Goal: Task Accomplishment & Management: Manage account settings

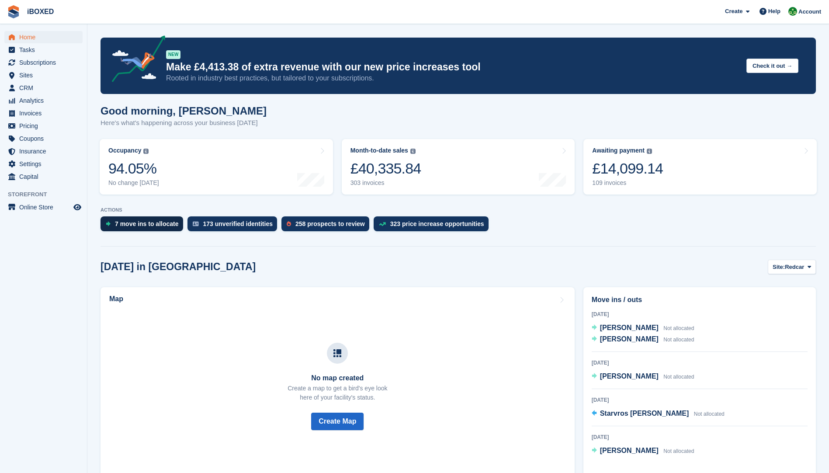
click at [159, 222] on div "7 move ins to allocate" at bounding box center [147, 223] width 64 height 7
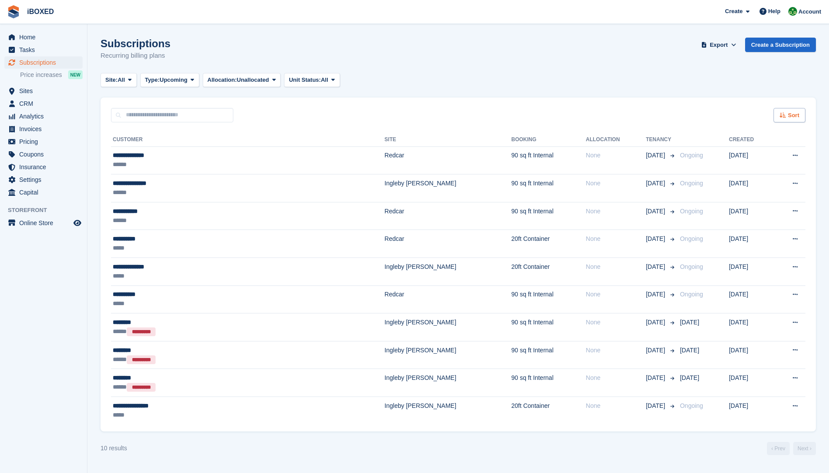
click at [781, 114] on icon at bounding box center [783, 115] width 7 height 6
click at [727, 170] on icon at bounding box center [729, 170] width 7 height 7
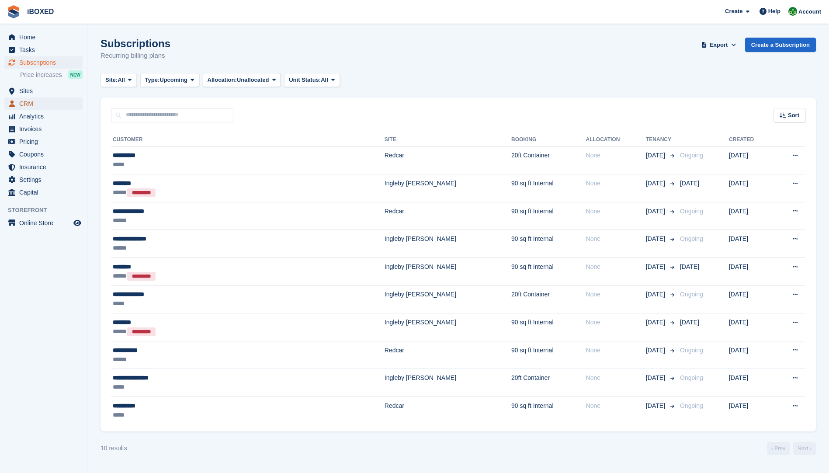
click at [29, 105] on span "CRM" at bounding box center [45, 103] width 52 height 12
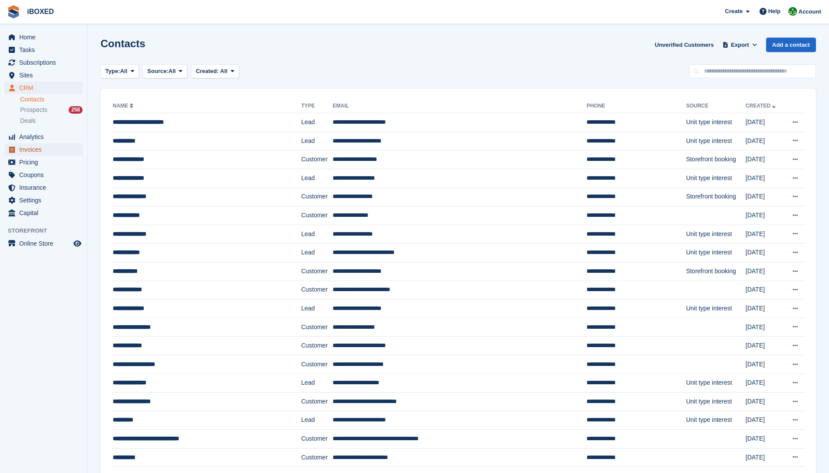
click at [42, 147] on span "Invoices" at bounding box center [45, 149] width 52 height 12
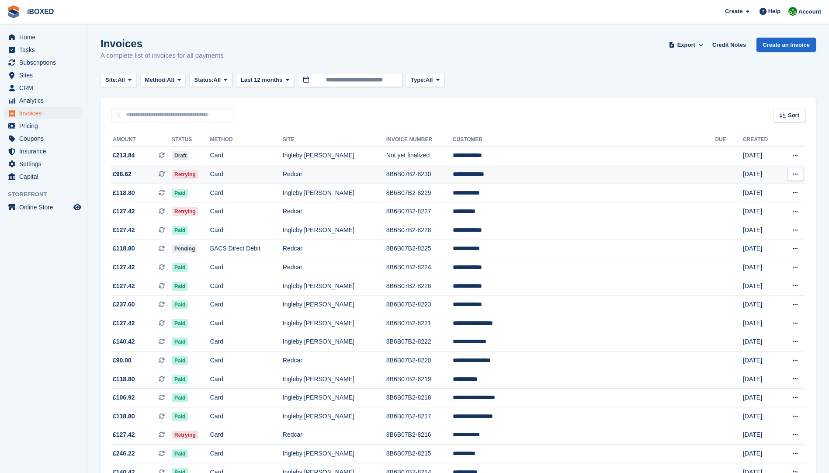
click at [340, 169] on td "Redcar" at bounding box center [335, 174] width 104 height 19
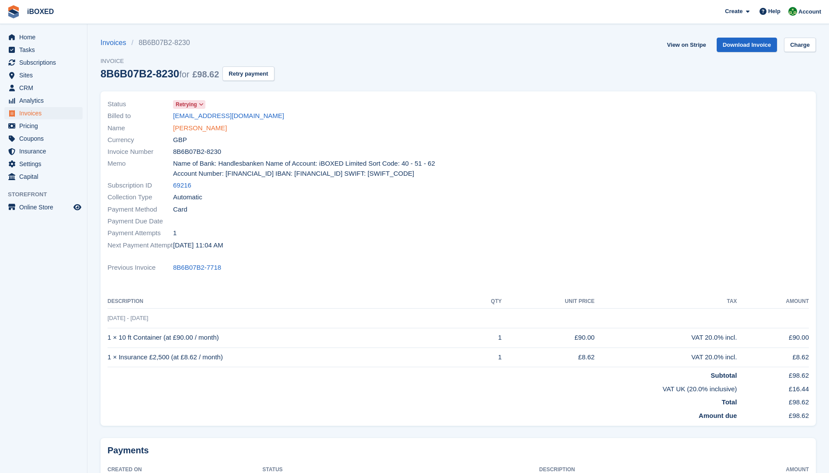
click at [204, 124] on link "Michael Levett" at bounding box center [200, 128] width 54 height 10
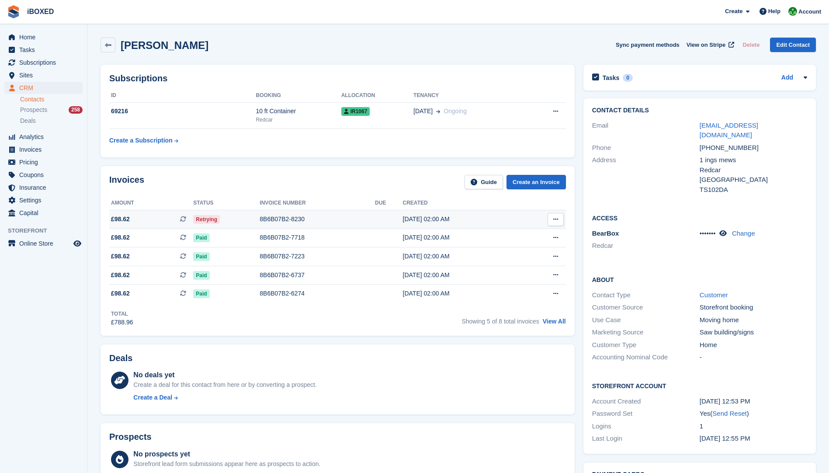
click at [292, 220] on div "8B6B07B2-8230" at bounding box center [317, 219] width 115 height 9
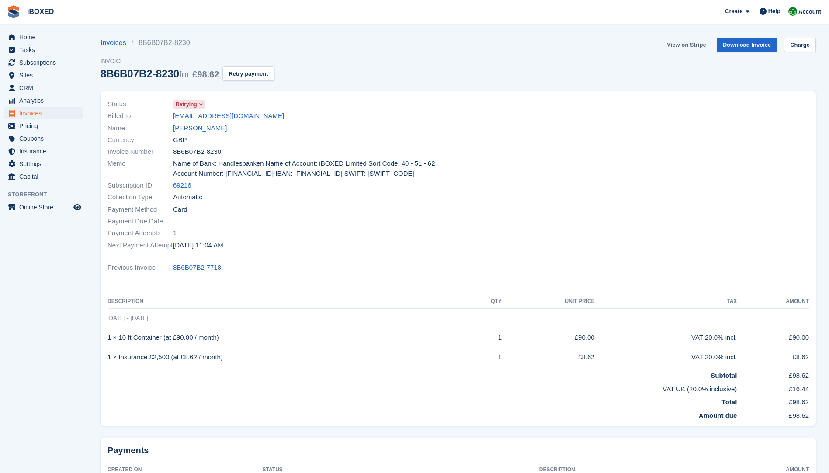
click at [683, 46] on link "View on Stripe" at bounding box center [687, 45] width 46 height 14
click at [40, 40] on span "Home" at bounding box center [45, 37] width 52 height 12
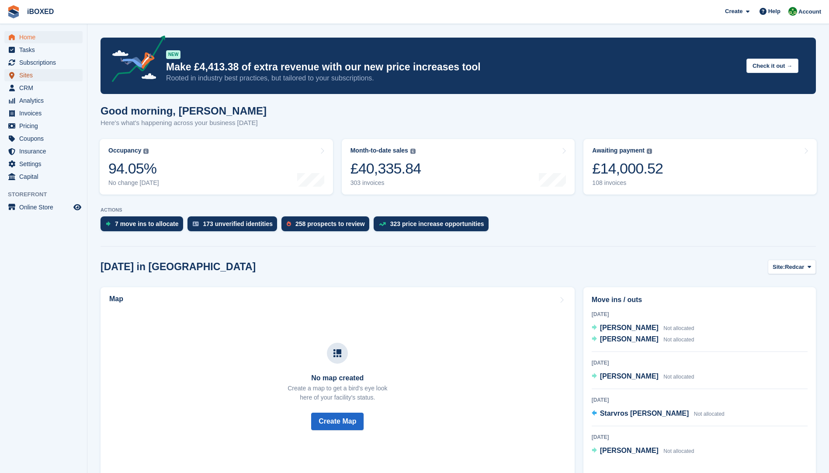
click at [25, 75] on span "Sites" at bounding box center [45, 75] width 52 height 12
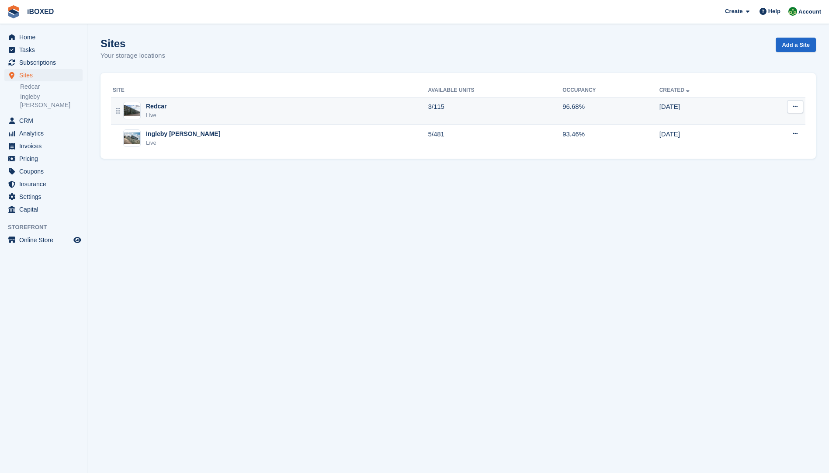
click at [152, 110] on div "Redcar" at bounding box center [156, 106] width 21 height 9
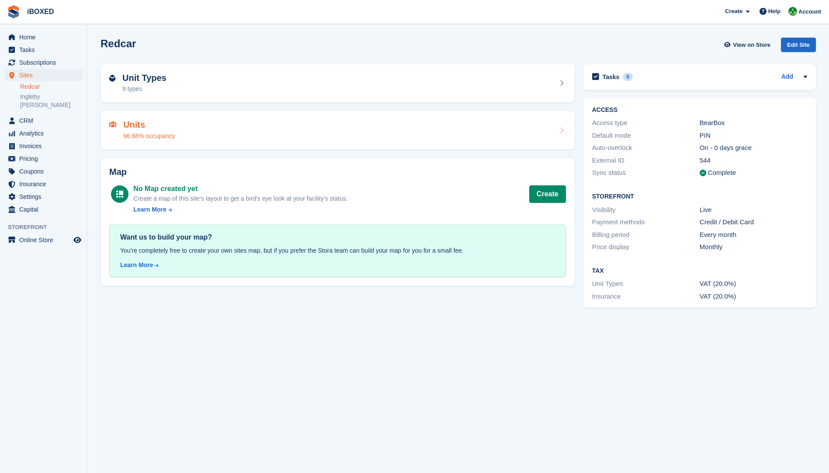
click at [138, 130] on div "Units 96.68% occupancy" at bounding box center [149, 130] width 52 height 21
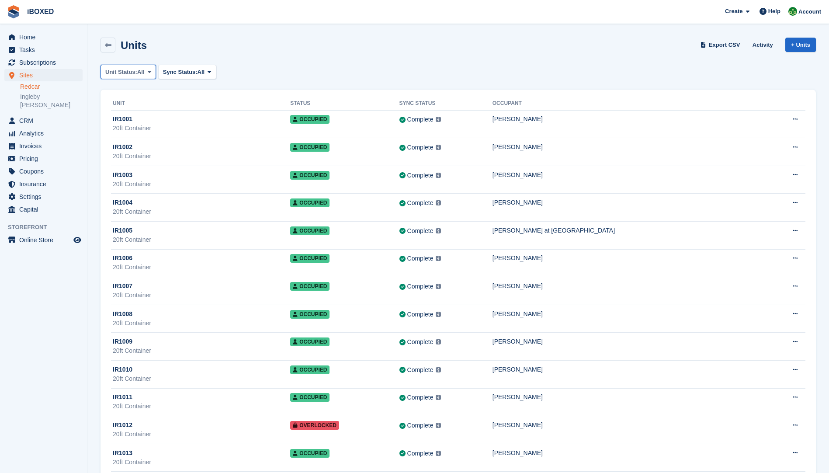
click at [139, 70] on span "All" at bounding box center [140, 72] width 7 height 9
click at [141, 107] on link "Available" at bounding box center [142, 109] width 76 height 16
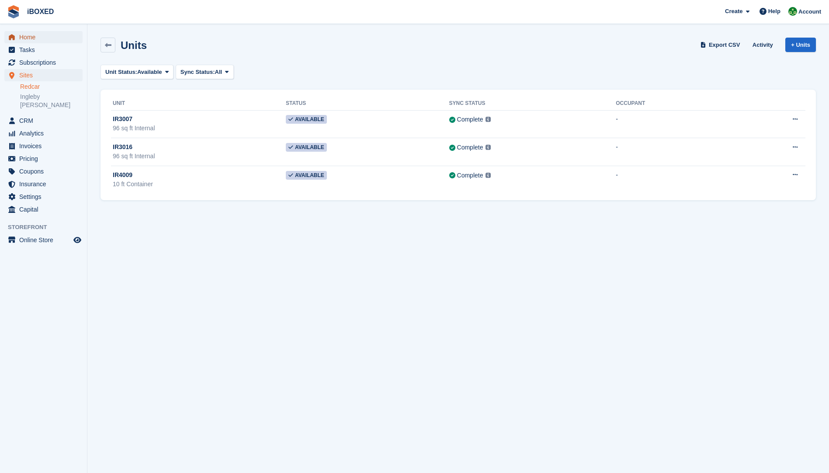
click at [35, 37] on span "Home" at bounding box center [45, 37] width 52 height 12
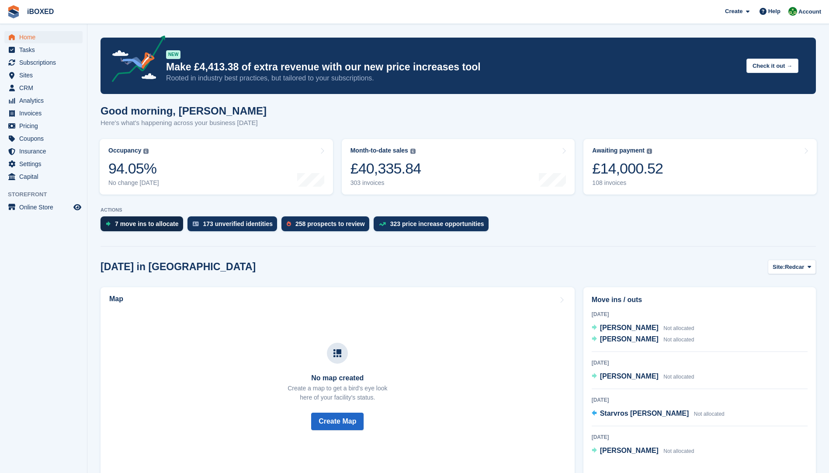
click at [156, 225] on div "7 move ins to allocate" at bounding box center [147, 223] width 64 height 7
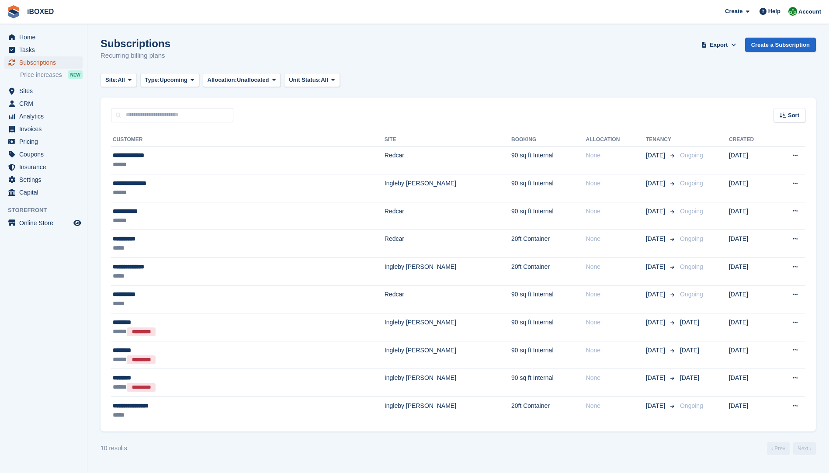
click at [46, 62] on span "Subscriptions" at bounding box center [45, 62] width 52 height 12
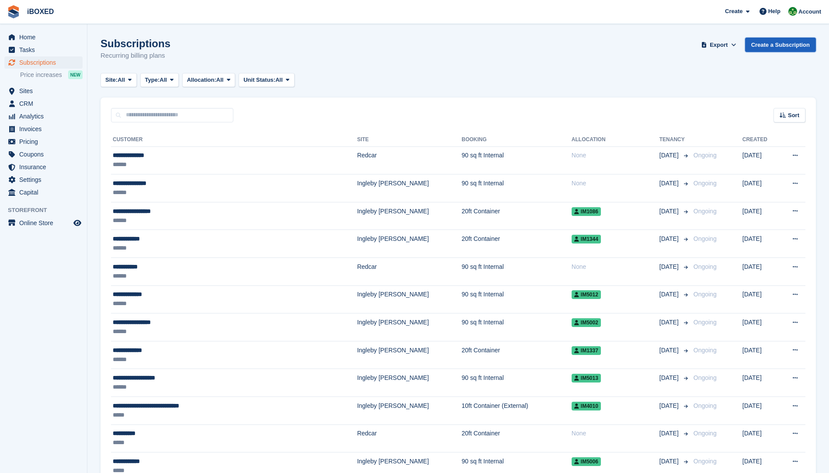
click at [773, 45] on link "Create a Subscription" at bounding box center [780, 45] width 71 height 14
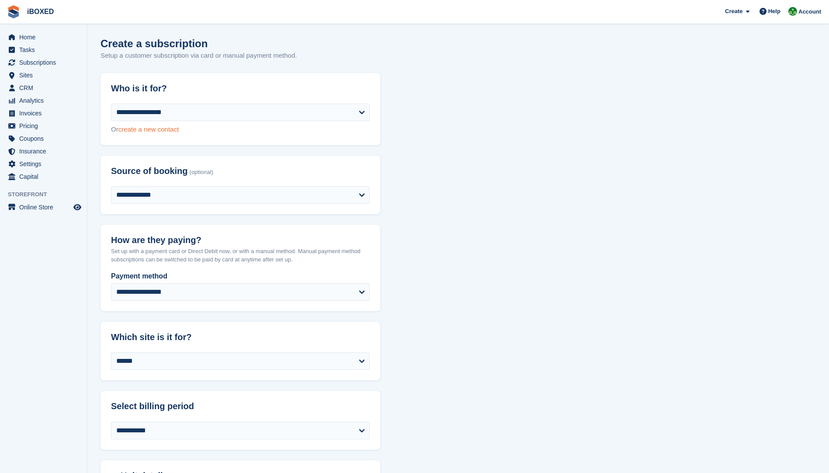
click at [150, 129] on link "create a new contact" at bounding box center [148, 128] width 60 height 7
select select "**********"
select select "***"
select select "*"
select select "****"
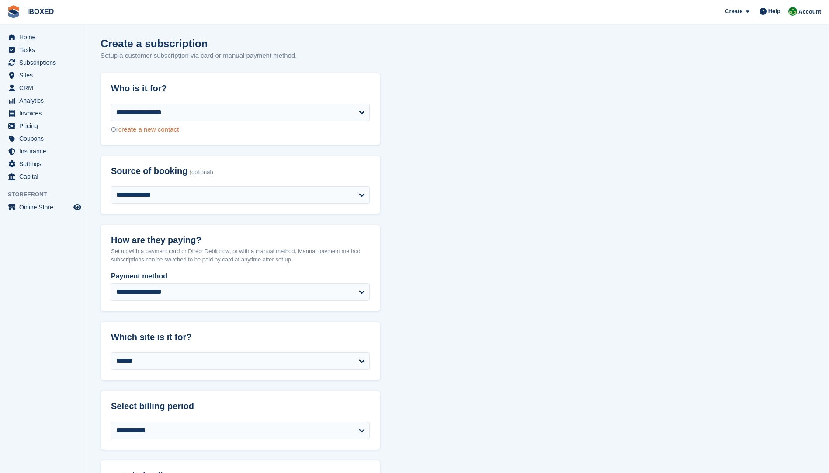
select select "*****"
select select
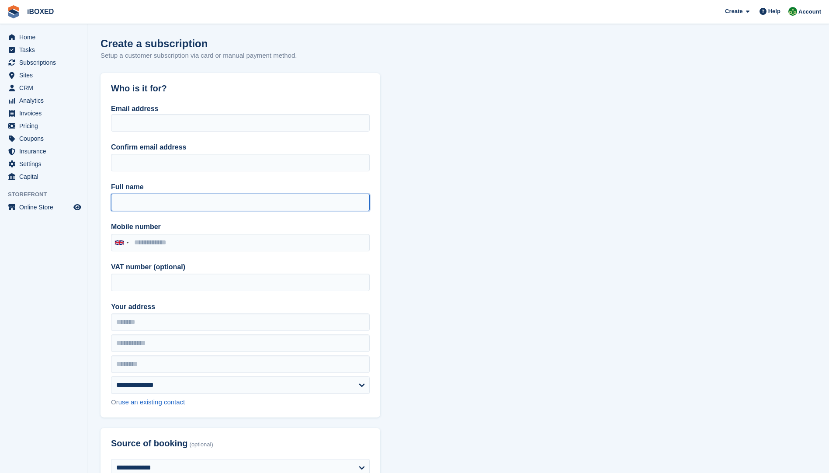
click at [150, 203] on input "Full name" at bounding box center [240, 202] width 259 height 17
type input "**********"
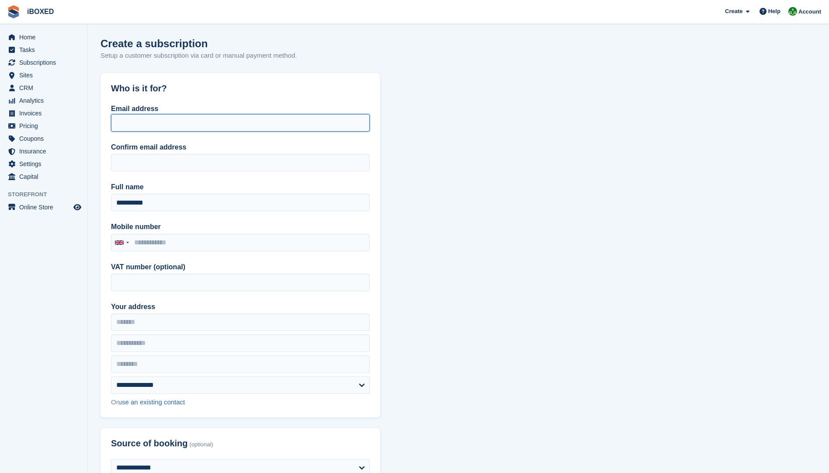
click at [130, 124] on input "Email address" at bounding box center [240, 122] width 259 height 17
drag, startPoint x: 191, startPoint y: 125, endPoint x: 117, endPoint y: 123, distance: 73.5
click at [117, 123] on input "**********" at bounding box center [240, 122] width 259 height 17
type input "**********"
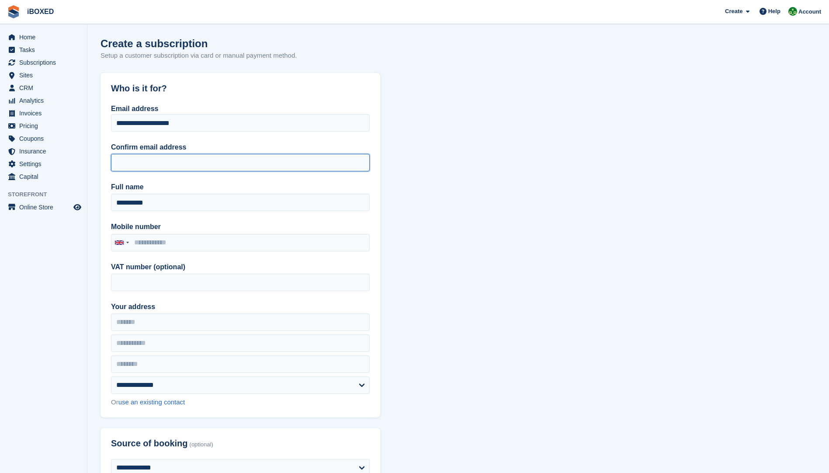
click at [122, 160] on input "Confirm email address" at bounding box center [240, 162] width 259 height 17
paste input "**********"
type input "**********"
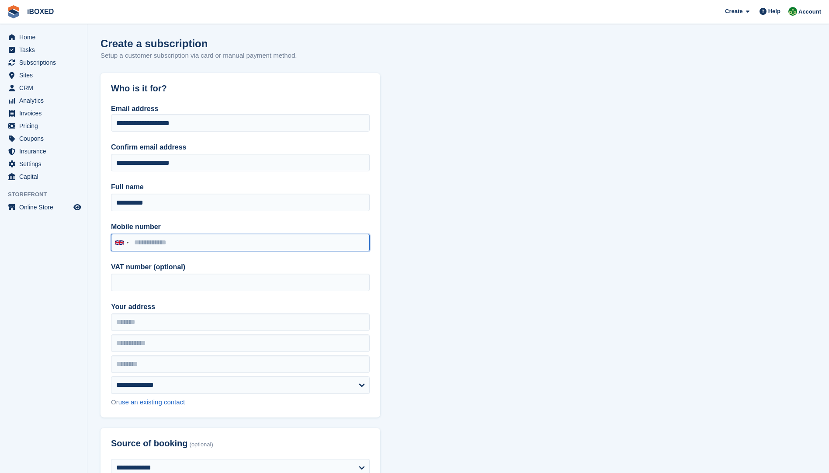
click at [132, 240] on input "Mobile number" at bounding box center [240, 242] width 259 height 17
type input "**********"
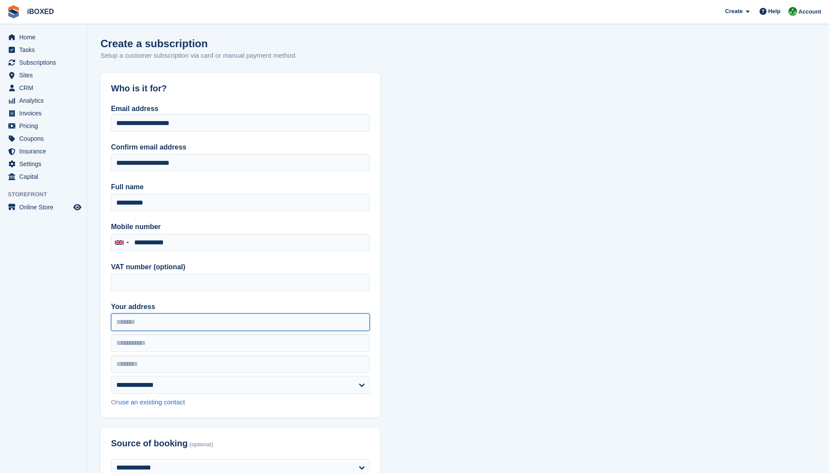
click at [156, 323] on input "Your address" at bounding box center [240, 321] width 259 height 17
type input "**********"
click at [127, 346] on input "text" at bounding box center [240, 342] width 259 height 17
type input "******"
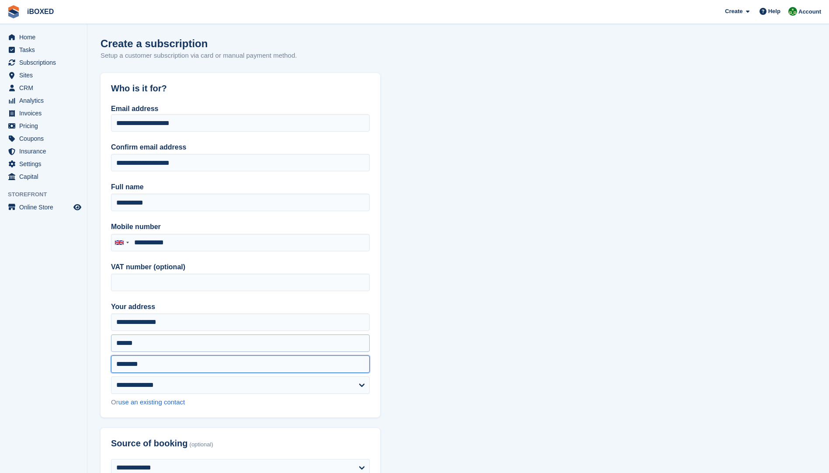
type input "********"
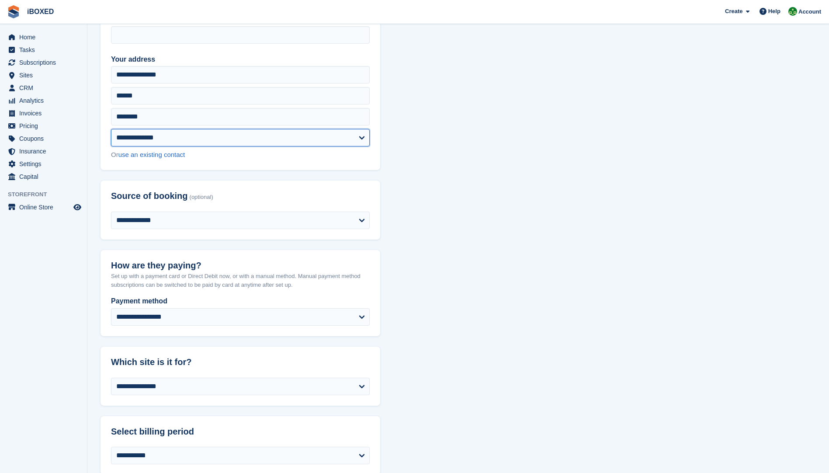
scroll to position [306, 0]
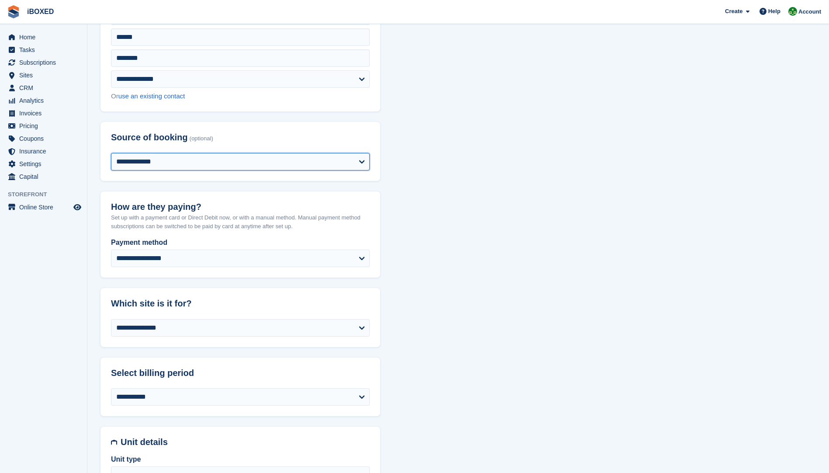
click at [366, 160] on select "**********" at bounding box center [240, 161] width 259 height 17
select select "*****"
click at [111, 153] on select "**********" at bounding box center [240, 161] width 259 height 17
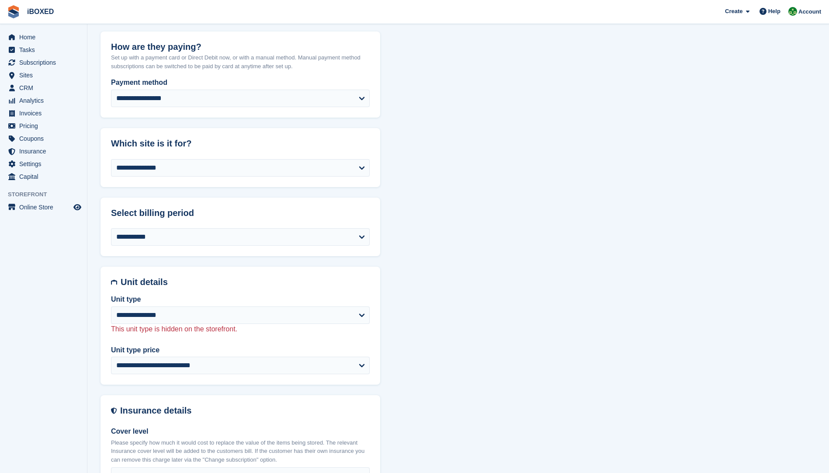
scroll to position [481, 0]
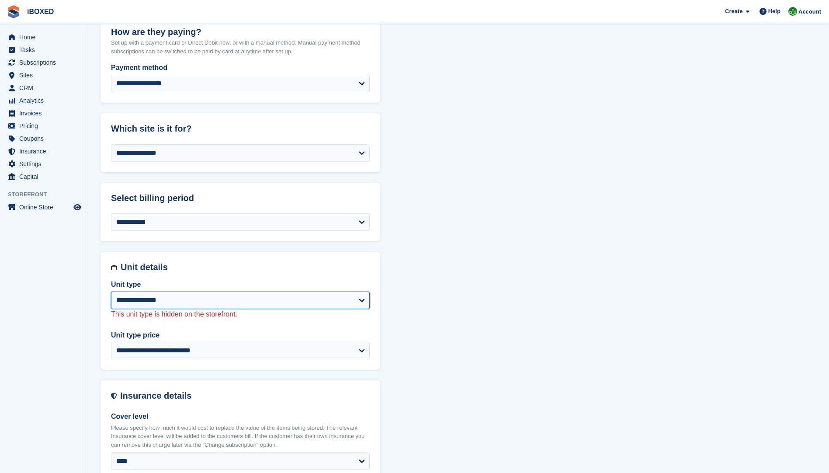
click at [365, 302] on select "**********" at bounding box center [240, 300] width 259 height 17
select select "****"
click at [111, 292] on select "**********" at bounding box center [240, 300] width 259 height 17
select select "**********"
select select "***"
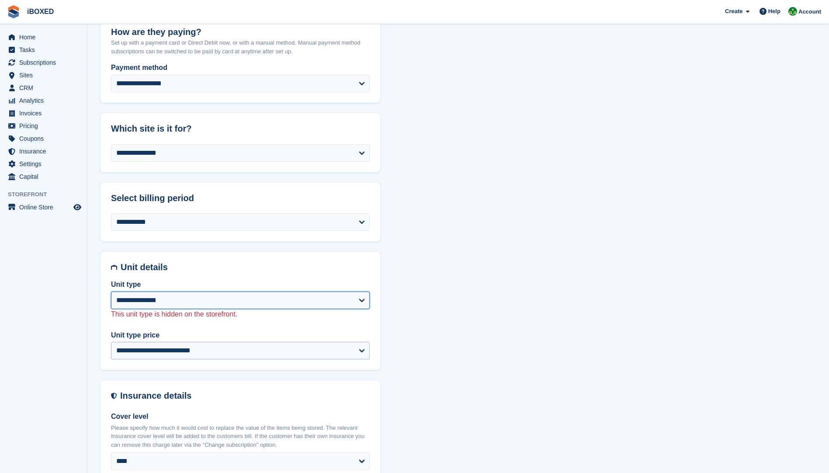
select select "*"
select select
select select "**"
select select "*****"
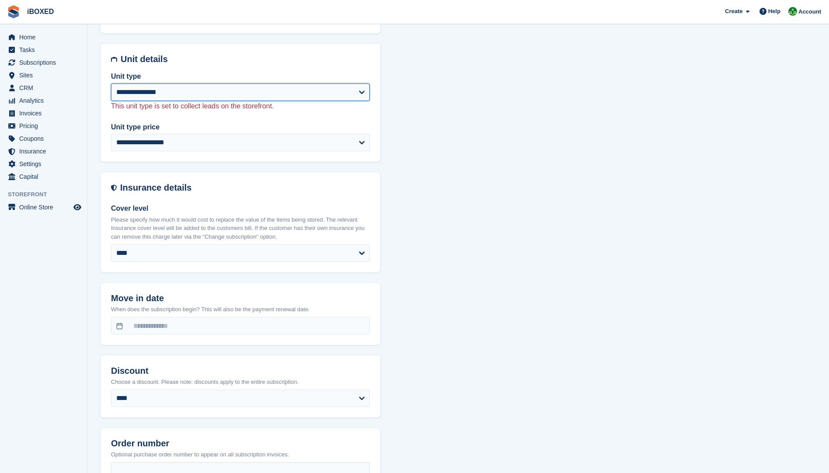
scroll to position [699, 0]
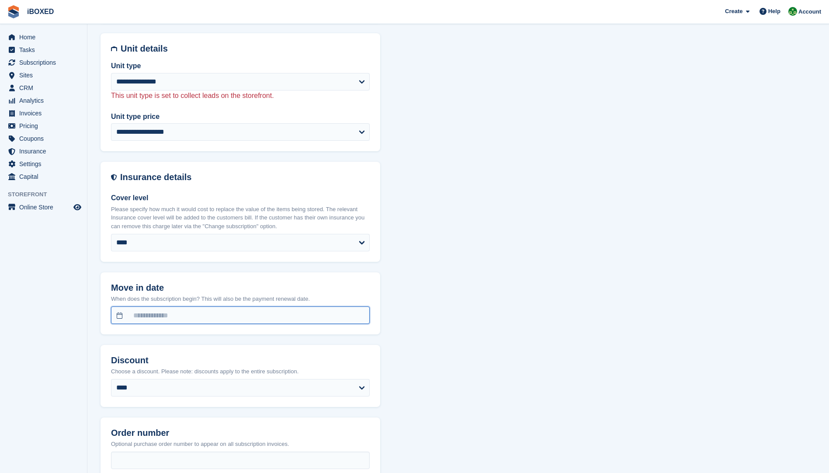
click at [161, 318] on input "text" at bounding box center [240, 314] width 259 height 17
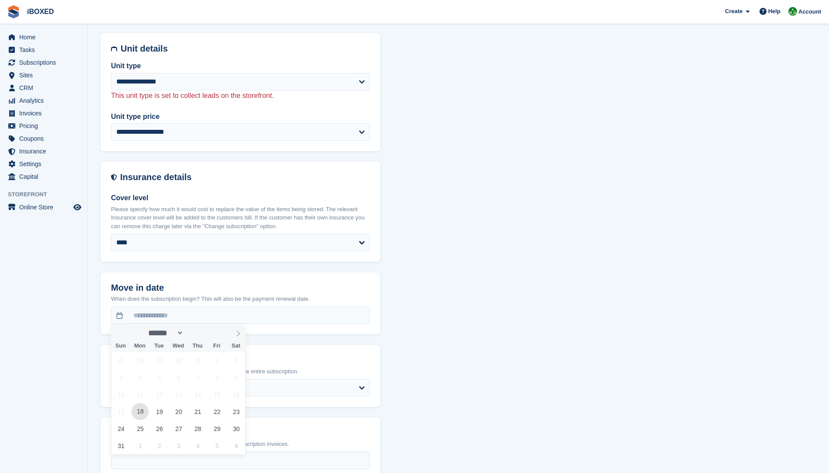
click at [141, 416] on span "18" at bounding box center [140, 411] width 17 height 17
type input "**********"
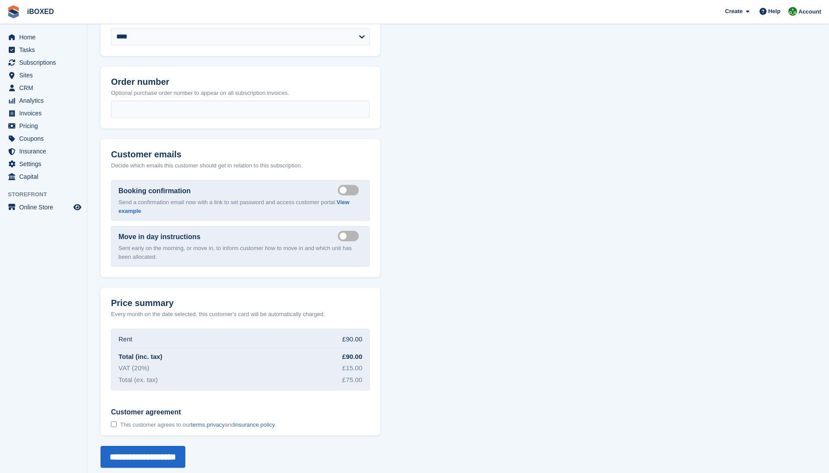
scroll to position [1058, 0]
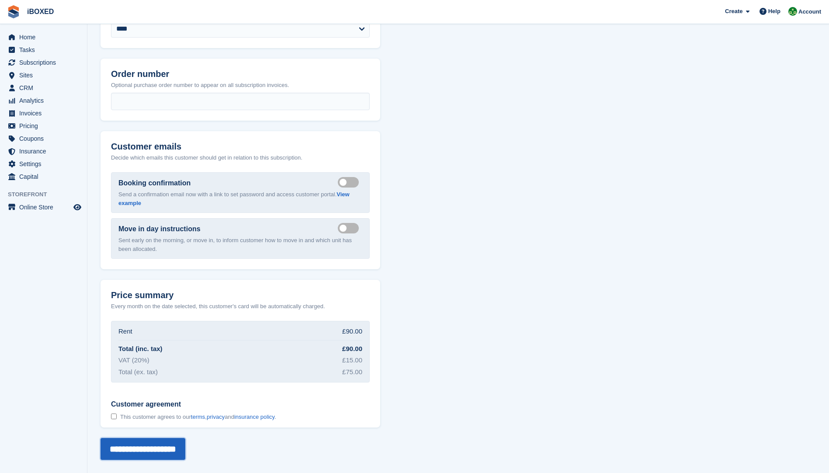
click at [136, 453] on input "**********" at bounding box center [143, 449] width 85 height 22
drag, startPoint x: 406, startPoint y: 455, endPoint x: 256, endPoint y: 441, distance: 150.6
click at [132, 443] on input "**********" at bounding box center [143, 449] width 85 height 22
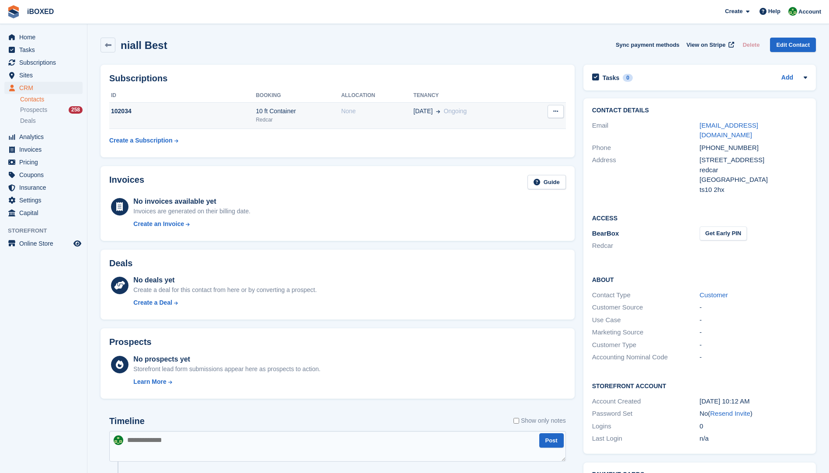
click at [559, 115] on button at bounding box center [556, 111] width 16 height 13
click at [438, 150] on div "Subscriptions ID Booking Allocation Tenancy 102034 10 ft Container Redcar None …" at bounding box center [338, 111] width 474 height 93
click at [730, 125] on link "best.niall@gmail.com" at bounding box center [729, 130] width 59 height 17
click at [185, 112] on div "102034" at bounding box center [182, 111] width 146 height 9
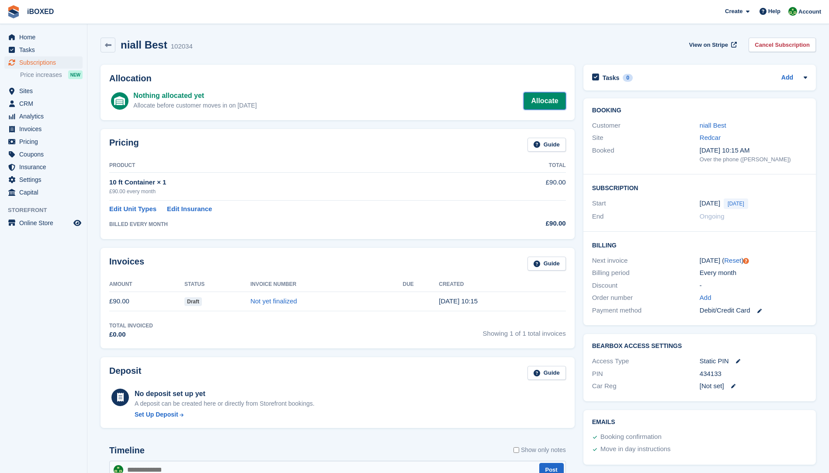
click at [553, 104] on link "Allocate" at bounding box center [545, 100] width 42 height 17
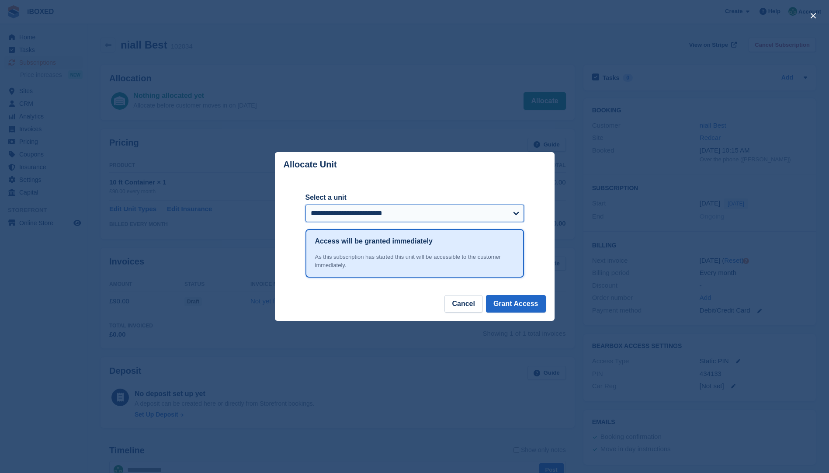
click at [515, 216] on select "**********" at bounding box center [415, 213] width 219 height 17
click at [511, 304] on button "Grant Access" at bounding box center [516, 303] width 60 height 17
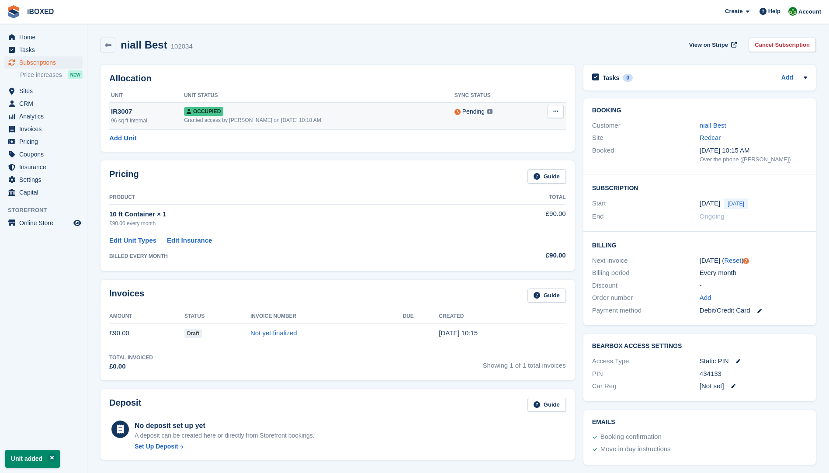
click at [552, 111] on button at bounding box center [556, 111] width 16 height 13
click at [513, 152] on p "Deallocate" at bounding box center [522, 147] width 76 height 11
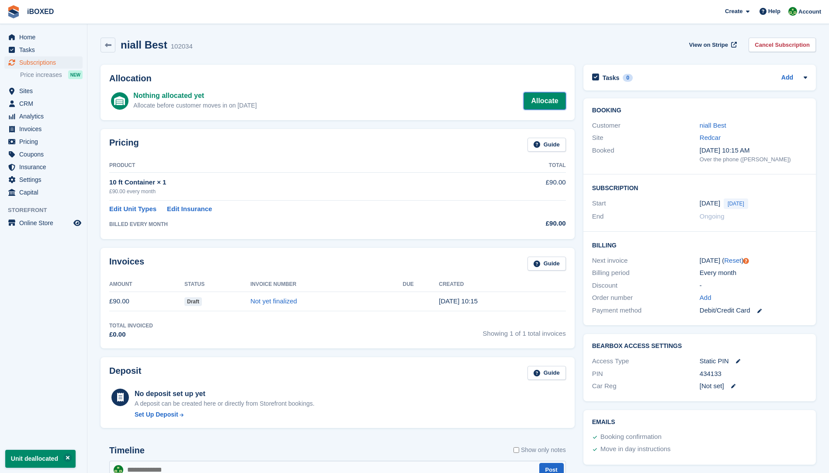
click at [540, 98] on link "Allocate" at bounding box center [545, 100] width 42 height 17
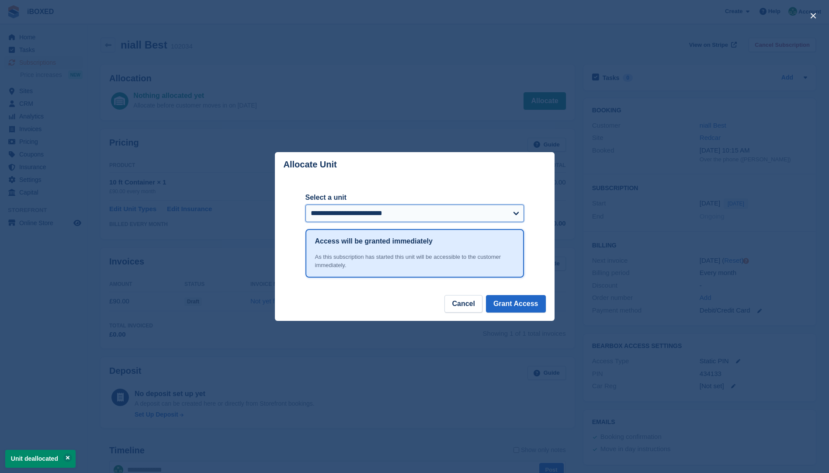
click at [515, 212] on select "**********" at bounding box center [415, 213] width 219 height 17
select select "*****"
click at [306, 205] on select "**********" at bounding box center [415, 213] width 219 height 17
click at [505, 300] on button "Grant Access" at bounding box center [516, 303] width 60 height 17
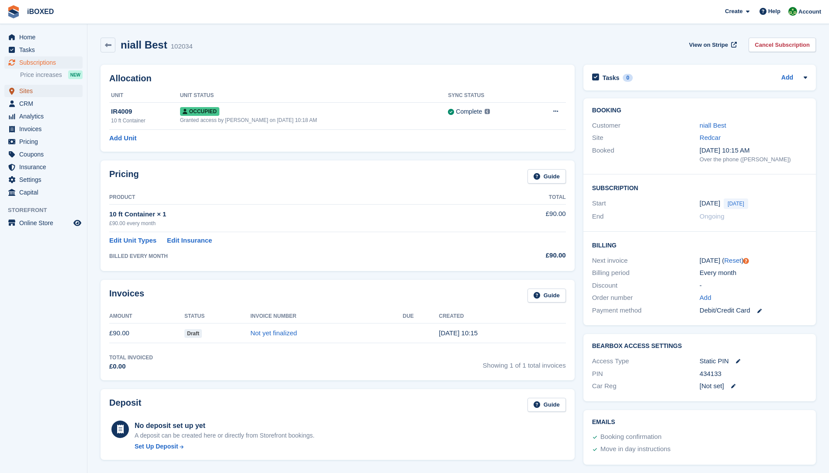
click at [22, 92] on span "Sites" at bounding box center [45, 91] width 52 height 12
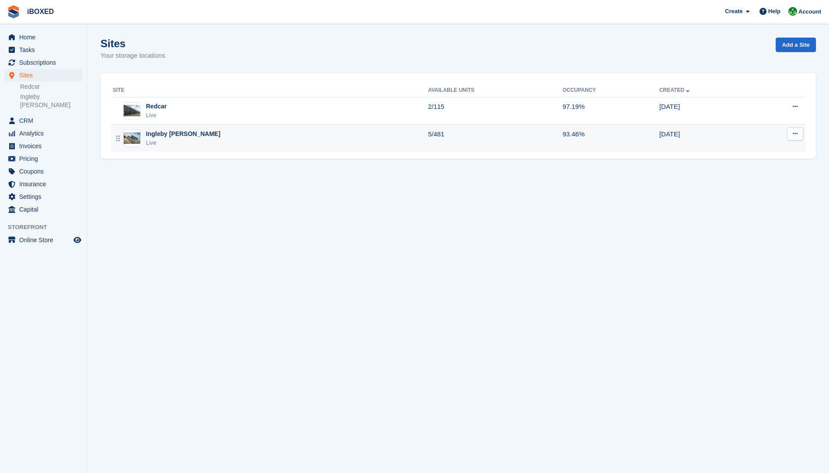
click at [131, 139] on img at bounding box center [132, 137] width 17 height 11
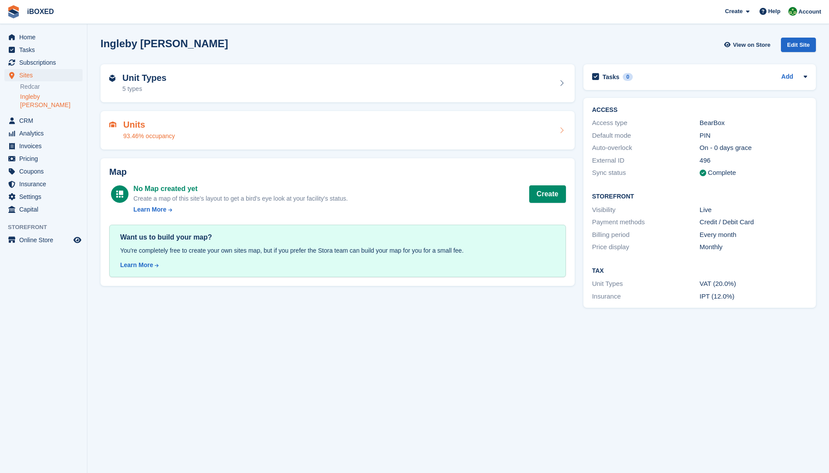
click at [126, 120] on h2 "Units" at bounding box center [149, 125] width 52 height 10
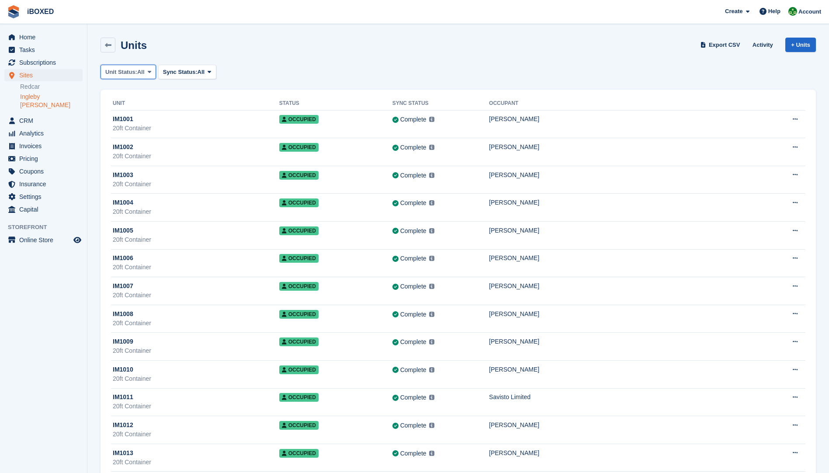
click at [139, 71] on span "All" at bounding box center [140, 72] width 7 height 9
click at [136, 110] on link "Available" at bounding box center [142, 109] width 76 height 16
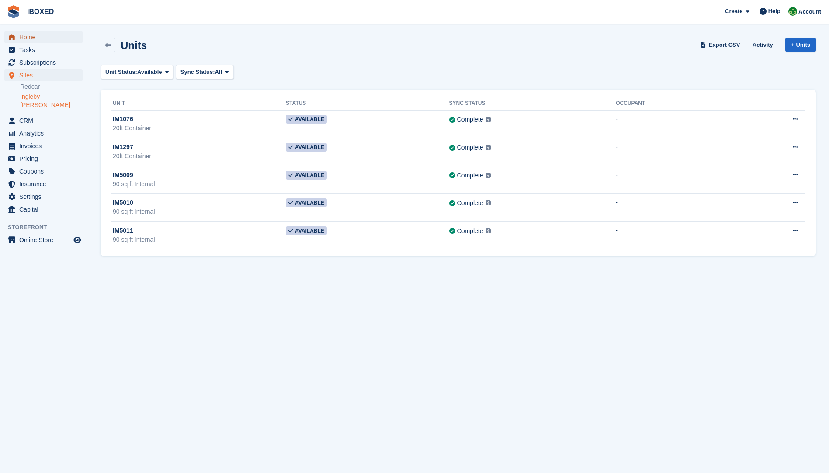
click at [30, 37] on span "Home" at bounding box center [45, 37] width 52 height 12
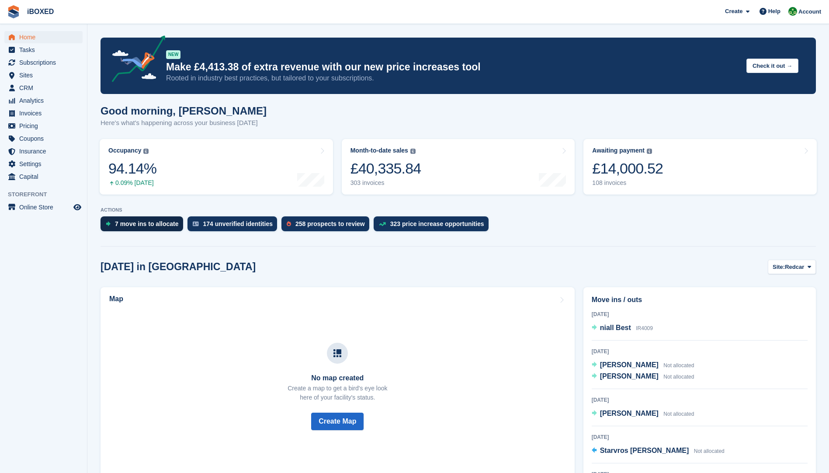
click at [137, 226] on div "7 move ins to allocate" at bounding box center [147, 223] width 64 height 7
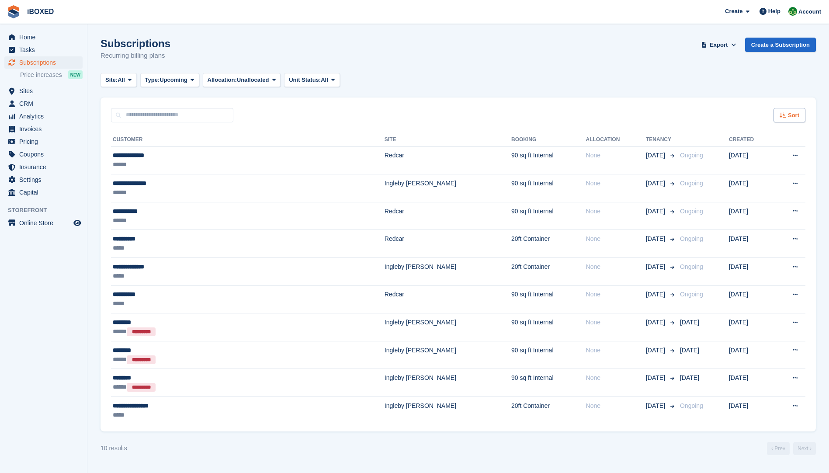
click at [793, 118] on span "Sort" at bounding box center [793, 115] width 11 height 9
click at [730, 172] on icon at bounding box center [729, 170] width 7 height 7
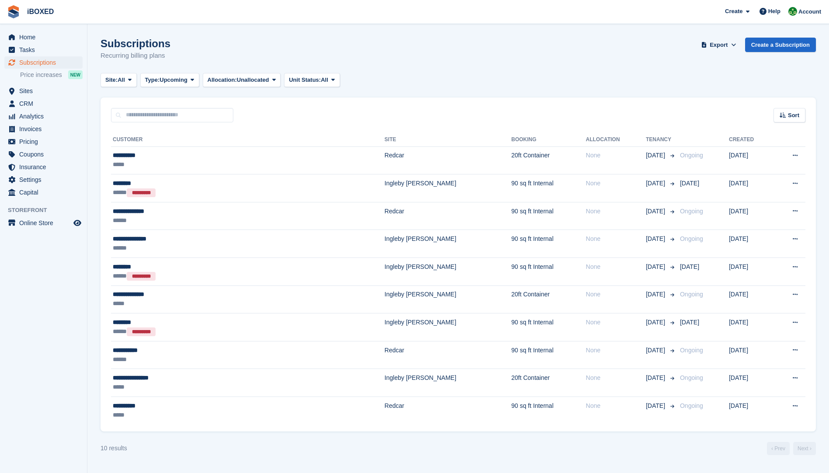
drag, startPoint x: 7, startPoint y: 0, endPoint x: 193, endPoint y: 32, distance: 188.5
click at [215, 28] on section "Subscriptions Recurring billing plans Export Export Subscriptions Export a CSV …" at bounding box center [458, 236] width 742 height 473
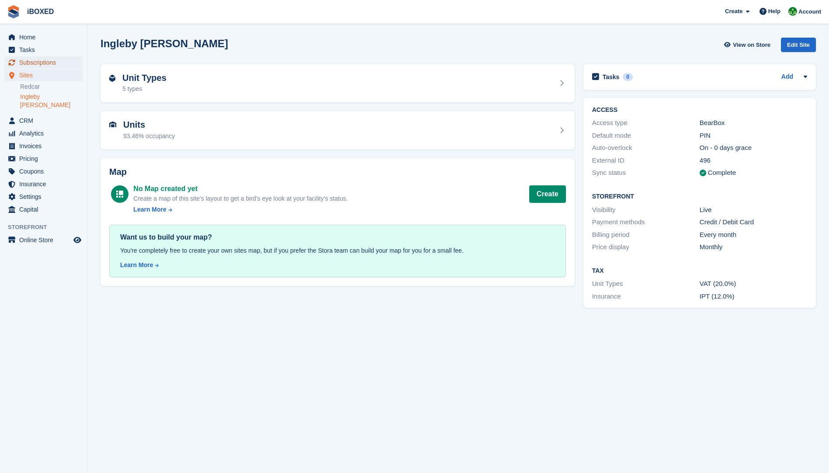
click at [28, 61] on span "Subscriptions" at bounding box center [45, 62] width 52 height 12
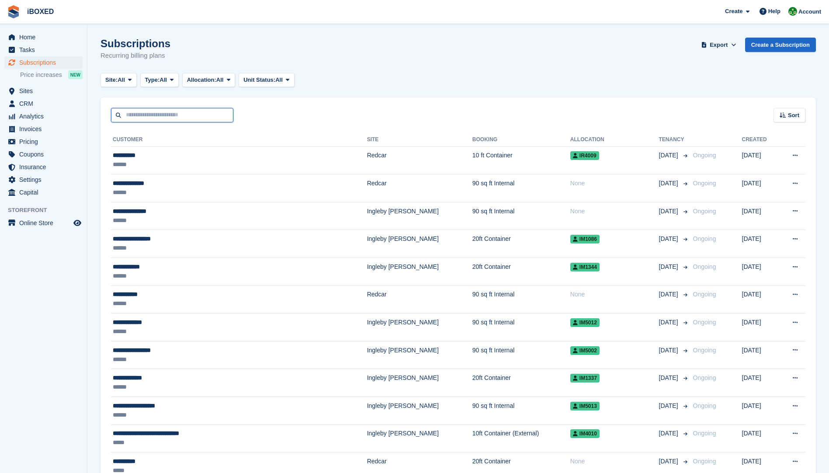
drag, startPoint x: 124, startPoint y: 114, endPoint x: 136, endPoint y: 117, distance: 12.2
click at [124, 114] on input "text" at bounding box center [172, 115] width 122 height 14
type input "**********"
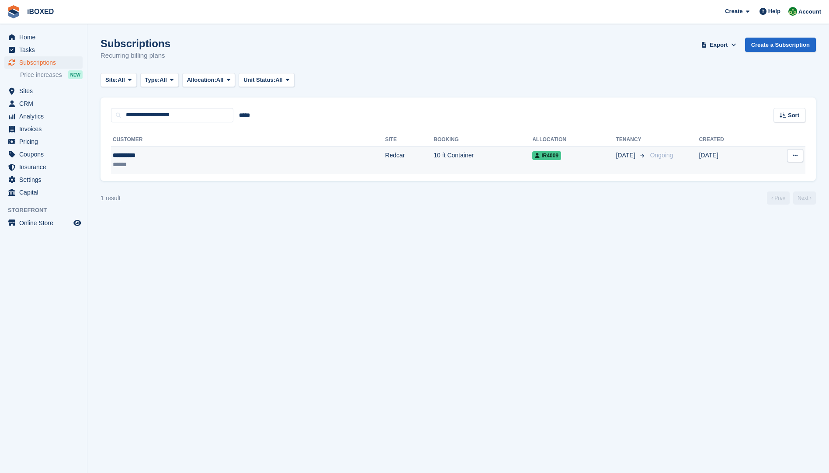
click at [192, 158] on div "**********" at bounding box center [168, 155] width 110 height 9
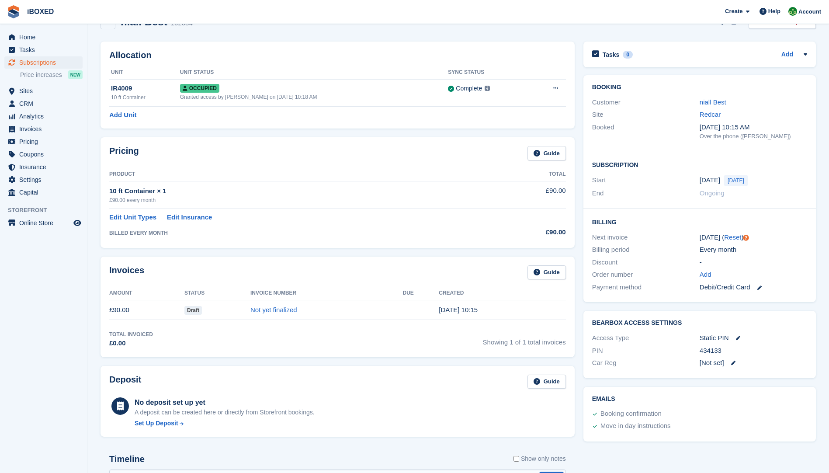
scroll to position [44, 0]
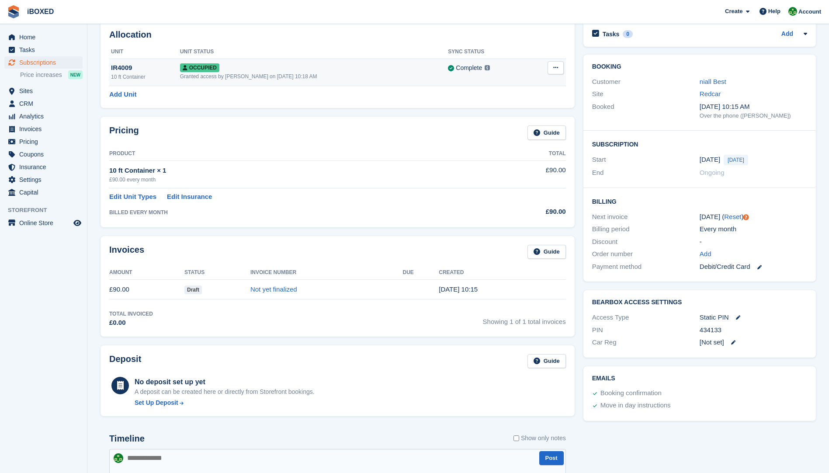
click at [251, 75] on div "Granted access by [PERSON_NAME] on [DATE] 10:18 AM" at bounding box center [314, 77] width 268 height 8
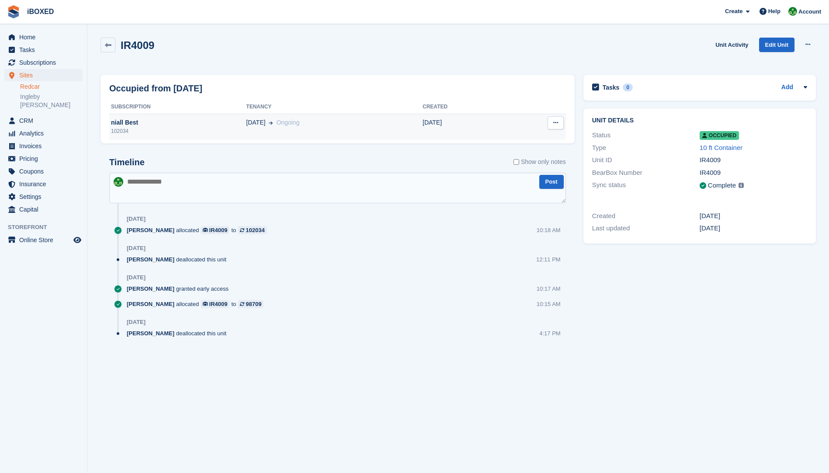
click at [251, 123] on span "[DATE]" at bounding box center [255, 122] width 19 height 9
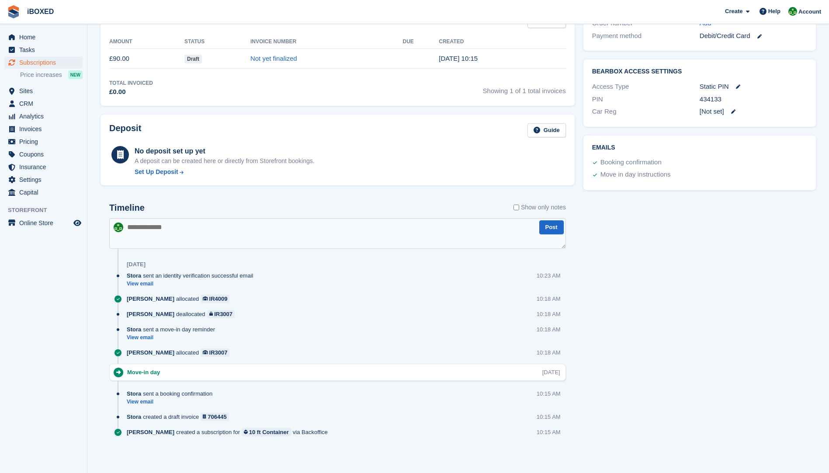
scroll to position [275, 0]
click at [168, 243] on textarea at bounding box center [337, 232] width 457 height 31
type textarea "*"
click at [193, 227] on textarea "**********" at bounding box center [337, 232] width 457 height 31
click at [403, 228] on textarea "**********" at bounding box center [337, 232] width 457 height 31
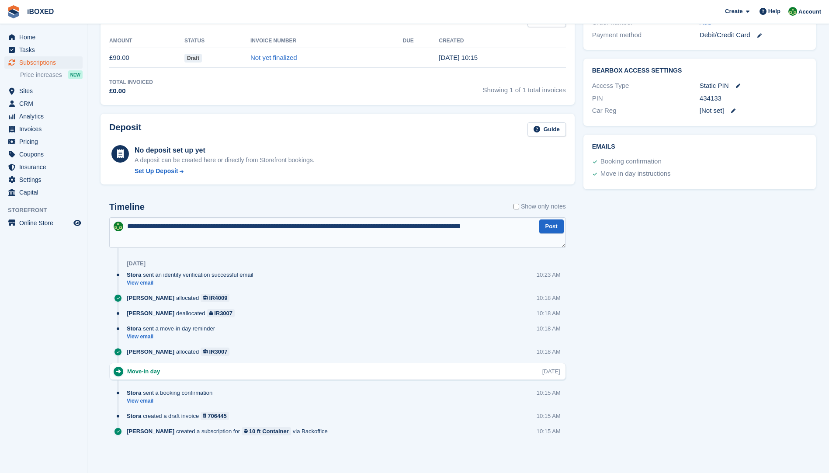
type textarea "**********"
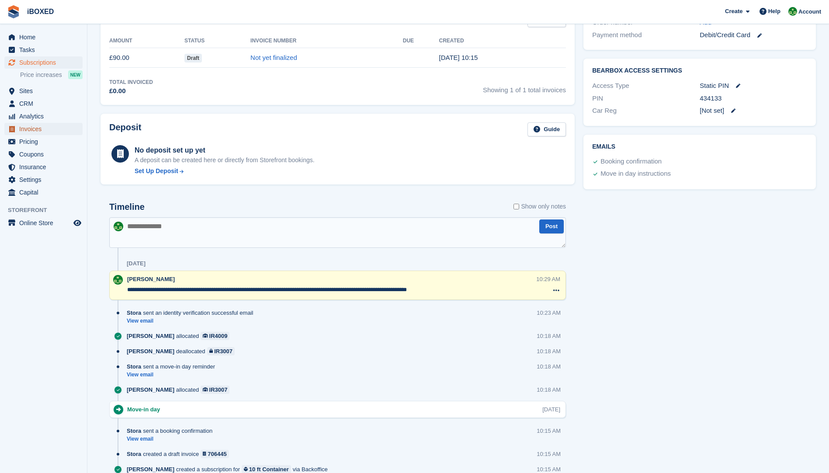
click at [29, 129] on span "Invoices" at bounding box center [45, 129] width 52 height 12
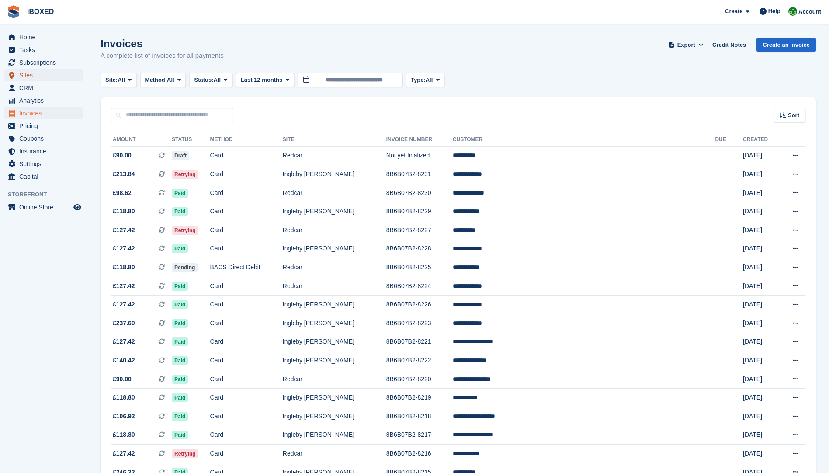
click at [29, 75] on span "Sites" at bounding box center [45, 75] width 52 height 12
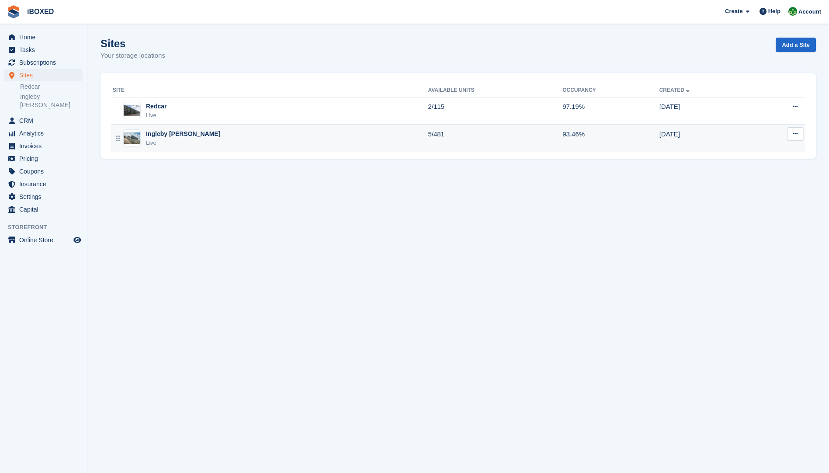
click at [131, 140] on img at bounding box center [132, 137] width 17 height 11
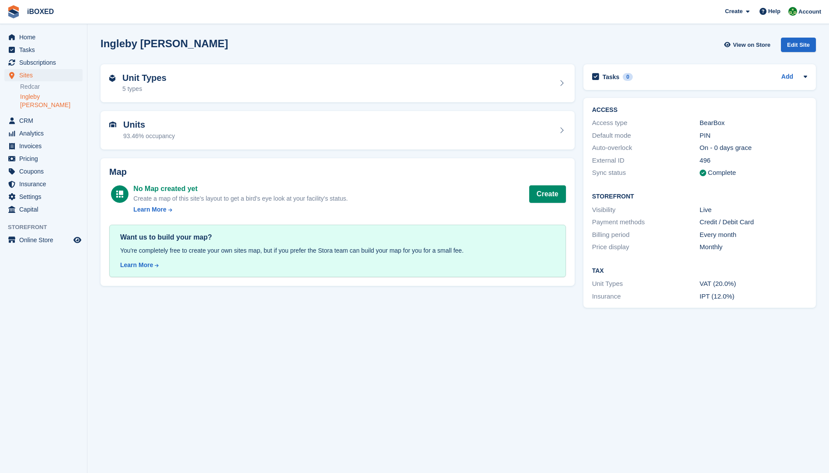
click at [127, 133] on div "93.46% occupancy" at bounding box center [149, 136] width 52 height 9
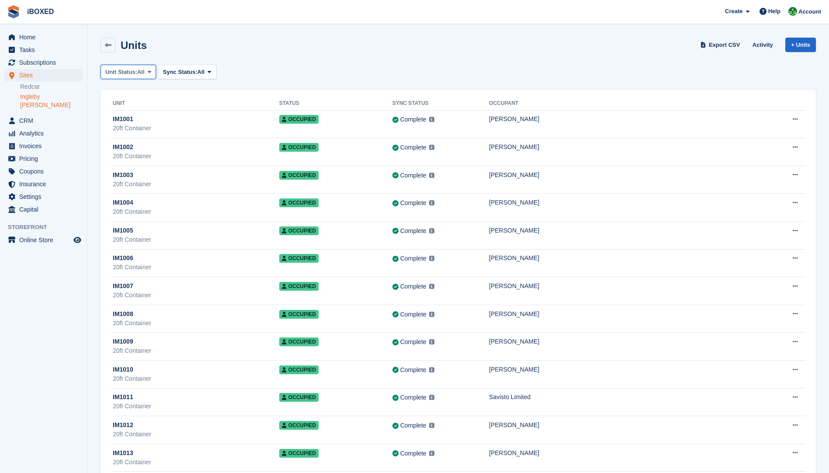
click at [138, 70] on span "All" at bounding box center [140, 72] width 7 height 9
click at [146, 111] on link "Available" at bounding box center [142, 109] width 76 height 16
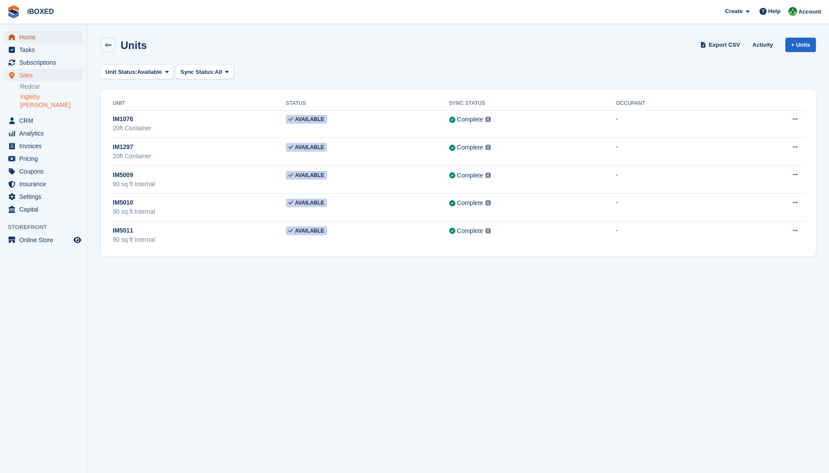
click at [23, 36] on span "Home" at bounding box center [45, 37] width 52 height 12
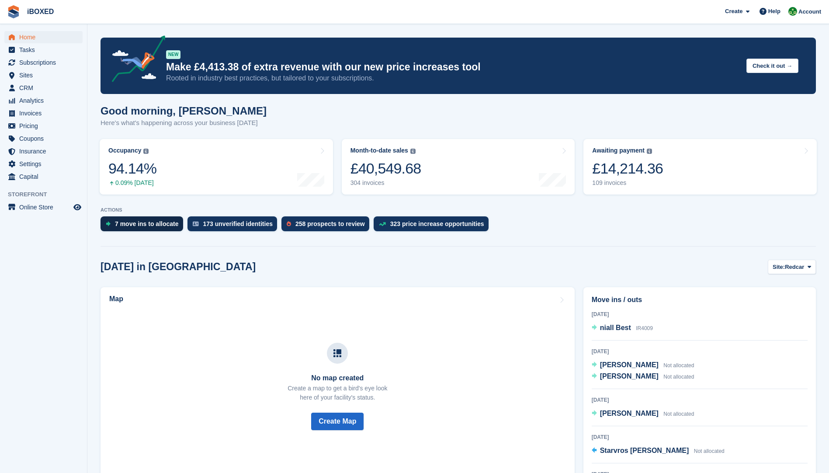
click at [145, 223] on div "7 move ins to allocate" at bounding box center [147, 223] width 64 height 7
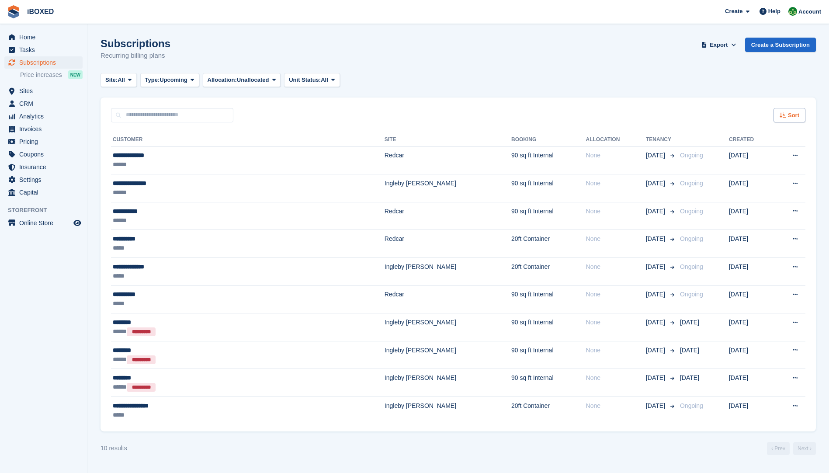
click at [790, 118] on span "Sort" at bounding box center [793, 115] width 11 height 9
click at [730, 171] on icon at bounding box center [729, 170] width 7 height 7
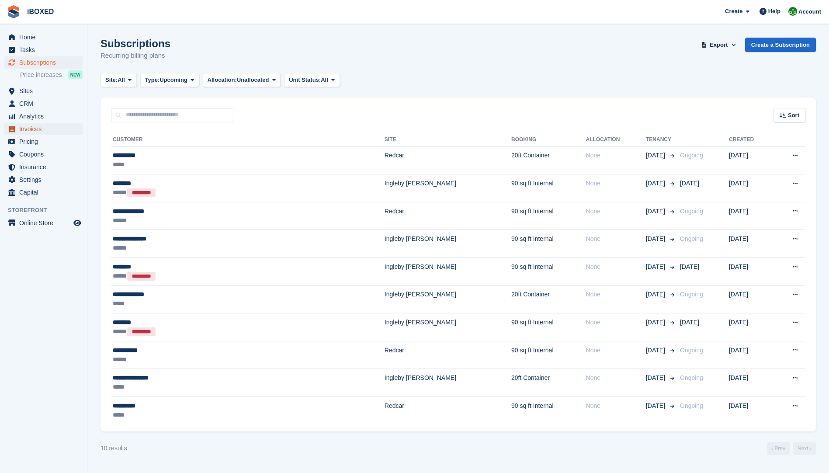
click at [25, 125] on span "Invoices" at bounding box center [45, 129] width 52 height 12
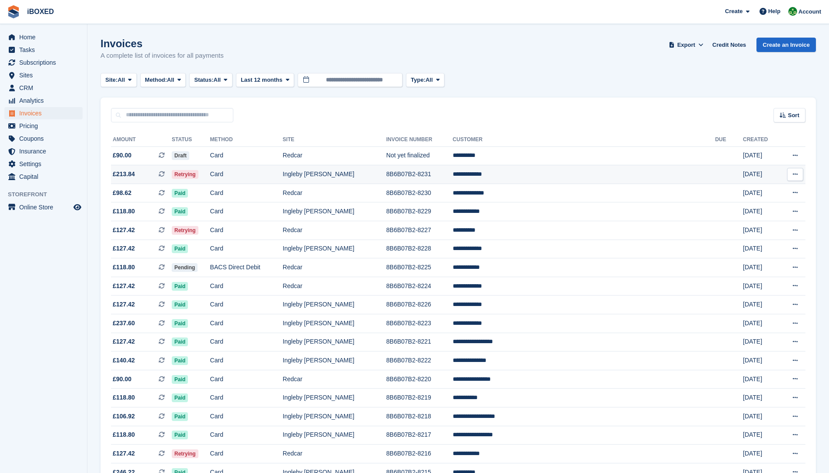
click at [198, 172] on span "Retrying" at bounding box center [185, 174] width 27 height 9
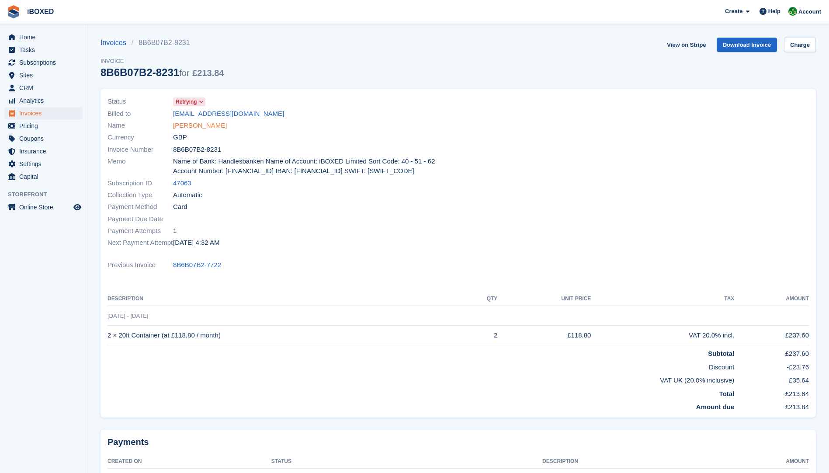
click at [189, 124] on link "[PERSON_NAME]" at bounding box center [200, 126] width 54 height 10
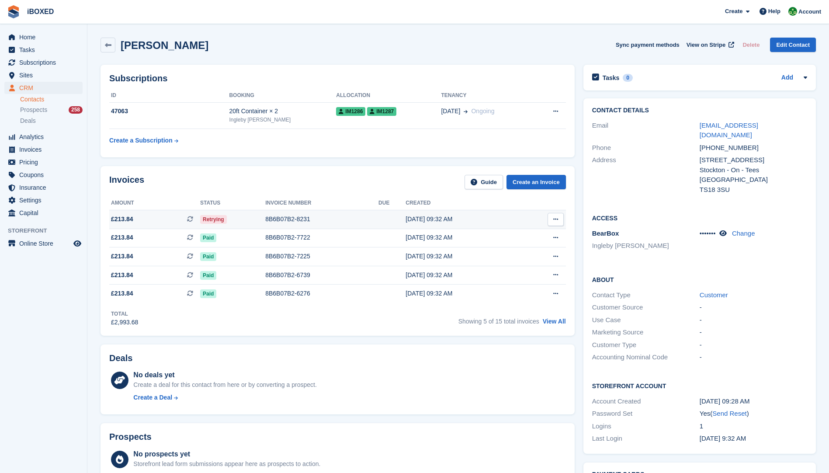
click at [262, 218] on div "Retrying" at bounding box center [232, 219] width 65 height 9
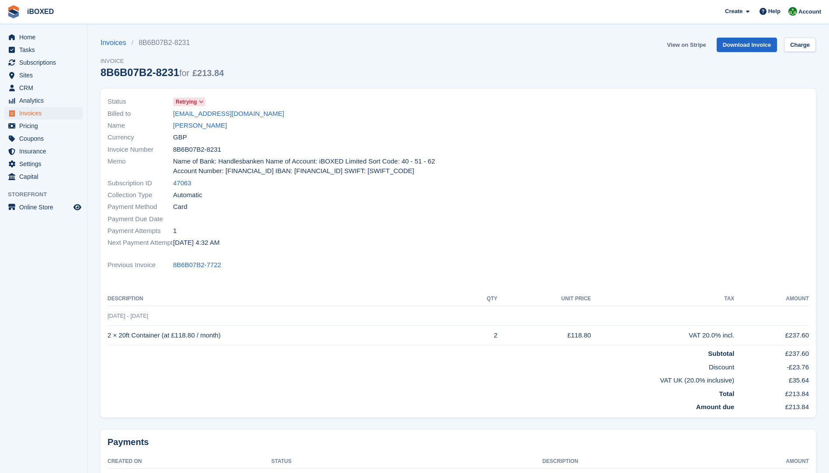
click at [678, 41] on link "View on Stripe" at bounding box center [687, 45] width 46 height 14
click at [184, 124] on link "[PERSON_NAME]" at bounding box center [200, 126] width 54 height 10
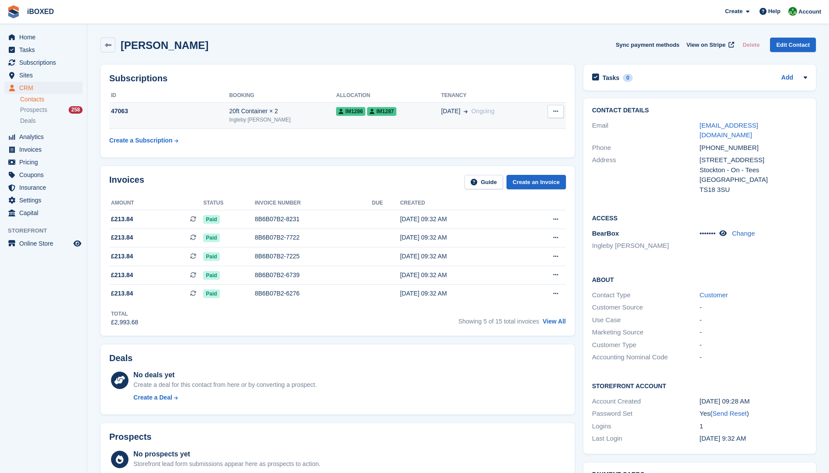
click at [218, 112] on div "47063" at bounding box center [169, 111] width 120 height 9
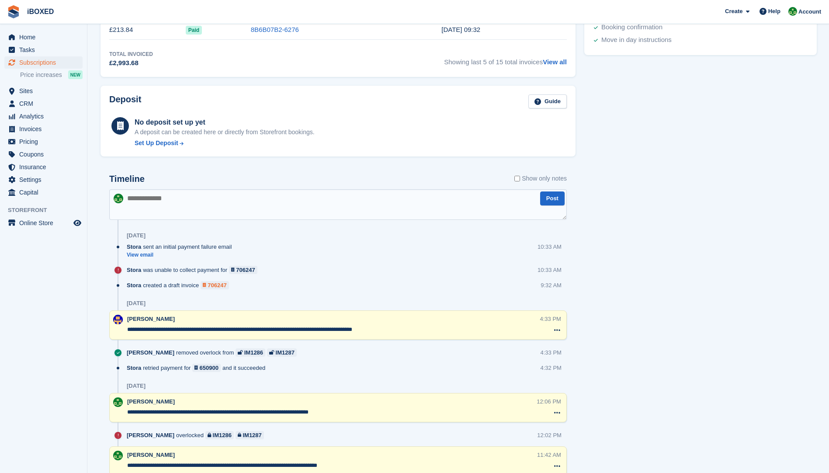
scroll to position [467, 0]
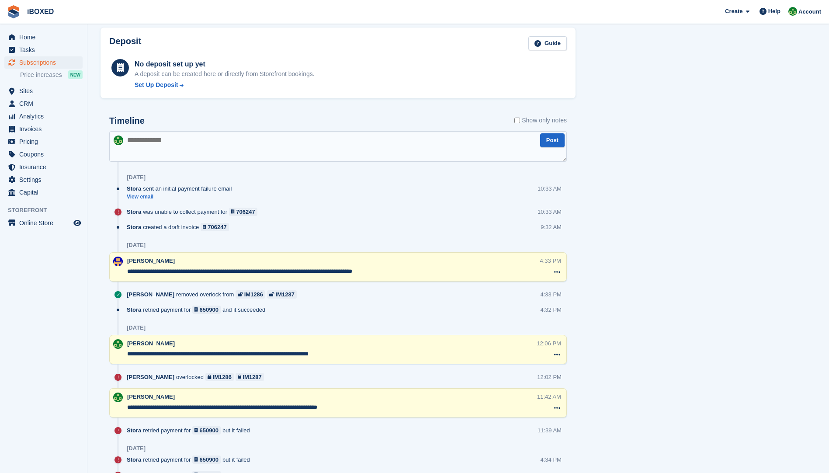
click at [155, 140] on textarea at bounding box center [338, 146] width 458 height 31
type textarea "**********"
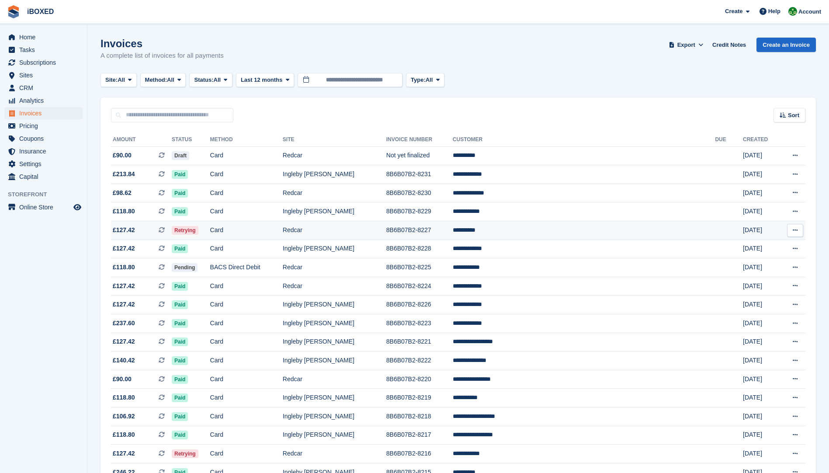
click at [172, 228] on span at bounding box center [165, 229] width 13 height 7
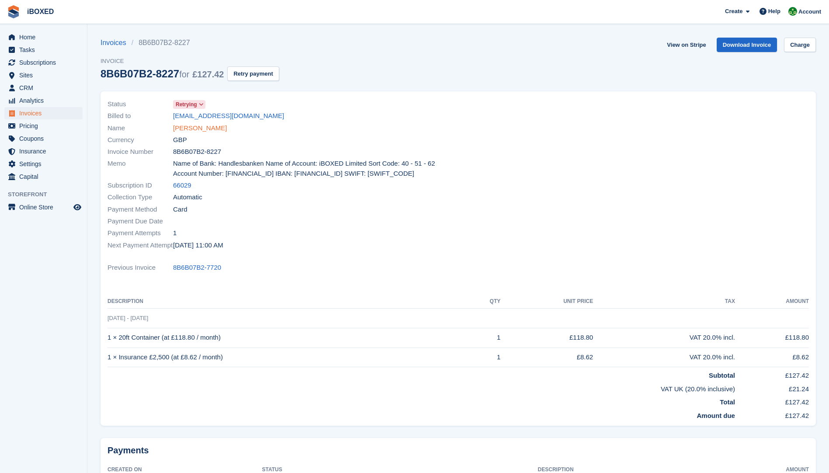
click at [186, 129] on link "[PERSON_NAME]" at bounding box center [200, 128] width 54 height 10
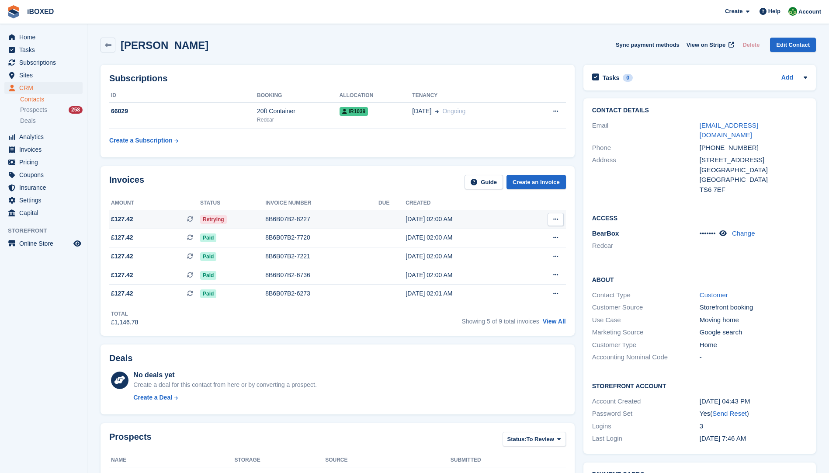
click at [287, 220] on div "8B6B07B2-8227" at bounding box center [321, 219] width 113 height 9
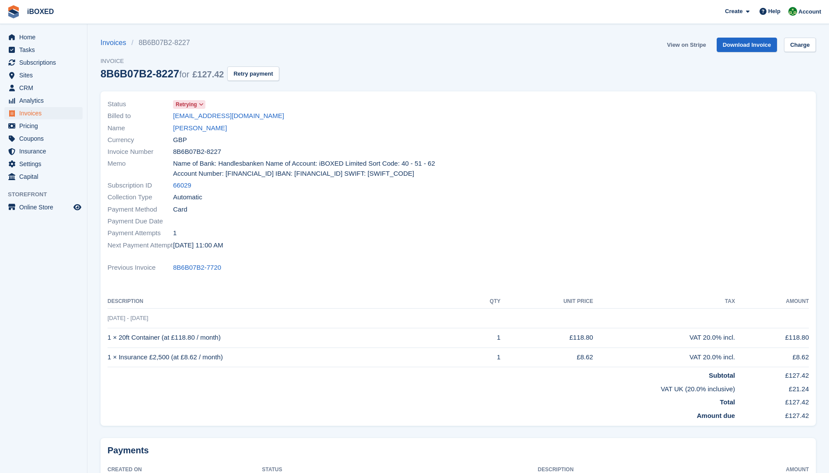
click at [677, 44] on link "View on Stripe" at bounding box center [687, 45] width 46 height 14
click at [189, 125] on link "[PERSON_NAME]" at bounding box center [200, 128] width 54 height 10
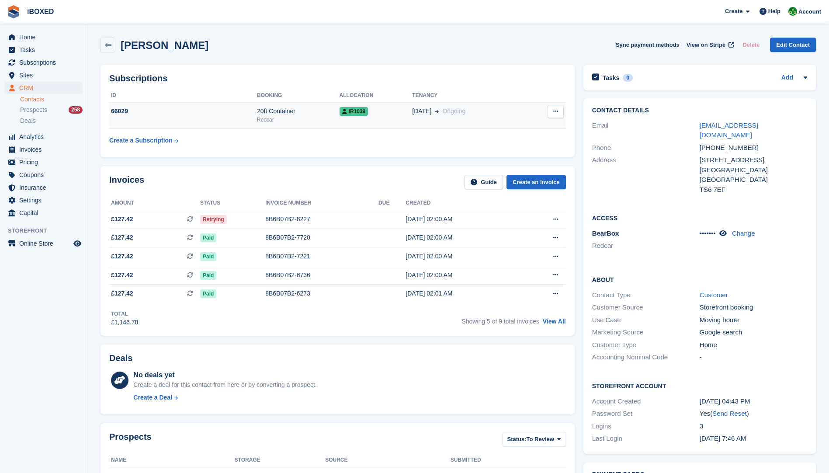
click at [201, 118] on td "66029" at bounding box center [183, 115] width 148 height 27
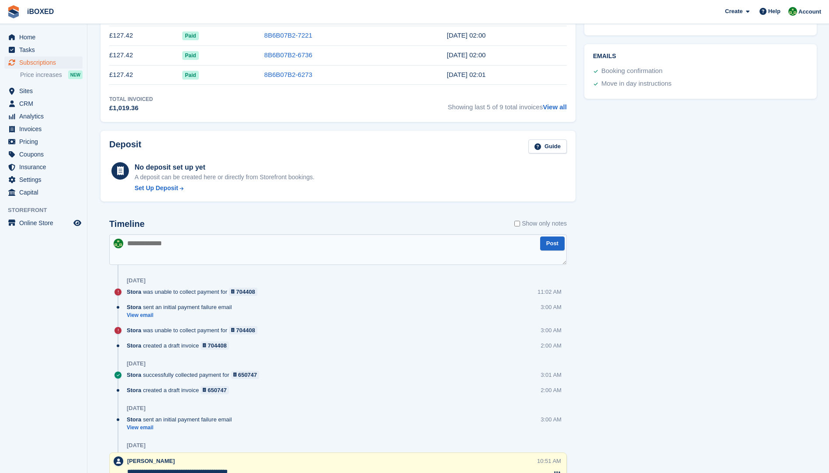
scroll to position [408, 0]
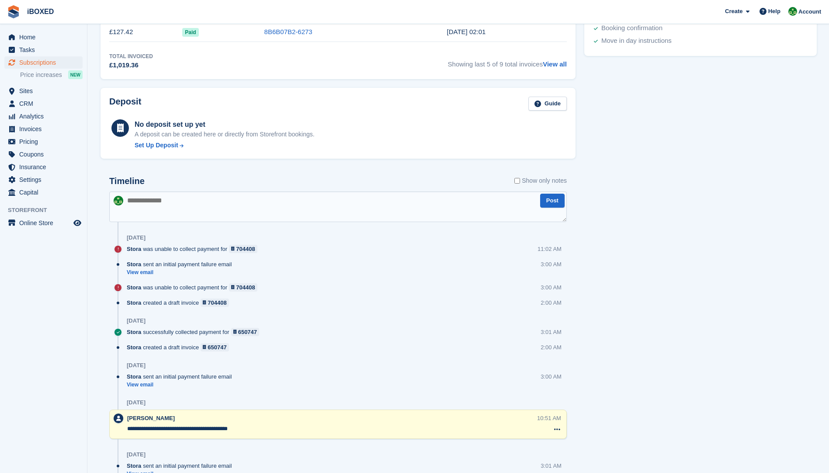
click at [154, 202] on textarea at bounding box center [338, 206] width 458 height 31
type textarea "**********"
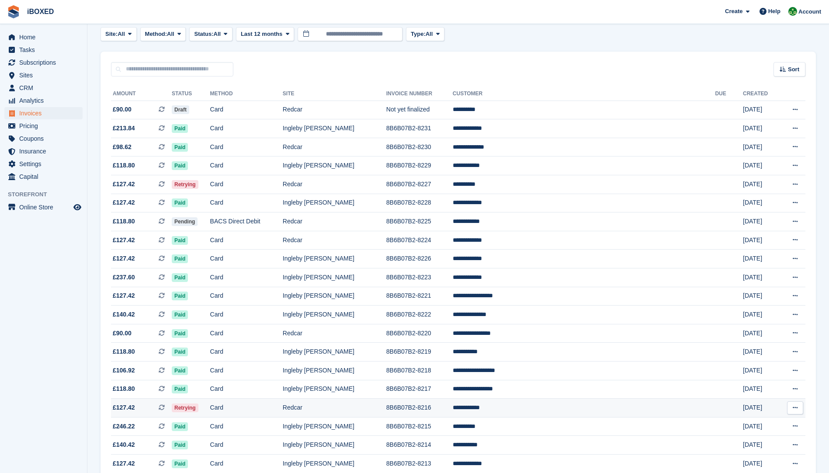
scroll to position [131, 0]
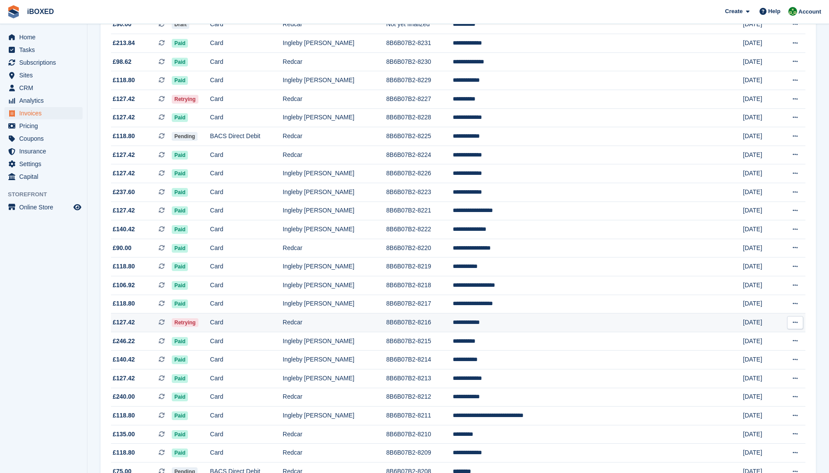
click at [283, 325] on td "Card" at bounding box center [246, 322] width 73 height 19
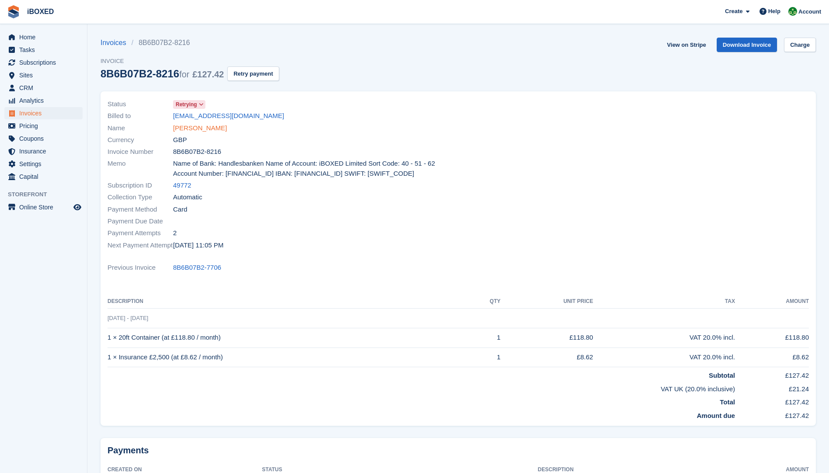
click at [191, 128] on link "[PERSON_NAME]" at bounding box center [200, 128] width 54 height 10
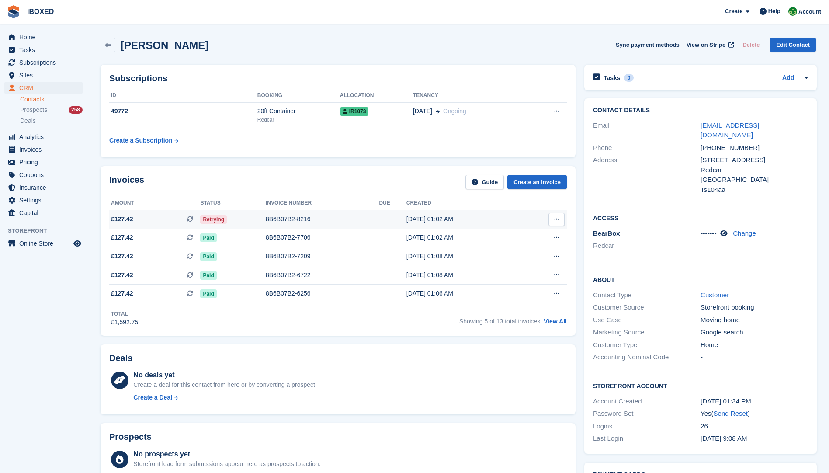
click at [283, 220] on div "8B6B07B2-8216" at bounding box center [323, 219] width 114 height 9
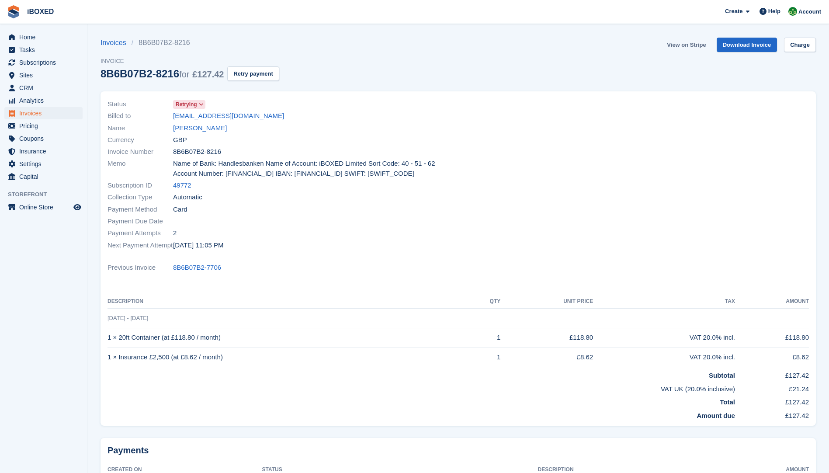
click at [685, 40] on link "View on Stripe" at bounding box center [687, 45] width 46 height 14
click at [182, 132] on link "[PERSON_NAME]" at bounding box center [200, 128] width 54 height 10
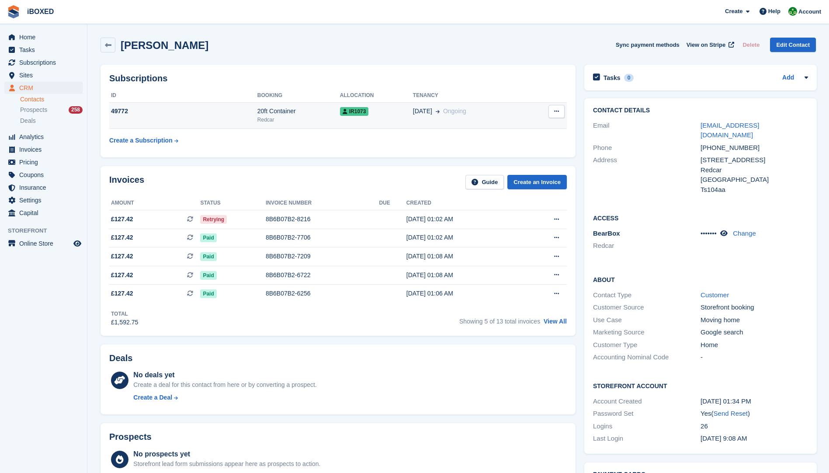
click at [211, 117] on td "49772" at bounding box center [183, 115] width 148 height 27
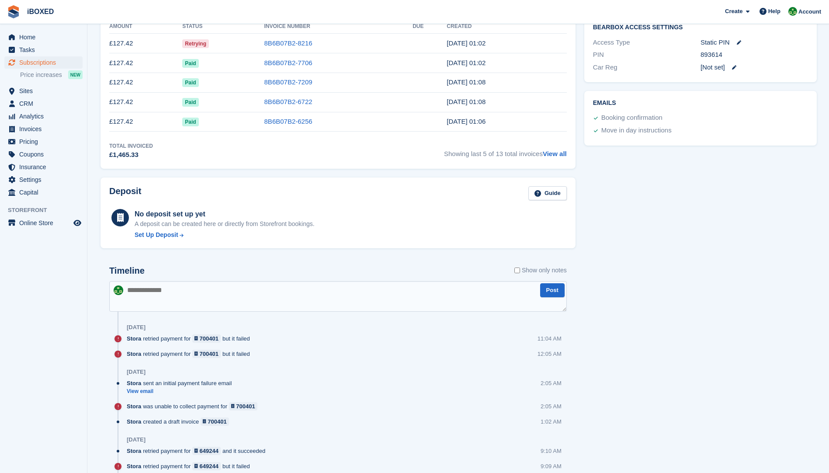
scroll to position [364, 0]
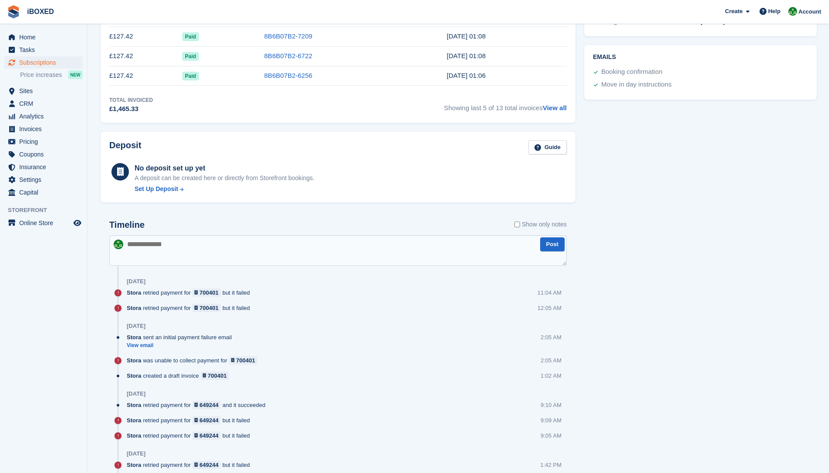
click at [167, 254] on textarea at bounding box center [338, 250] width 458 height 31
type textarea "**********"
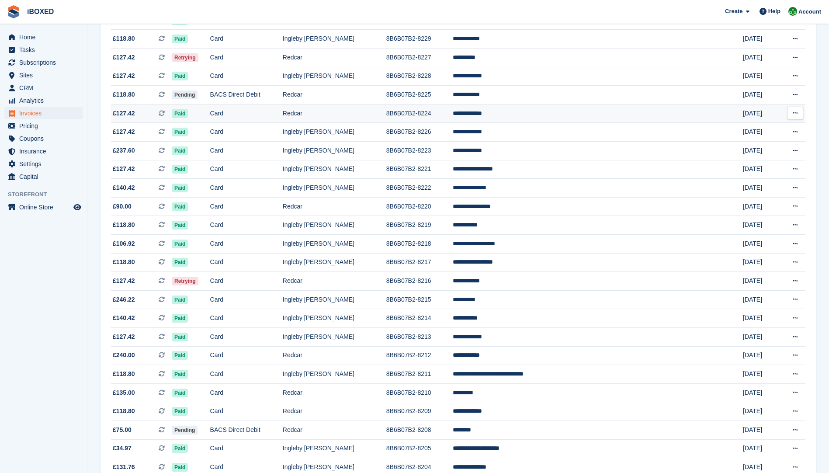
scroll to position [219, 0]
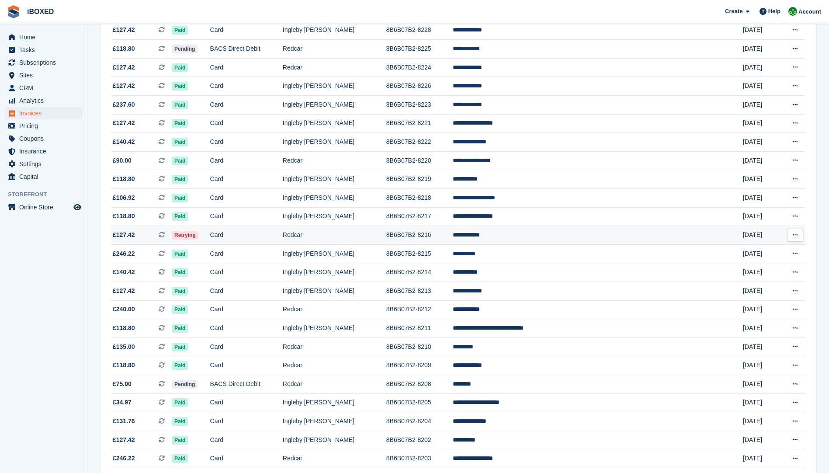
click at [283, 237] on td "Card" at bounding box center [246, 235] width 73 height 19
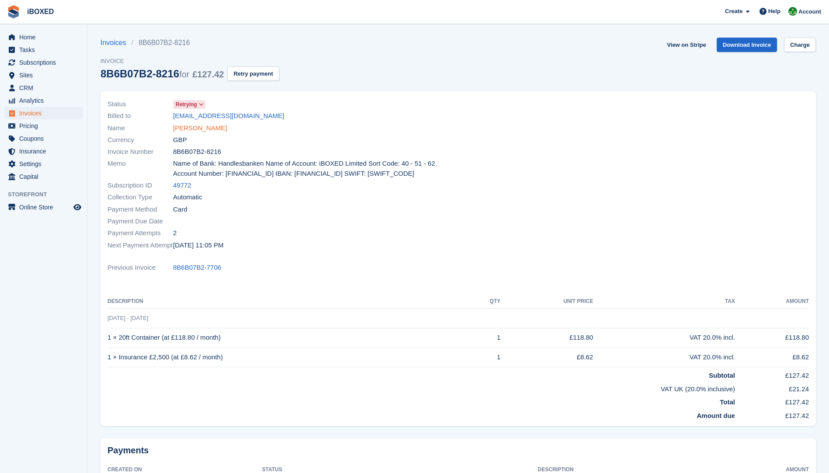
click at [191, 129] on link "[PERSON_NAME]" at bounding box center [200, 128] width 54 height 10
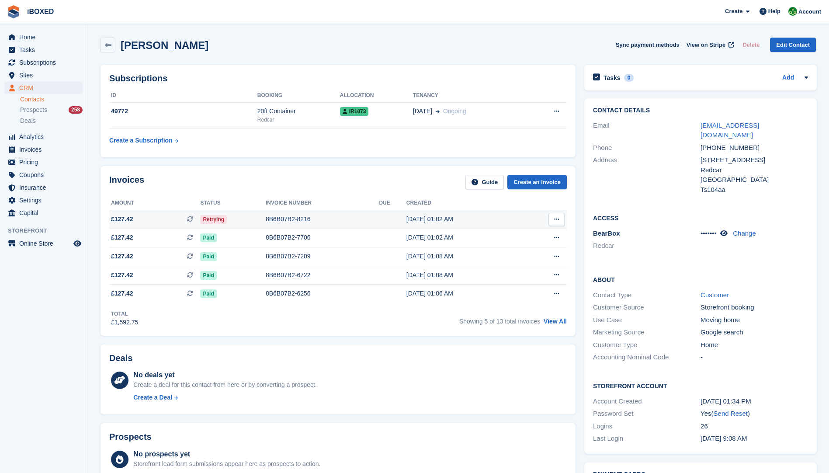
click at [283, 220] on div "8B6B07B2-8216" at bounding box center [323, 219] width 114 height 9
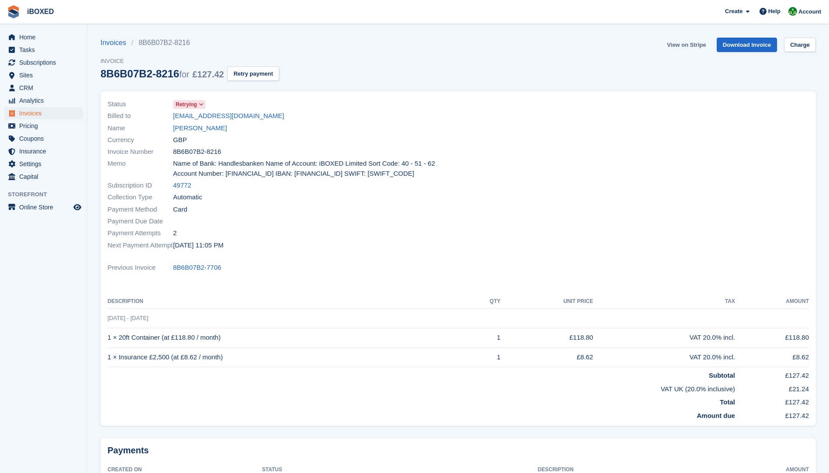
click at [682, 43] on link "View on Stripe" at bounding box center [687, 45] width 46 height 14
click at [35, 60] on span "Subscriptions" at bounding box center [45, 62] width 52 height 12
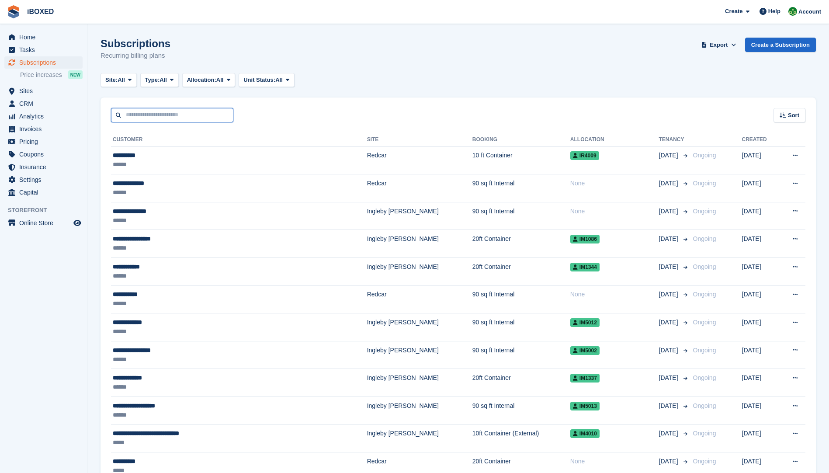
click at [147, 117] on input "text" at bounding box center [172, 115] width 122 height 14
type input "**********"
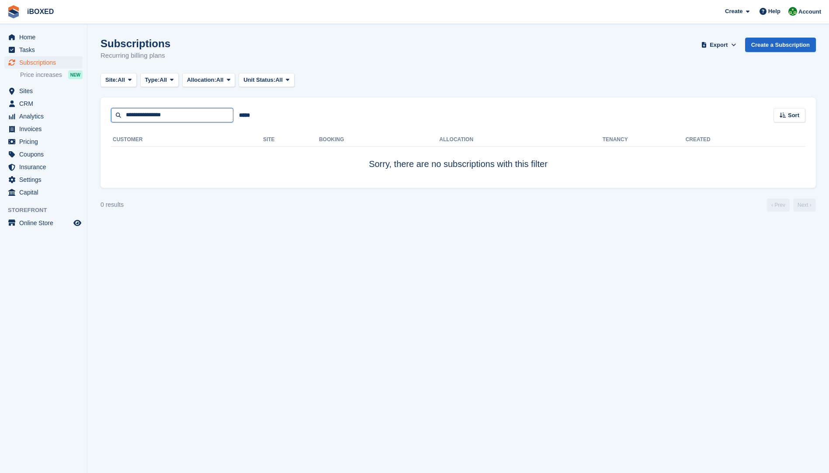
click at [181, 111] on input "**********" at bounding box center [172, 115] width 122 height 14
type input "****"
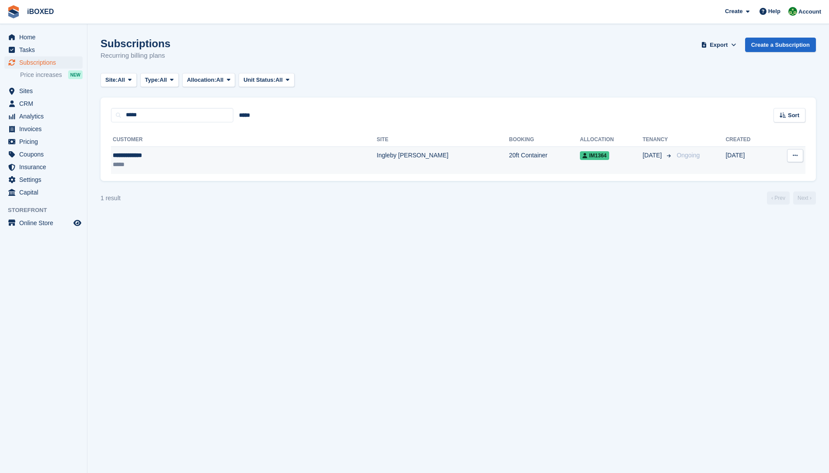
click at [146, 153] on div "**********" at bounding box center [184, 155] width 143 height 9
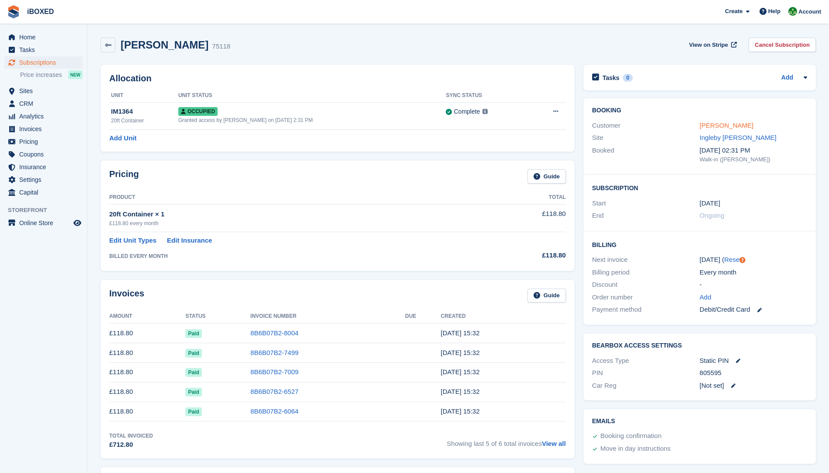
click at [714, 127] on link "[PERSON_NAME]" at bounding box center [727, 125] width 54 height 7
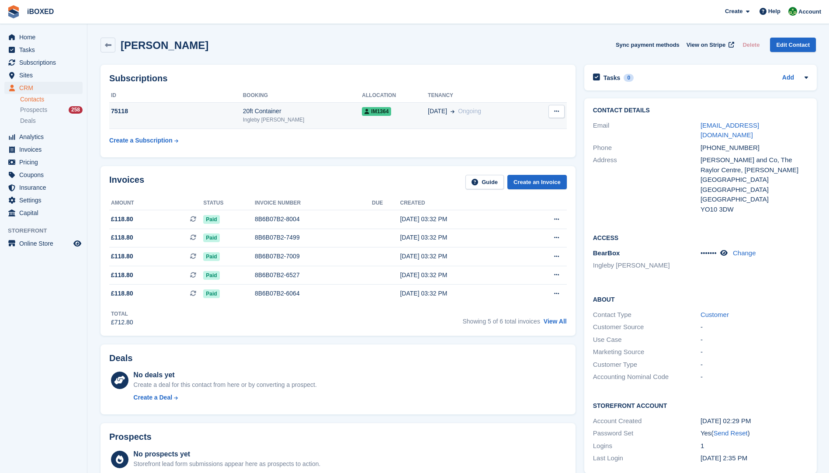
click at [192, 122] on td "75118" at bounding box center [176, 115] width 134 height 27
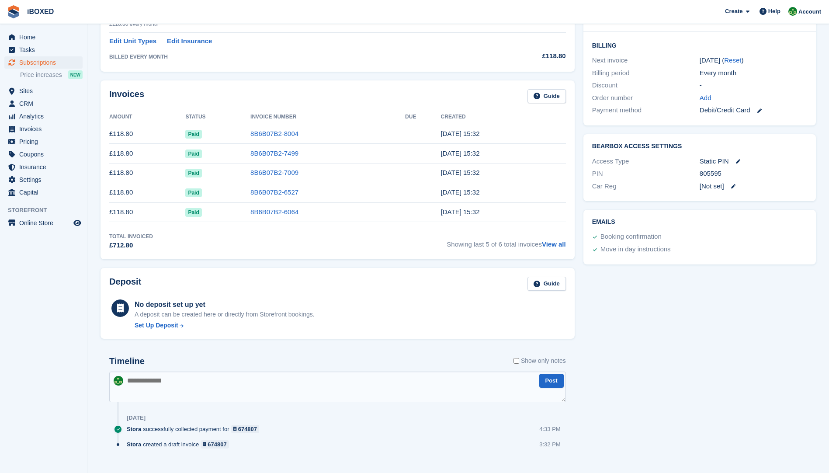
scroll to position [212, 0]
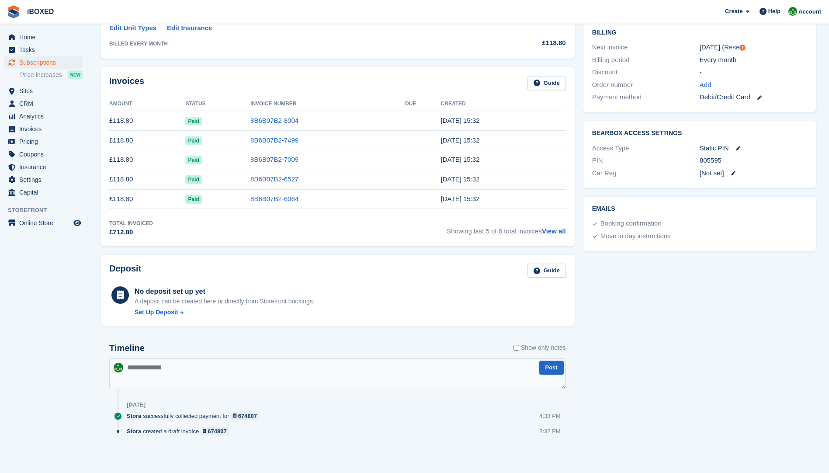
click at [136, 372] on textarea at bounding box center [337, 373] width 457 height 31
type textarea "**********"
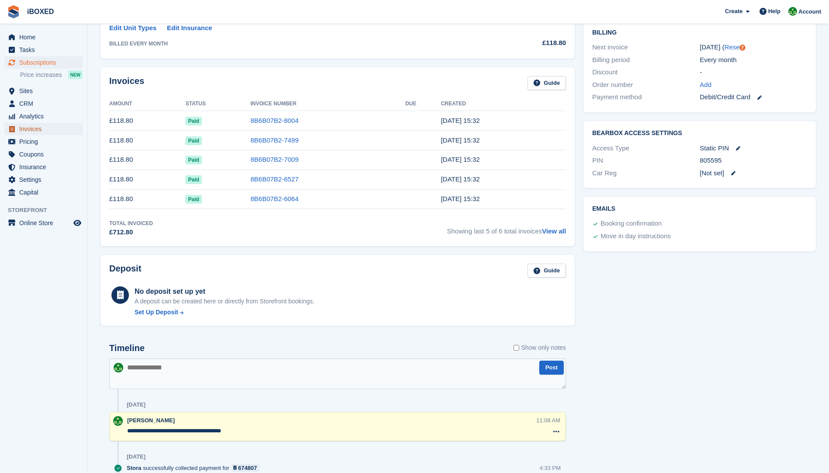
click at [39, 132] on span "Invoices" at bounding box center [45, 129] width 52 height 12
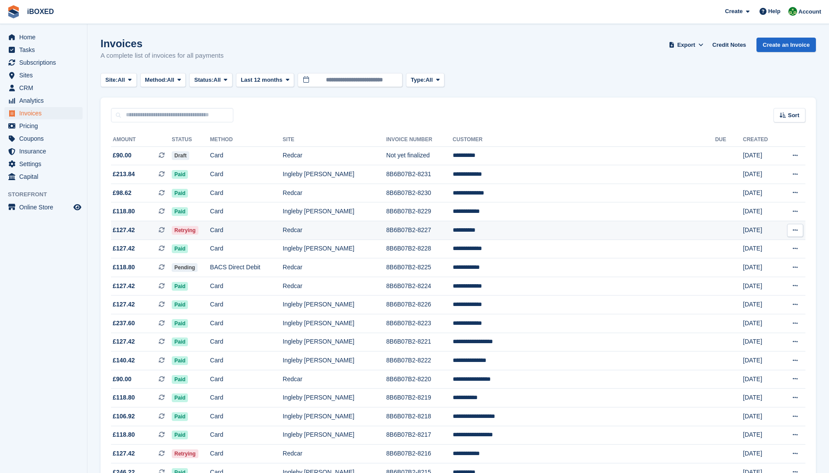
click at [245, 233] on td "Card" at bounding box center [246, 230] width 73 height 19
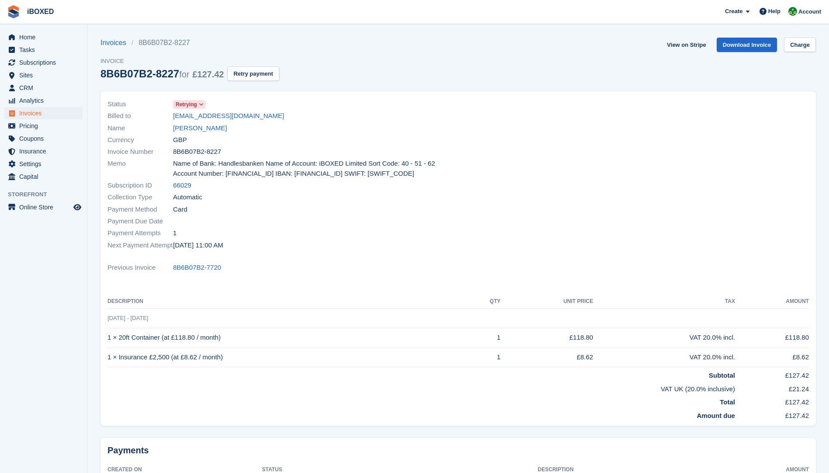
click at [178, 134] on div "Currency GBP" at bounding box center [281, 140] width 346 height 12
click at [187, 126] on link "[PERSON_NAME]" at bounding box center [200, 128] width 54 height 10
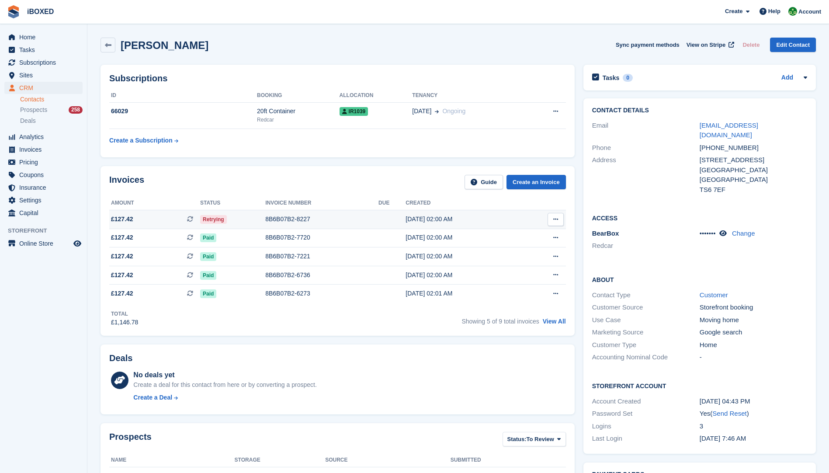
click at [283, 218] on div "8B6B07B2-8227" at bounding box center [321, 219] width 113 height 9
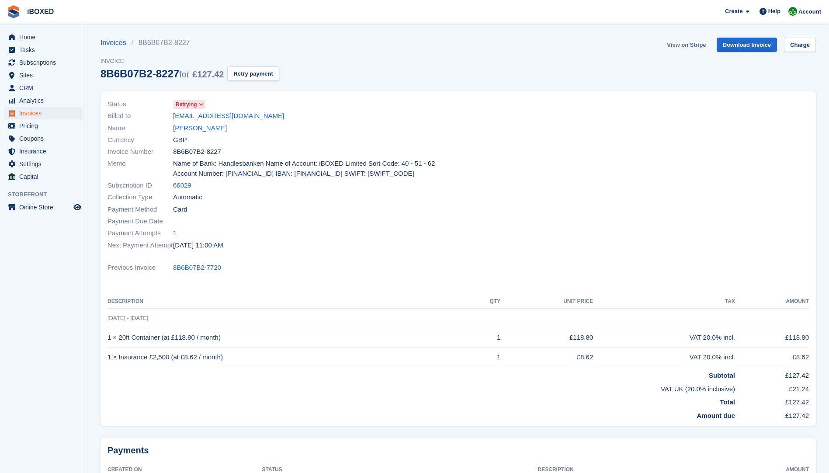
click at [680, 44] on link "View on Stripe" at bounding box center [687, 45] width 46 height 14
click at [195, 129] on link "Paul Davis" at bounding box center [200, 128] width 54 height 10
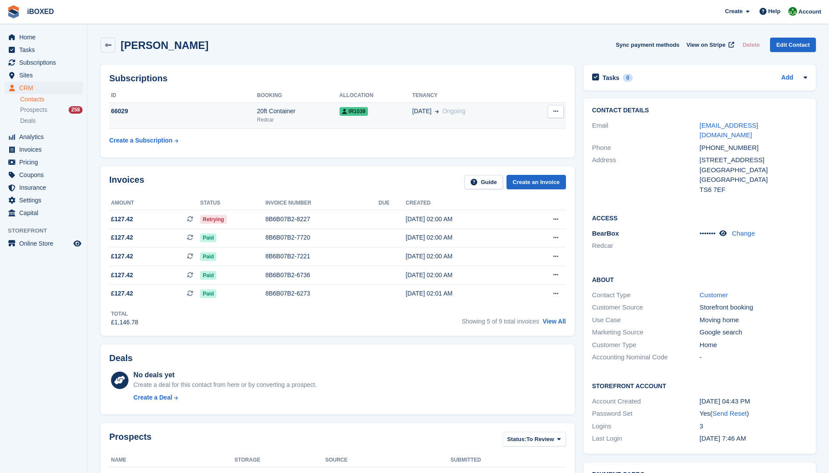
click at [224, 115] on div "66029" at bounding box center [183, 111] width 148 height 9
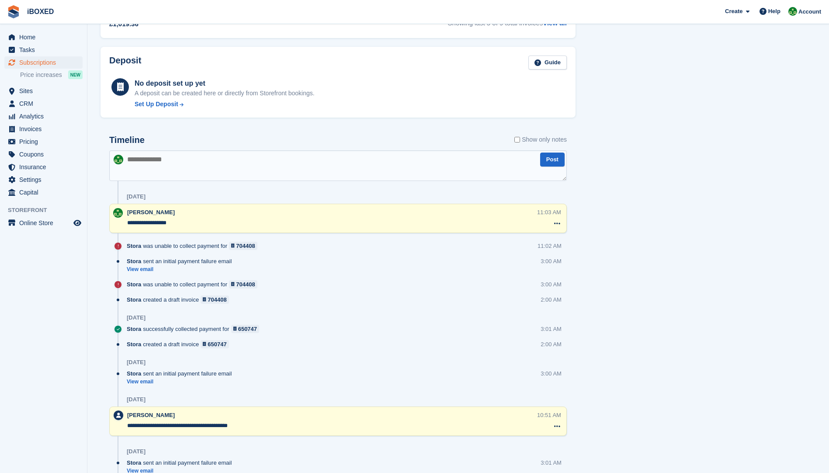
scroll to position [451, 0]
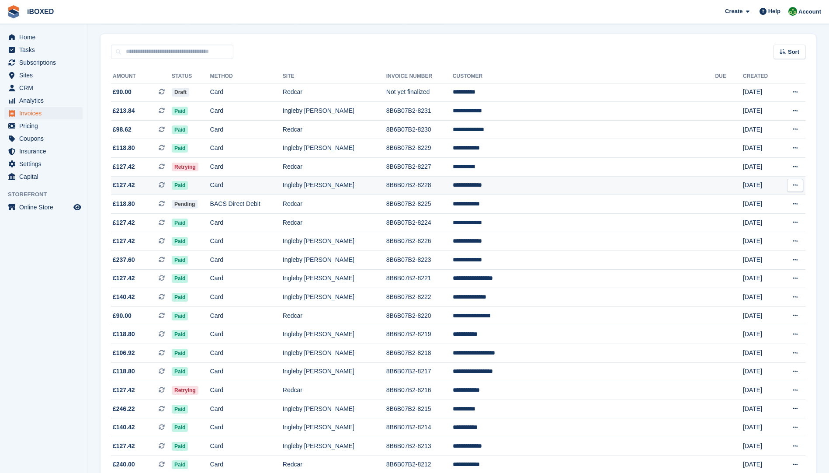
scroll to position [131, 0]
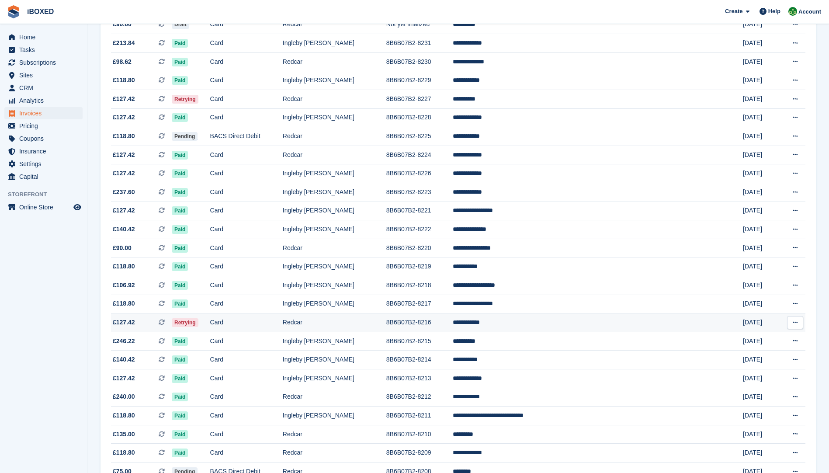
click at [254, 320] on td "Card" at bounding box center [246, 322] width 73 height 19
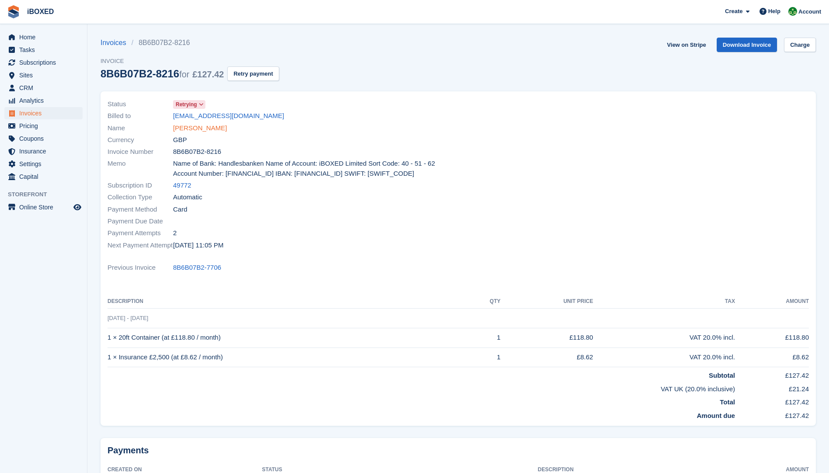
click at [191, 127] on link "[PERSON_NAME]" at bounding box center [200, 128] width 54 height 10
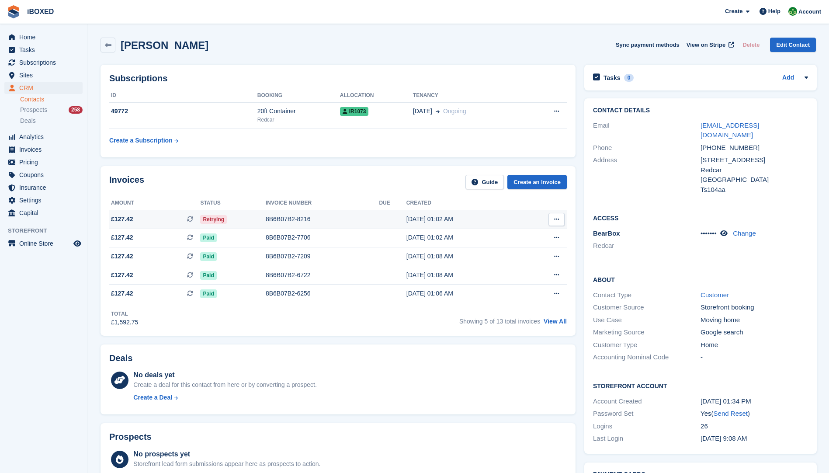
click at [279, 214] on td "8B6B07B2-8216" at bounding box center [323, 219] width 114 height 19
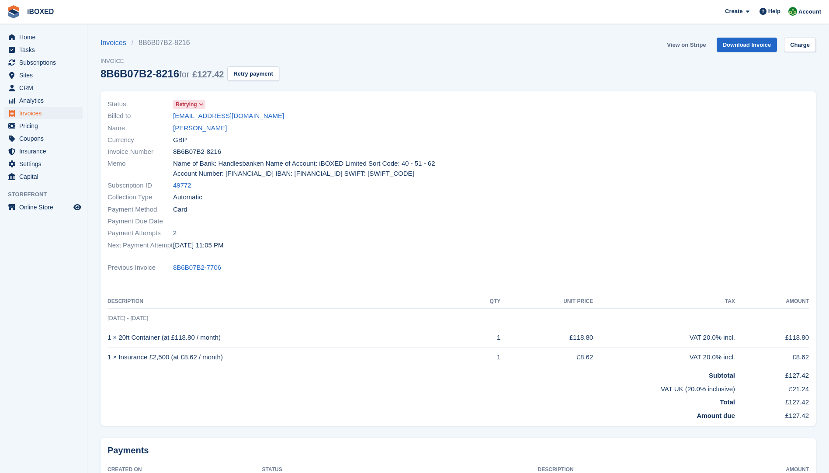
click at [691, 46] on link "View on Stripe" at bounding box center [687, 45] width 46 height 14
click at [179, 131] on link "Craig lennon" at bounding box center [200, 128] width 54 height 10
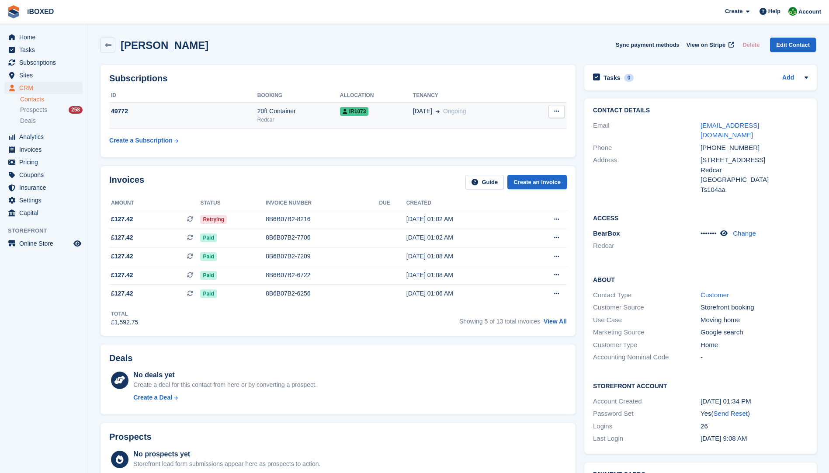
click at [285, 111] on div "20ft Container" at bounding box center [298, 111] width 83 height 9
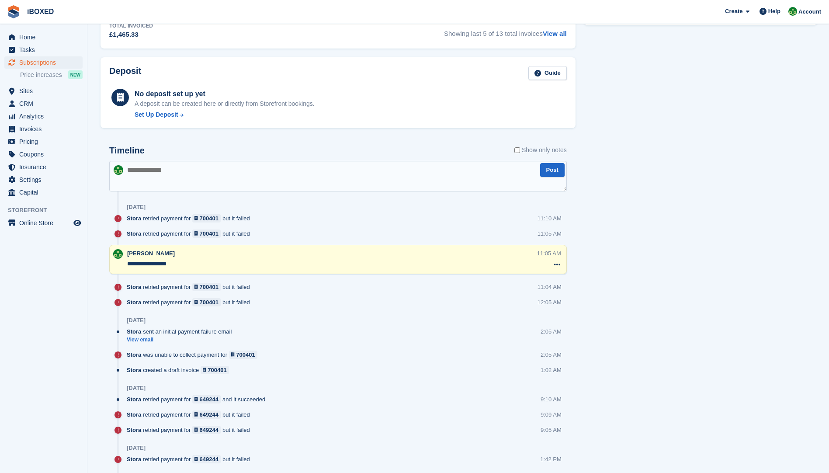
scroll to position [525, 0]
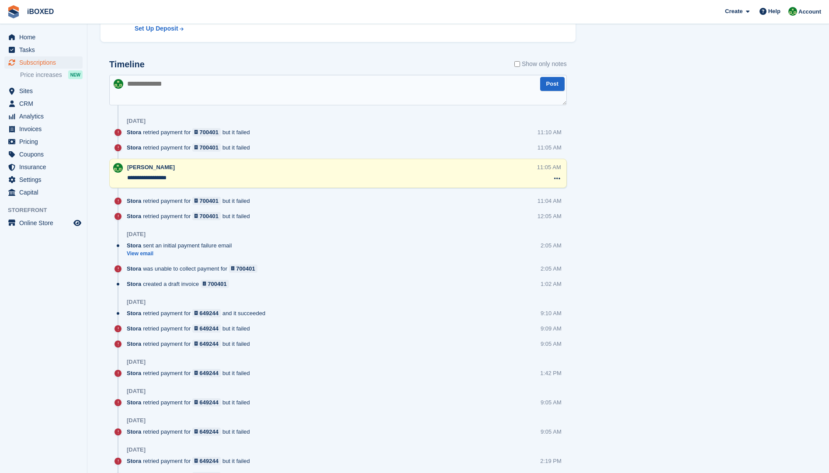
click at [148, 87] on textarea at bounding box center [338, 90] width 458 height 31
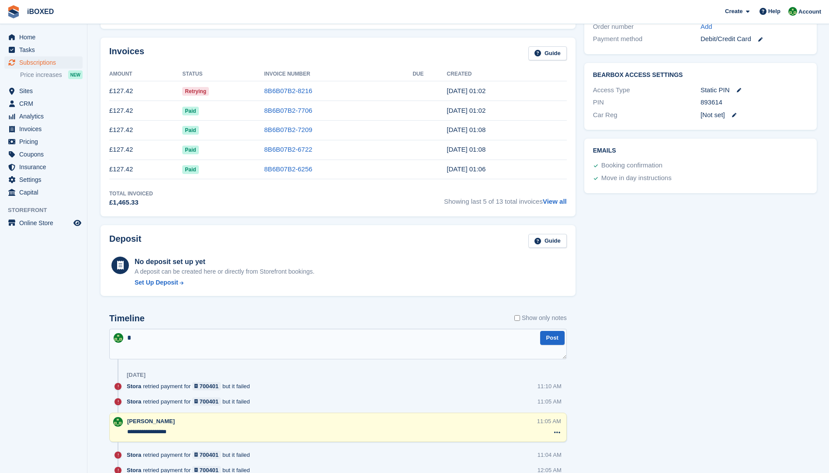
scroll to position [350, 0]
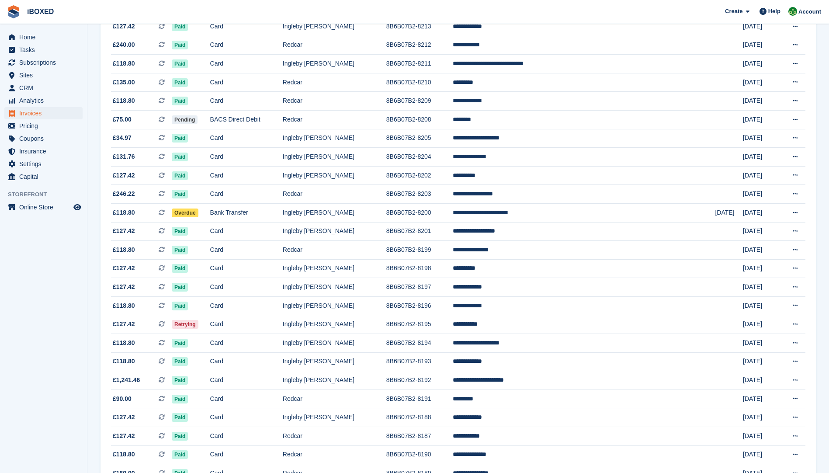
scroll to position [525, 0]
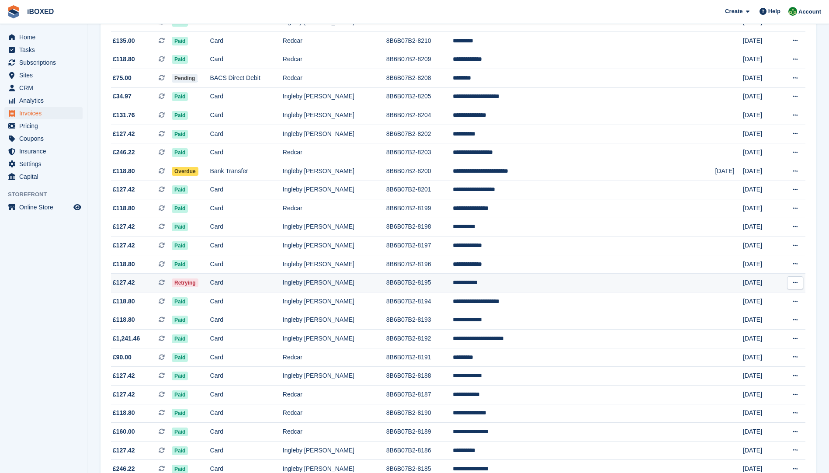
click at [353, 289] on td "Ingleby [PERSON_NAME]" at bounding box center [335, 283] width 104 height 19
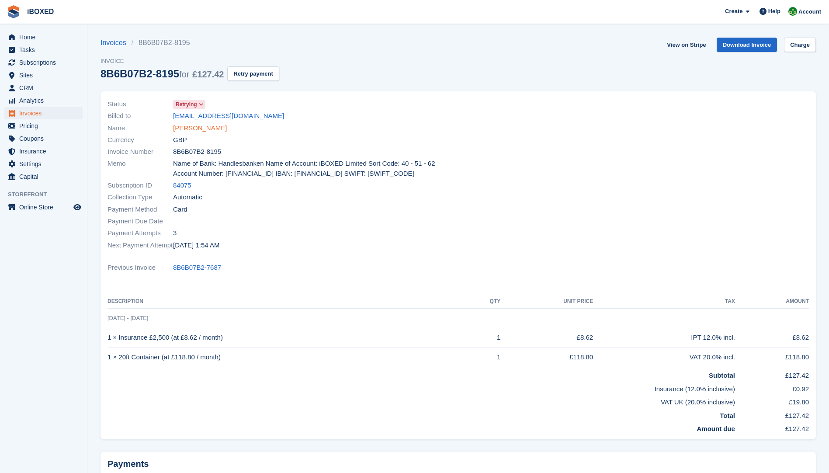
click at [200, 127] on link "[PERSON_NAME]" at bounding box center [200, 128] width 54 height 10
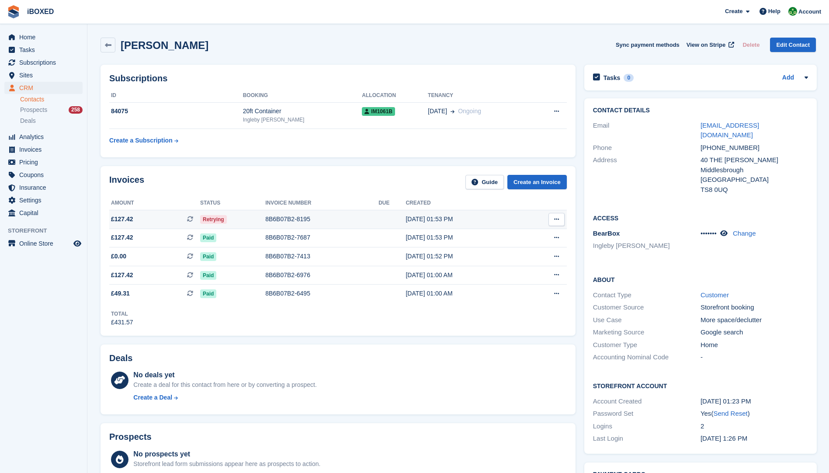
click at [275, 219] on div "8B6B07B2-8195" at bounding box center [321, 219] width 113 height 9
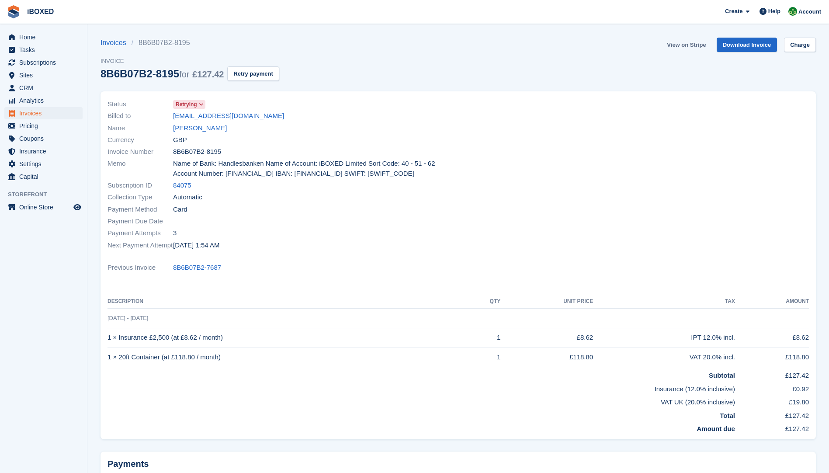
click at [689, 48] on link "View on Stripe" at bounding box center [687, 45] width 46 height 14
click at [196, 134] on div "Currency GBP" at bounding box center [281, 140] width 346 height 12
click at [196, 132] on link "[PERSON_NAME]" at bounding box center [200, 128] width 54 height 10
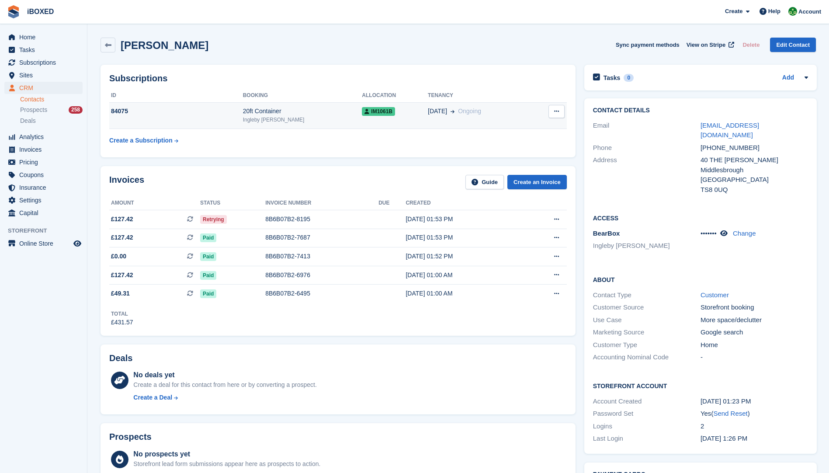
click at [198, 112] on div "84075" at bounding box center [176, 111] width 134 height 9
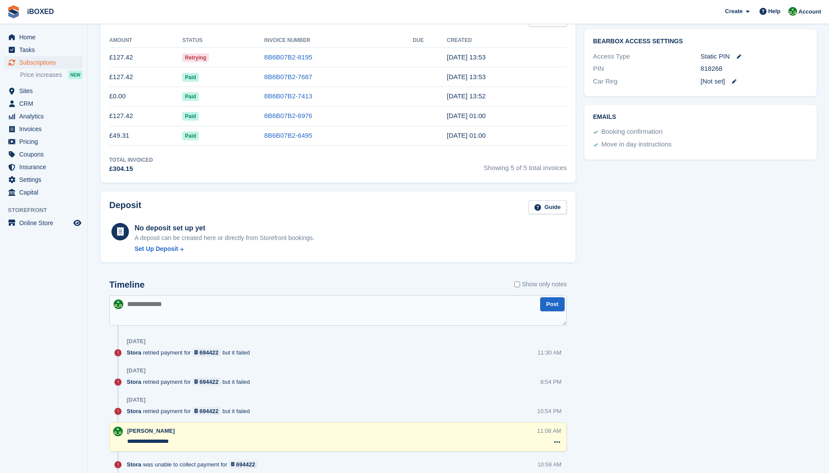
scroll to position [350, 0]
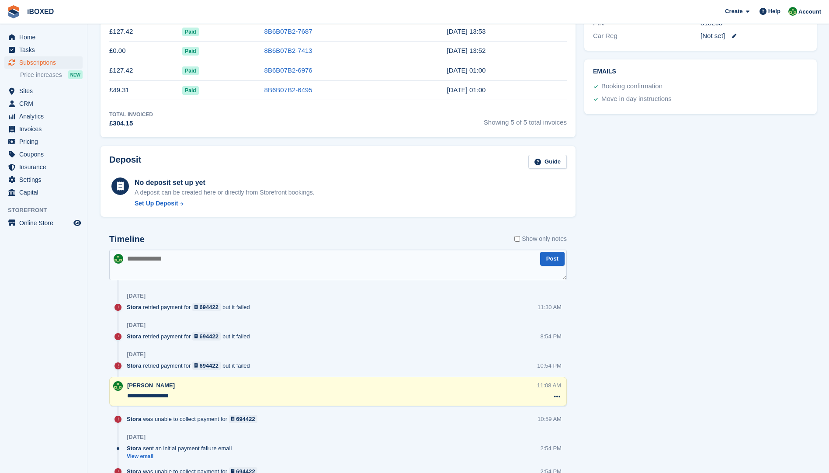
click at [132, 264] on textarea at bounding box center [338, 265] width 458 height 31
type textarea "**********"
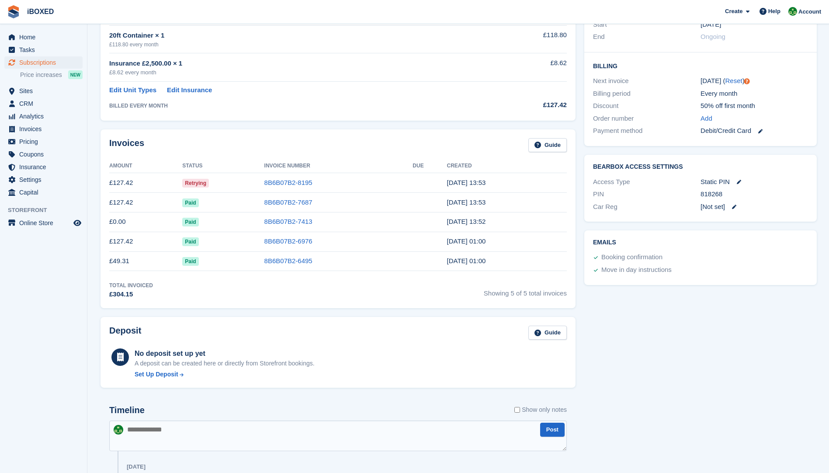
scroll to position [175, 0]
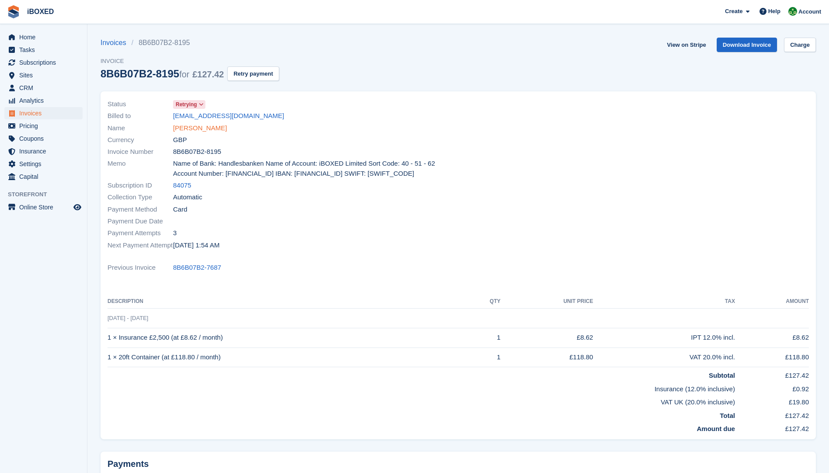
click at [203, 128] on link "[PERSON_NAME]" at bounding box center [200, 128] width 54 height 10
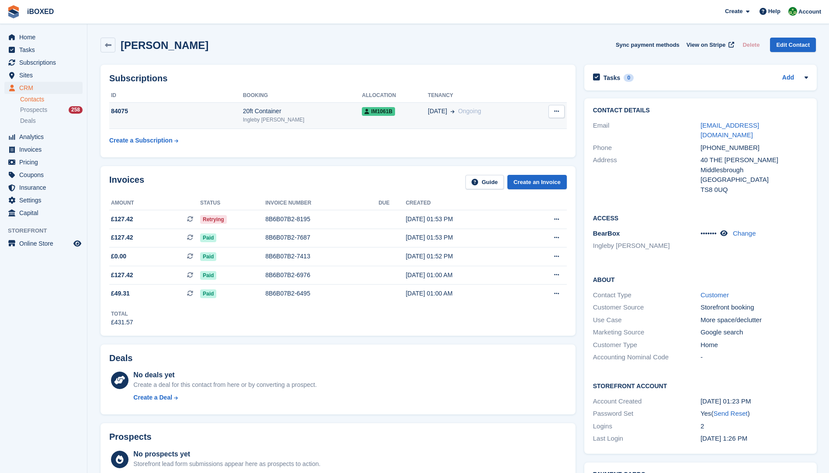
click at [223, 109] on div "84075" at bounding box center [176, 111] width 134 height 9
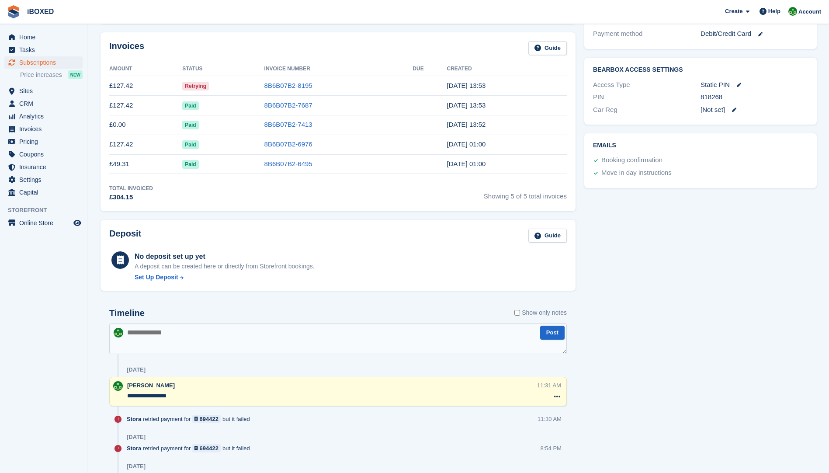
scroll to position [350, 0]
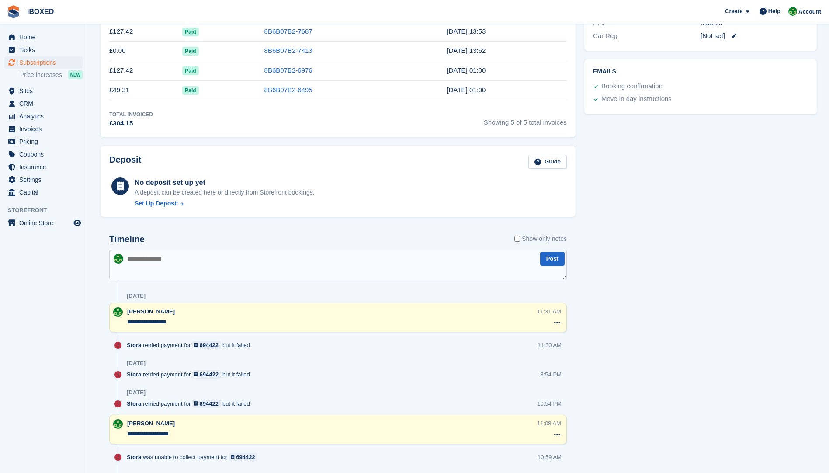
click at [149, 258] on textarea at bounding box center [338, 265] width 458 height 31
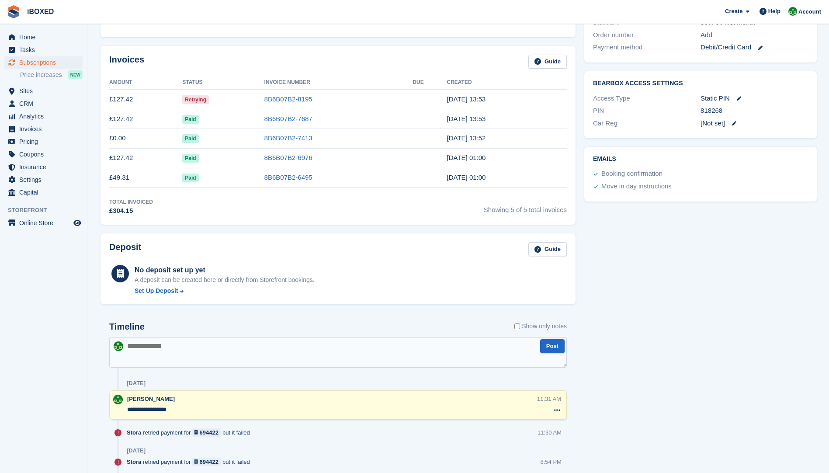
scroll to position [437, 0]
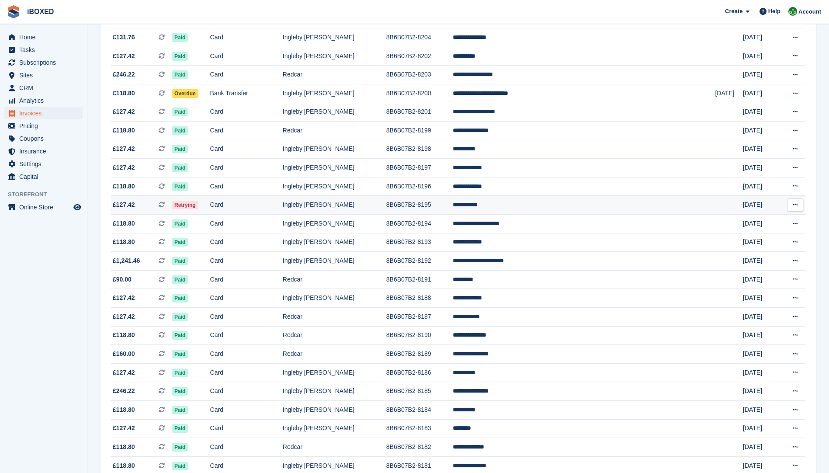
scroll to position [648, 0]
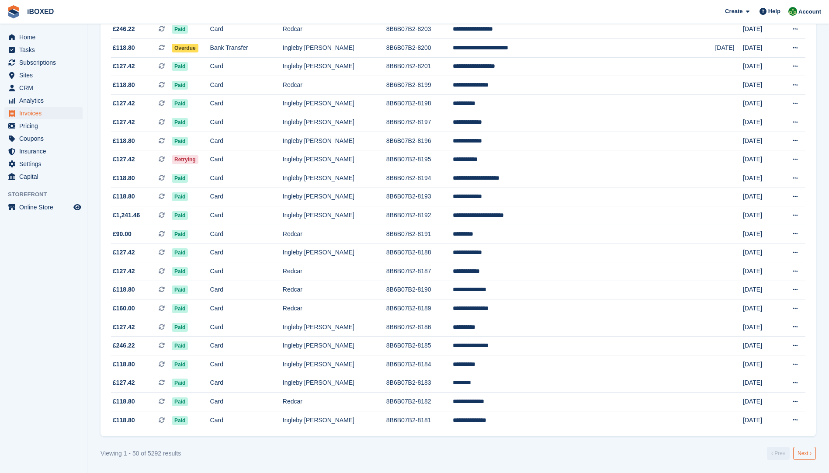
click at [806, 449] on link "Next ›" at bounding box center [804, 453] width 23 height 13
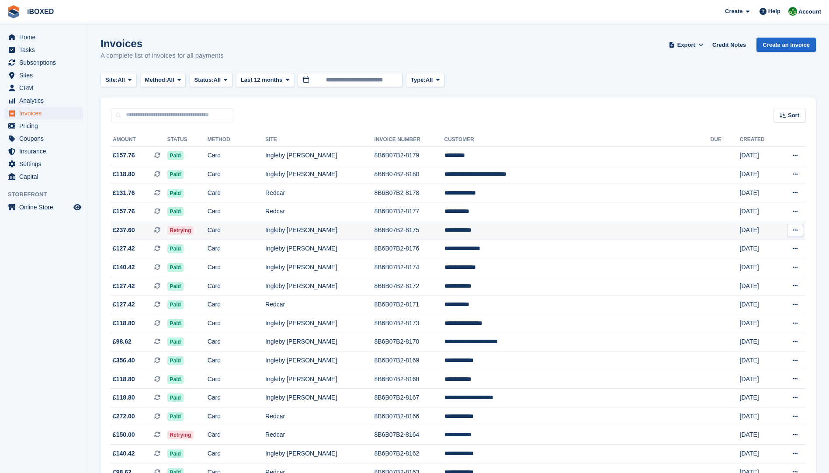
click at [207, 225] on td "Retrying" at bounding box center [187, 230] width 40 height 19
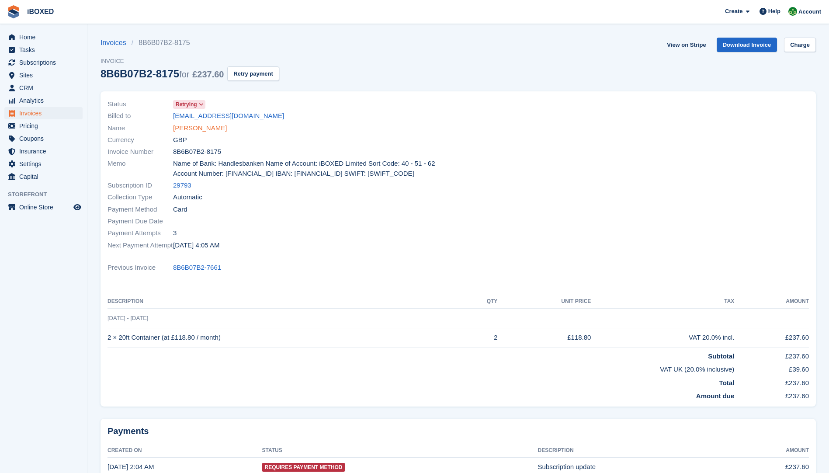
click at [192, 127] on link "[PERSON_NAME]" at bounding box center [200, 128] width 54 height 10
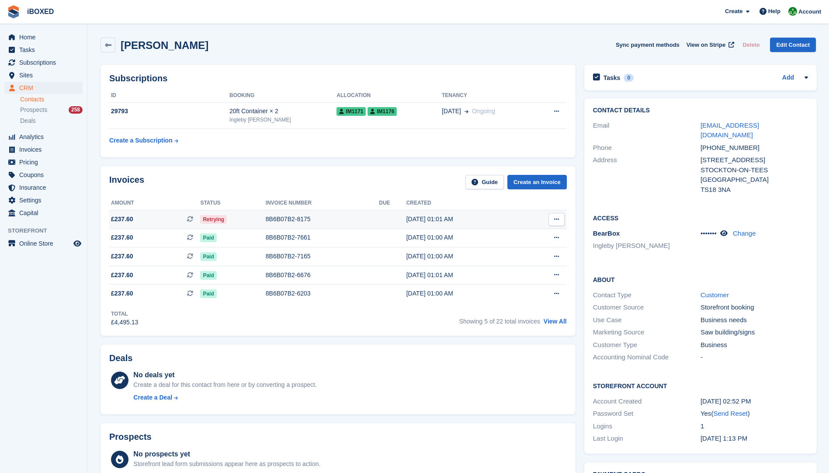
click at [291, 221] on div "8B6B07B2-8175" at bounding box center [322, 219] width 113 height 9
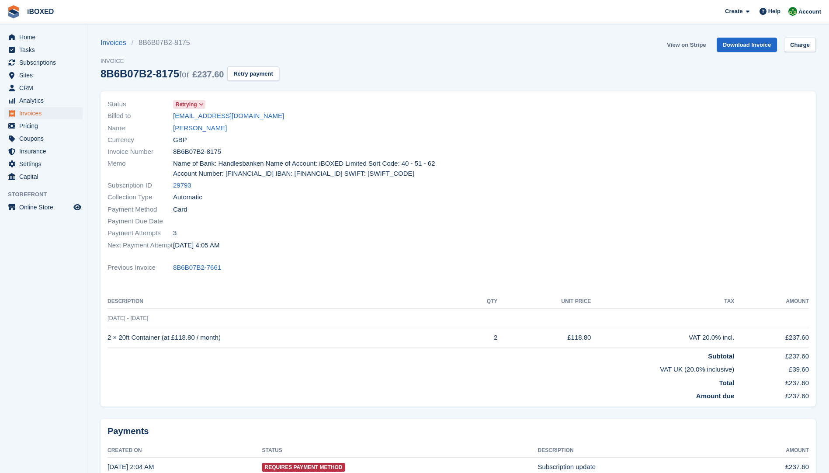
click at [679, 45] on link "View on Stripe" at bounding box center [687, 45] width 46 height 14
click at [182, 132] on link "Jamie Gordon" at bounding box center [200, 128] width 54 height 10
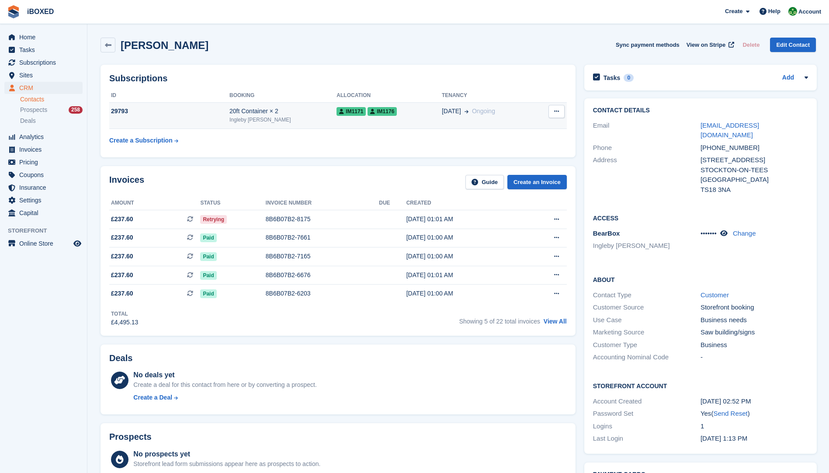
click at [203, 123] on td "29793" at bounding box center [169, 115] width 120 height 27
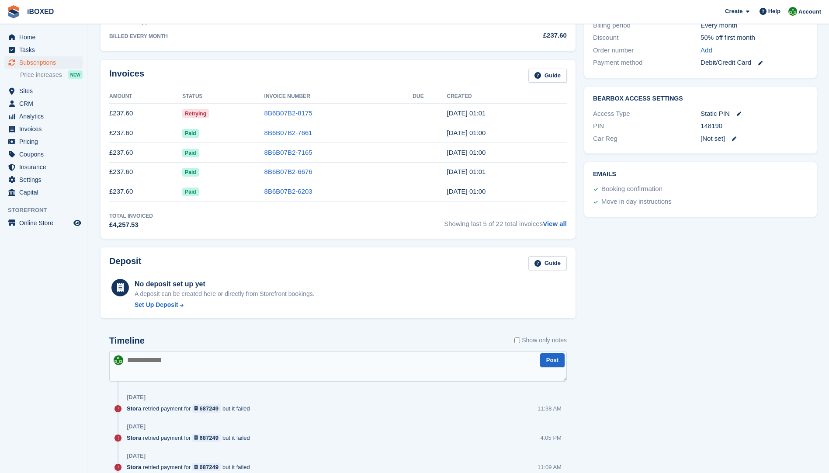
scroll to position [262, 0]
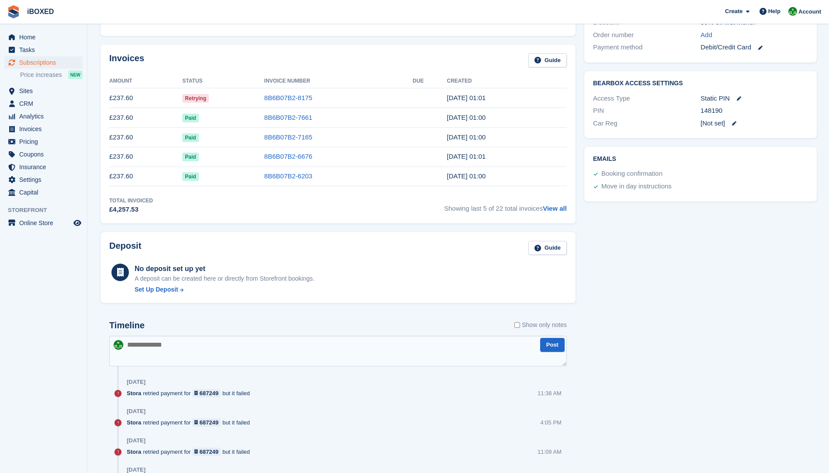
click at [162, 341] on textarea at bounding box center [338, 351] width 458 height 31
type textarea "**********"
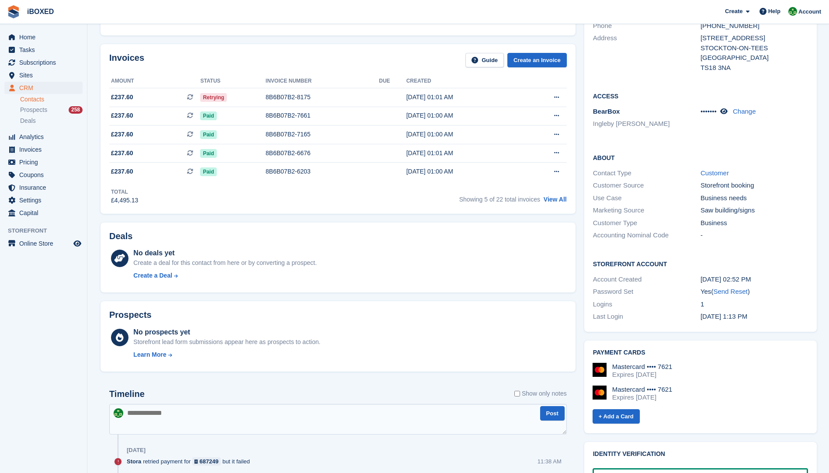
scroll to position [44, 0]
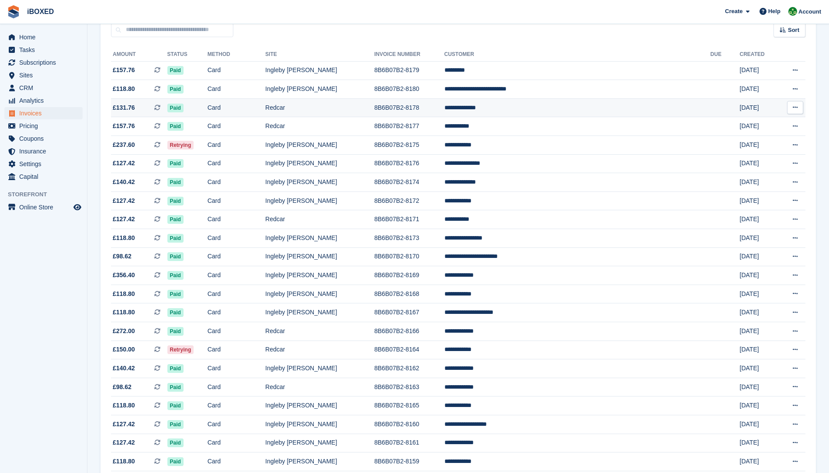
scroll to position [175, 0]
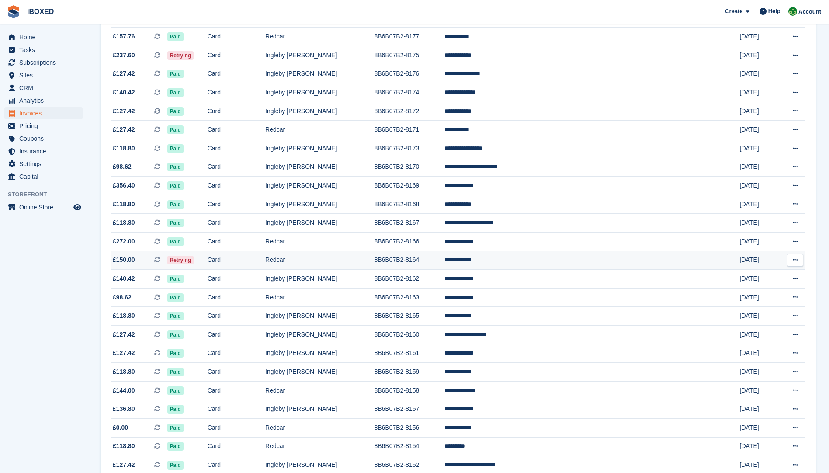
click at [333, 263] on td "Redcar" at bounding box center [319, 260] width 109 height 19
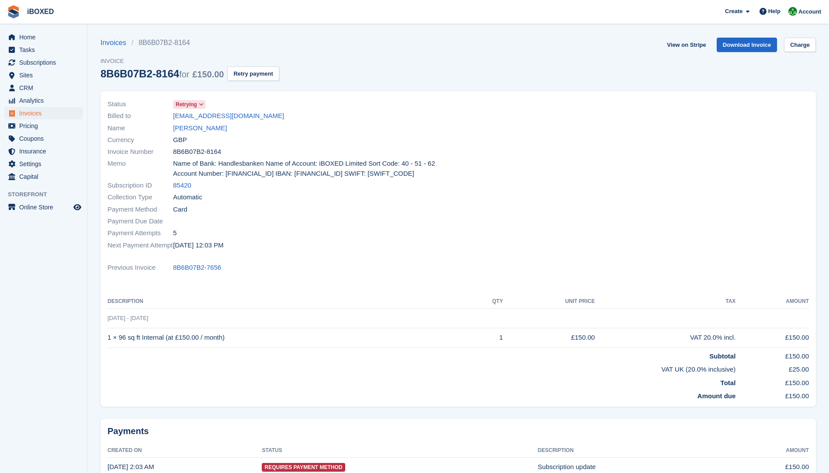
click at [214, 126] on div "Name steven kenny" at bounding box center [281, 128] width 346 height 12
click at [207, 130] on link "steven kenny" at bounding box center [200, 128] width 54 height 10
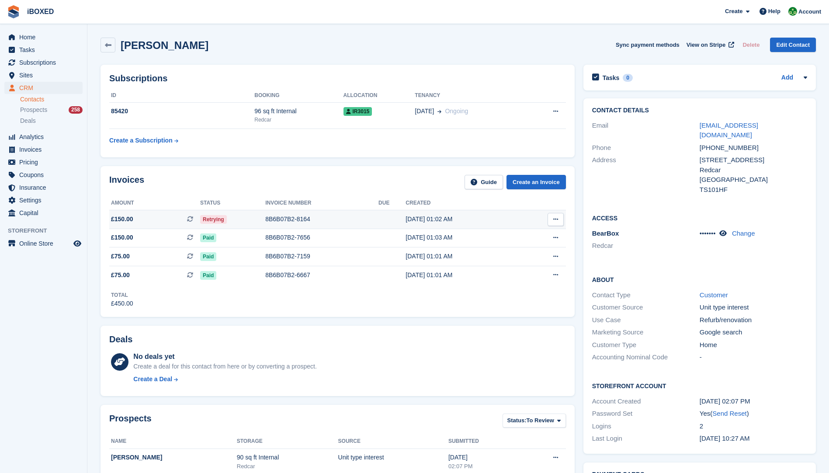
click at [301, 222] on div "8B6B07B2-8164" at bounding box center [321, 219] width 113 height 9
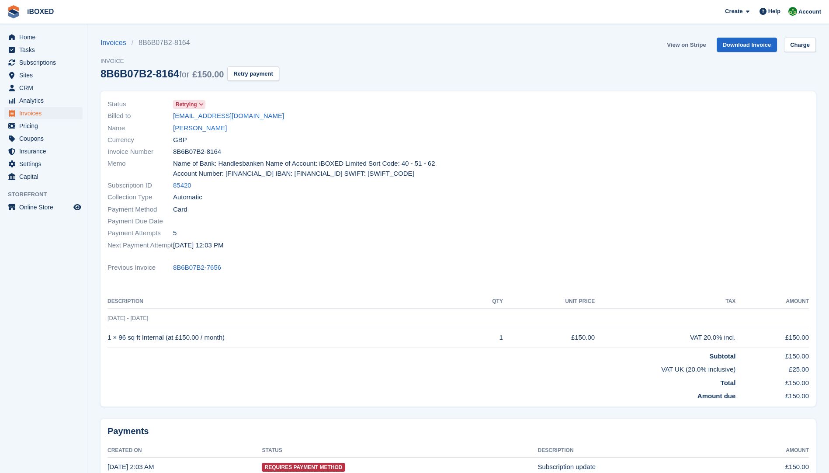
click at [689, 45] on link "View on Stripe" at bounding box center [687, 45] width 46 height 14
click at [197, 128] on link "steven kenny" at bounding box center [200, 128] width 54 height 10
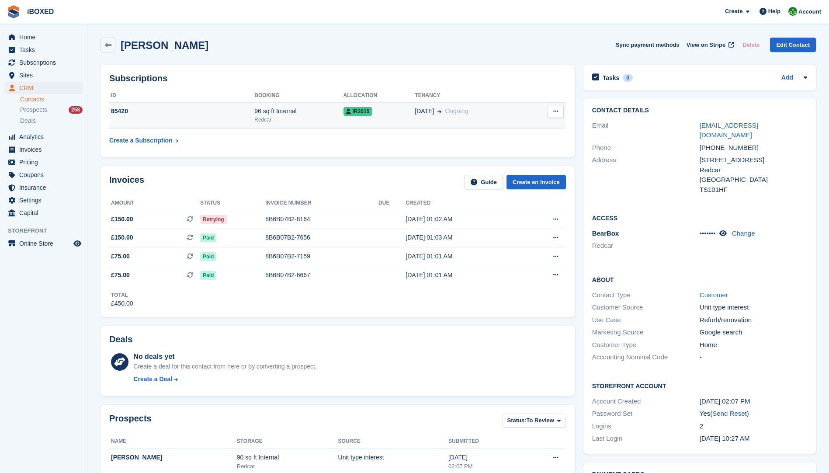
click at [291, 120] on div "Redcar" at bounding box center [298, 120] width 89 height 8
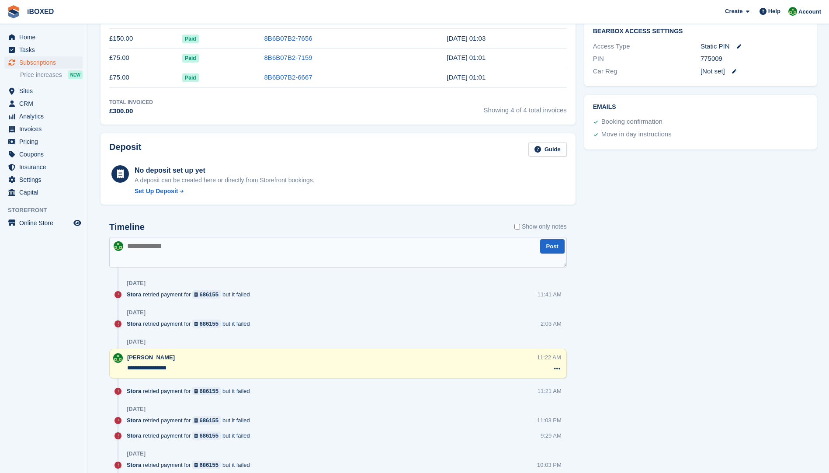
scroll to position [262, 0]
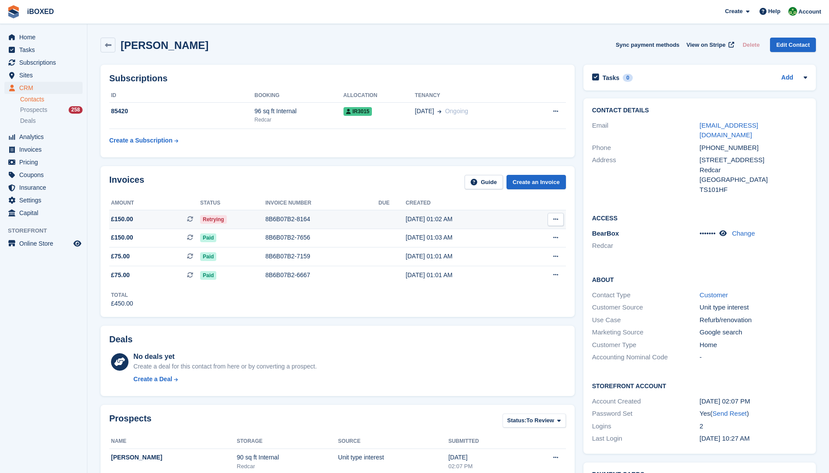
click at [296, 217] on div "8B6B07B2-8164" at bounding box center [321, 219] width 113 height 9
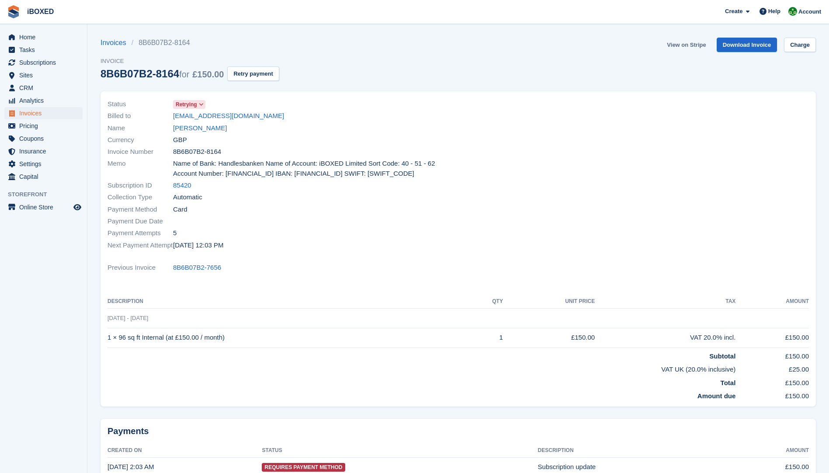
click at [698, 48] on link "View on Stripe" at bounding box center [687, 45] width 46 height 14
click at [207, 129] on link "[PERSON_NAME]" at bounding box center [200, 128] width 54 height 10
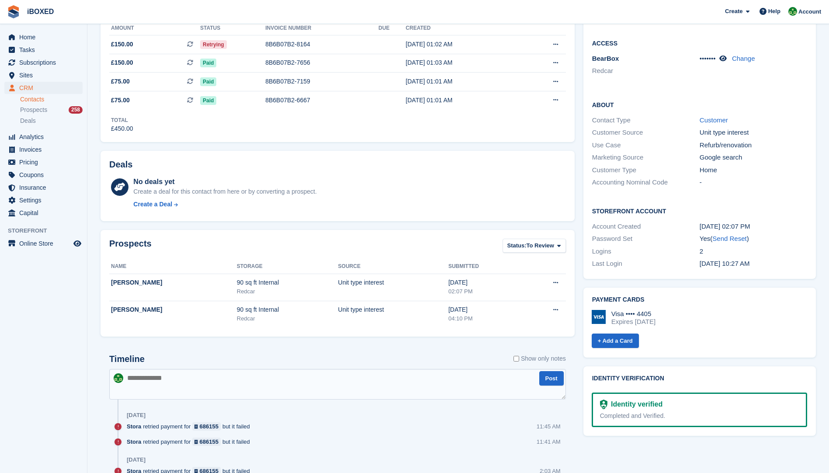
scroll to position [44, 0]
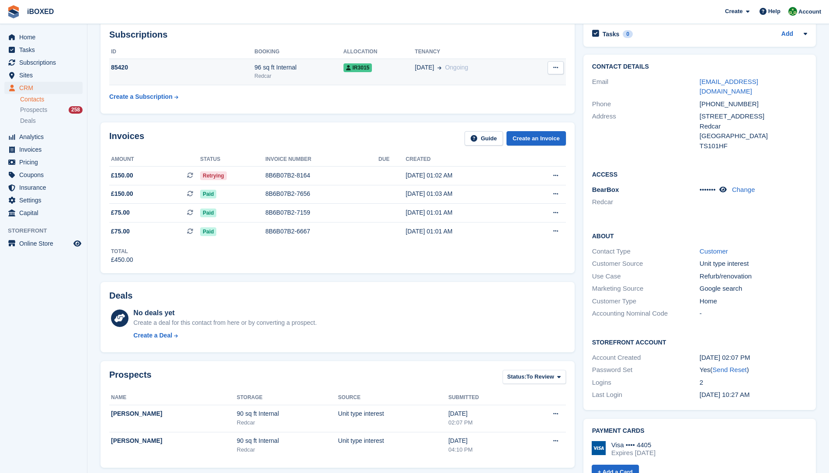
click at [215, 75] on td "85420" at bounding box center [181, 72] width 145 height 27
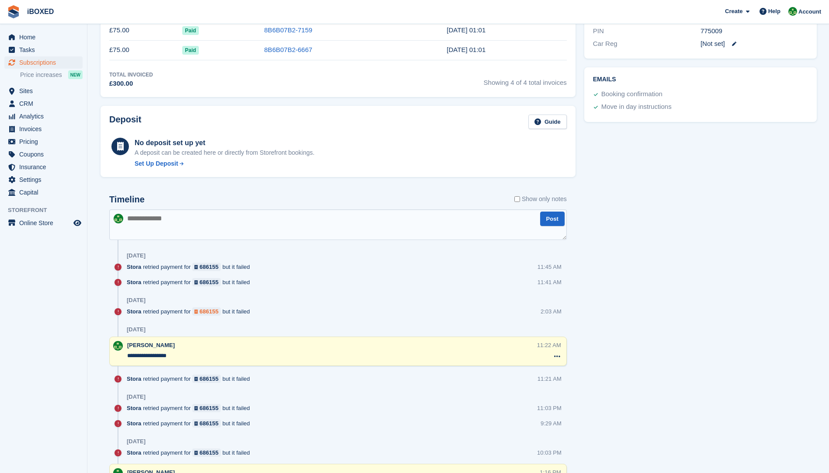
scroll to position [350, 0]
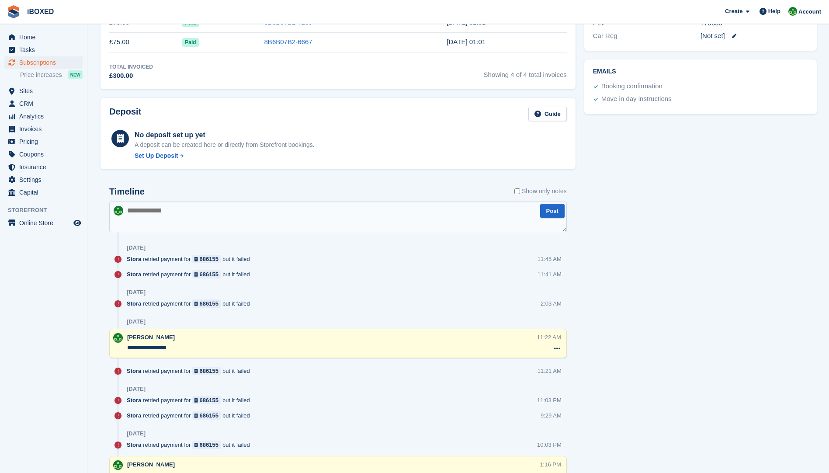
click at [169, 212] on textarea at bounding box center [338, 217] width 458 height 31
type textarea "**********"
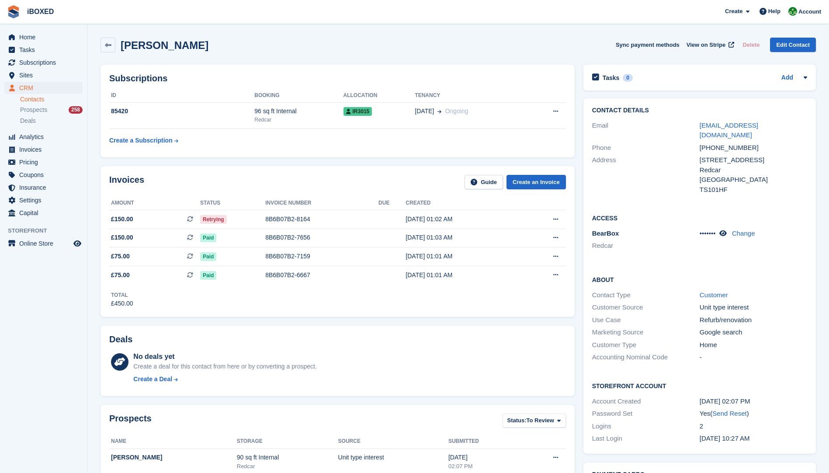
scroll to position [44, 0]
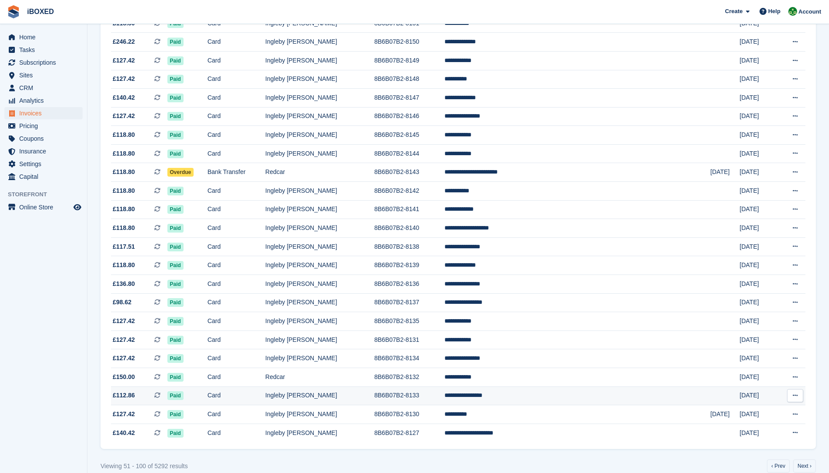
scroll to position [648, 0]
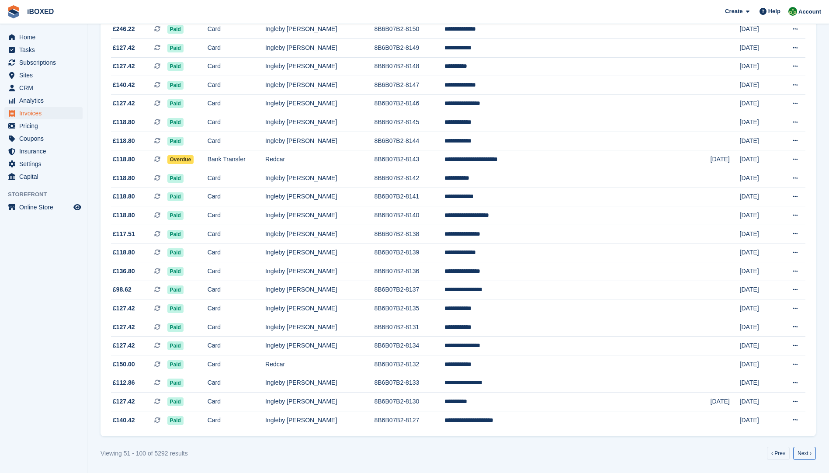
click at [807, 455] on link "Next ›" at bounding box center [804, 453] width 23 height 13
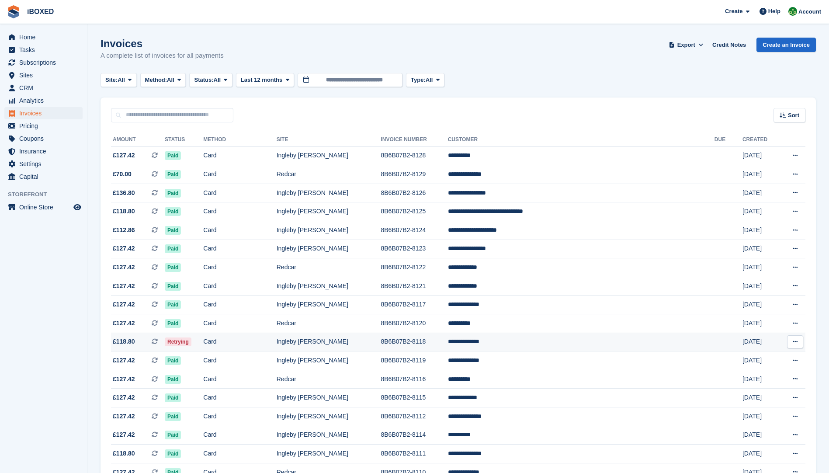
click at [340, 343] on td "Ingleby [PERSON_NAME]" at bounding box center [329, 342] width 104 height 19
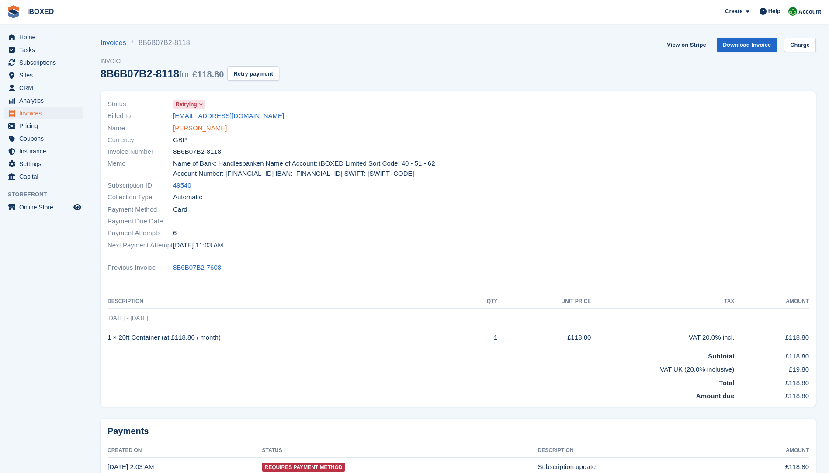
click at [188, 128] on link "[PERSON_NAME]" at bounding box center [200, 128] width 54 height 10
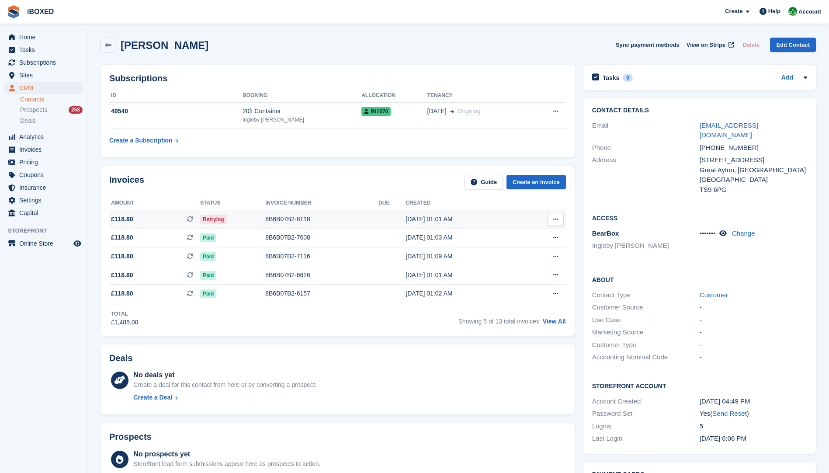
click at [293, 221] on div "8B6B07B2-8118" at bounding box center [321, 219] width 113 height 9
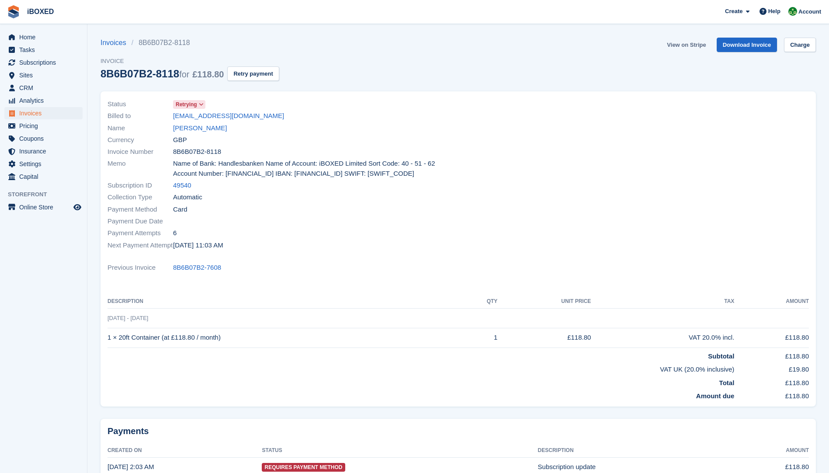
click at [685, 47] on link "View on Stripe" at bounding box center [687, 45] width 46 height 14
click at [212, 125] on link "[PERSON_NAME]" at bounding box center [200, 128] width 54 height 10
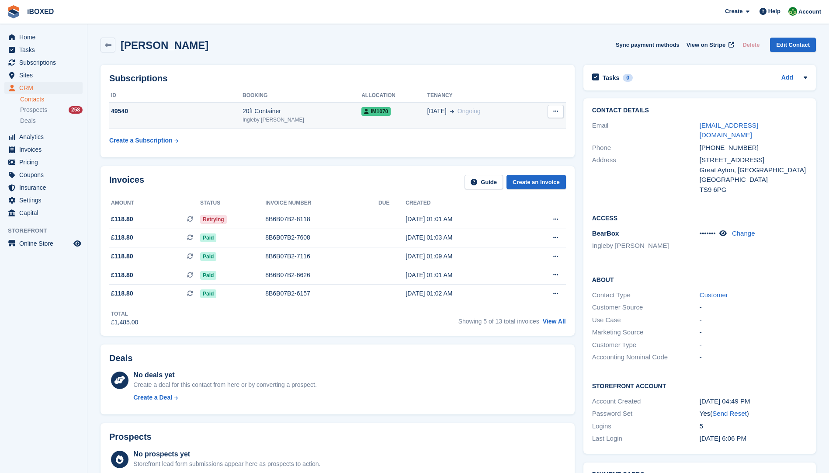
click at [243, 119] on td "49540" at bounding box center [175, 115] width 133 height 27
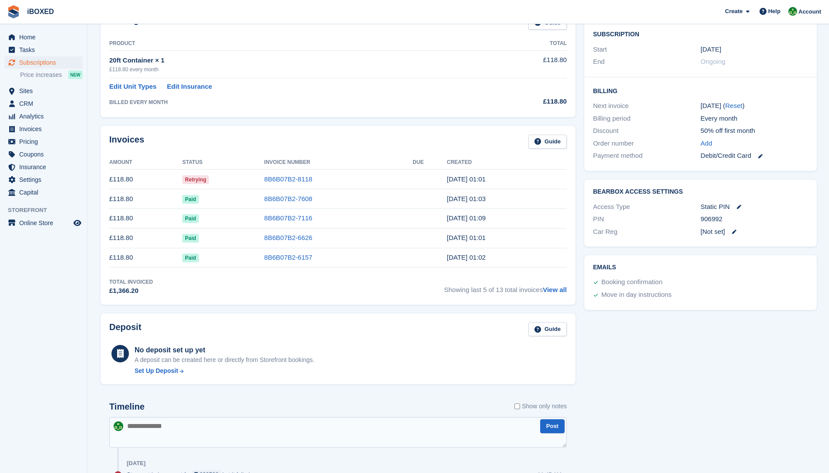
scroll to position [292, 0]
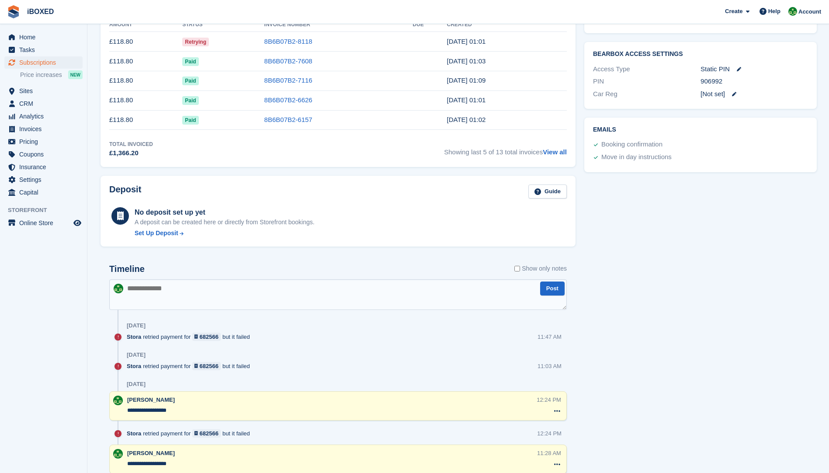
click at [161, 285] on textarea at bounding box center [338, 294] width 458 height 31
type textarea "**********"
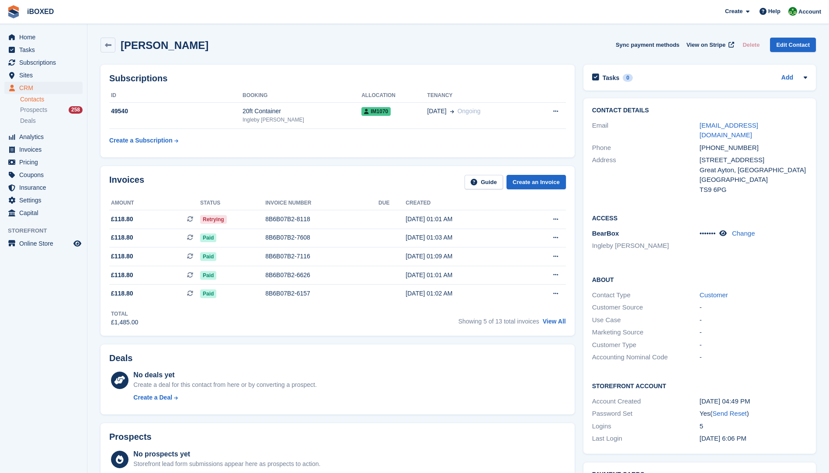
scroll to position [17, 0]
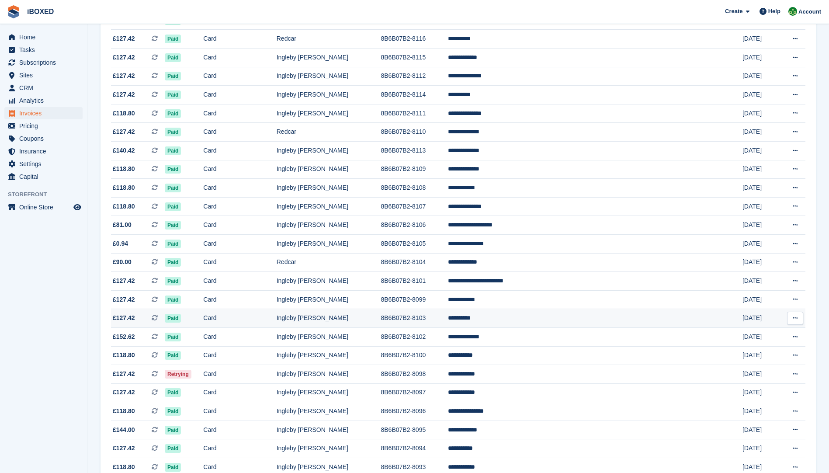
scroll to position [437, 0]
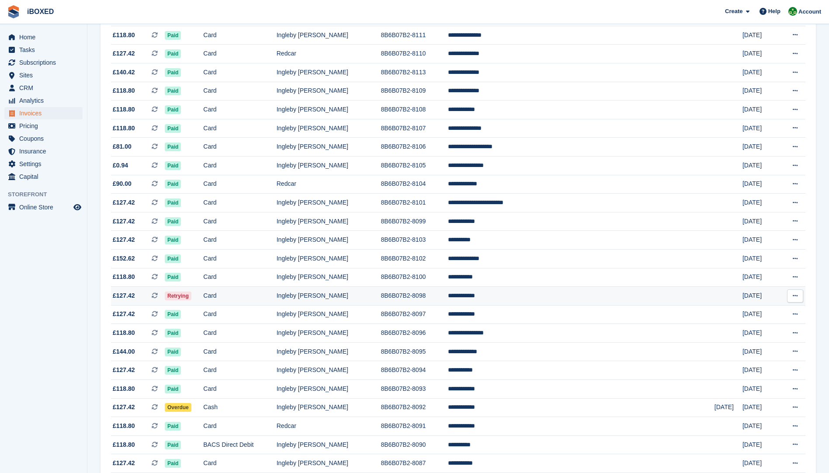
click at [276, 295] on td "Card" at bounding box center [239, 296] width 73 height 19
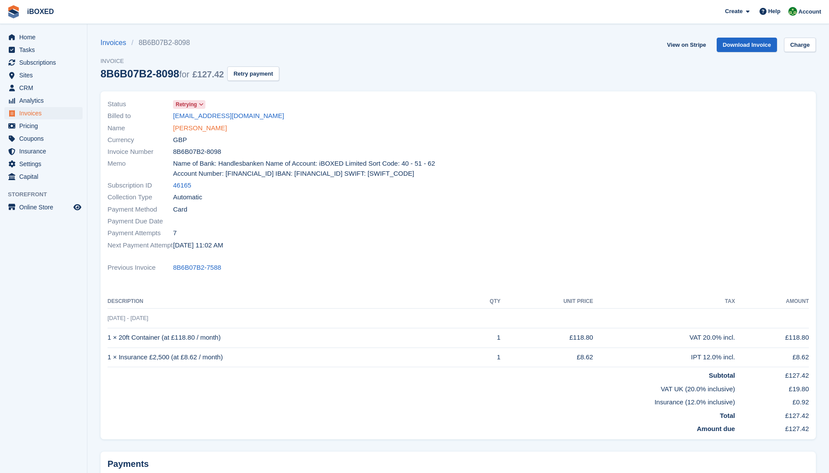
click at [201, 125] on link "[PERSON_NAME]" at bounding box center [200, 128] width 54 height 10
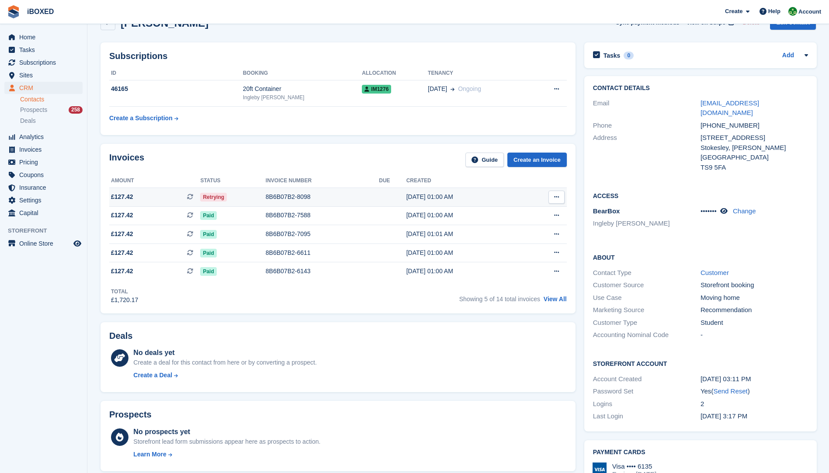
scroll to position [44, 0]
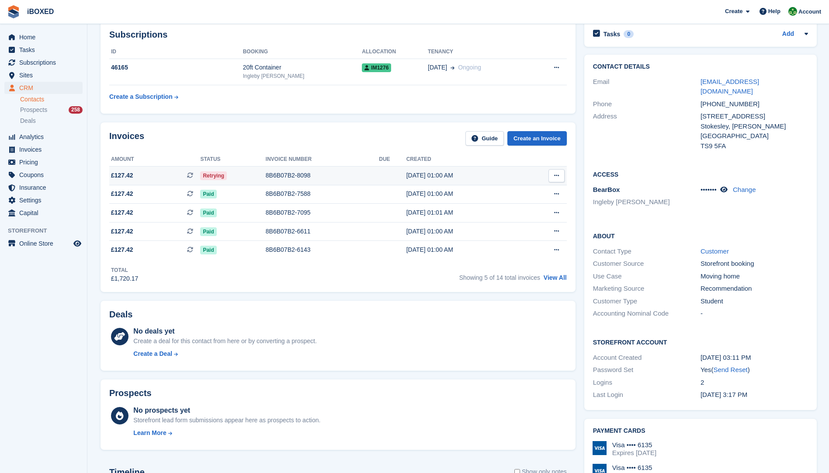
click at [268, 170] on td "8B6B07B2-8098" at bounding box center [322, 175] width 113 height 19
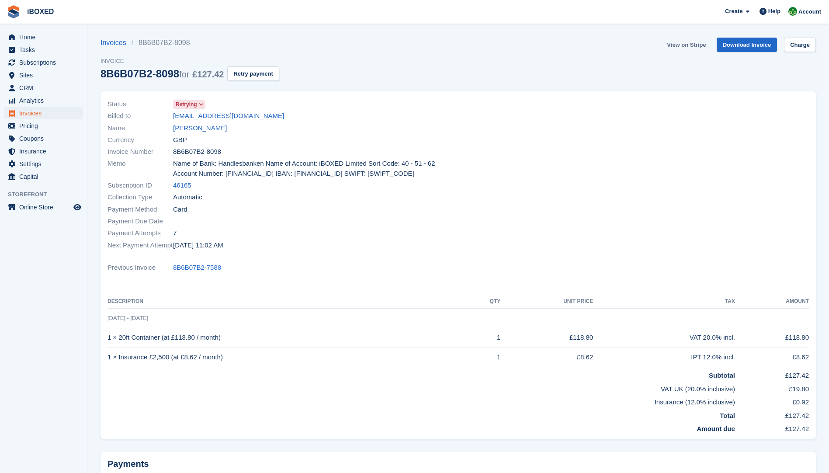
click at [682, 47] on link "View on Stripe" at bounding box center [687, 45] width 46 height 14
click at [190, 125] on link "anais mcginn" at bounding box center [200, 128] width 54 height 10
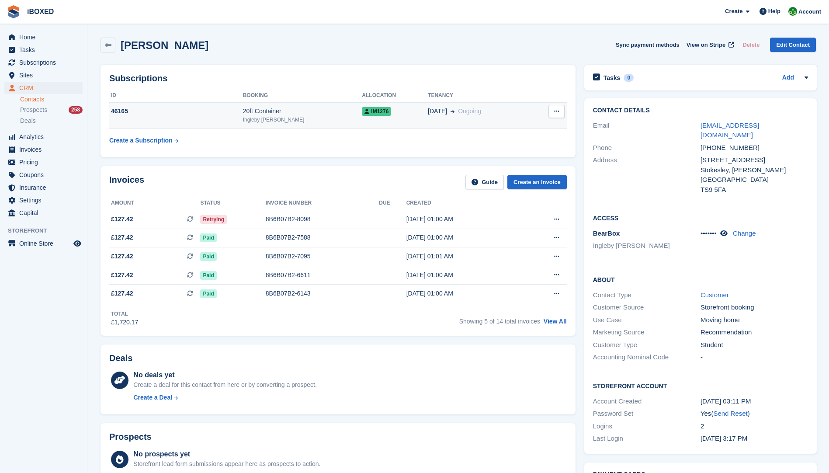
click at [282, 111] on div "20ft Container" at bounding box center [302, 111] width 119 height 9
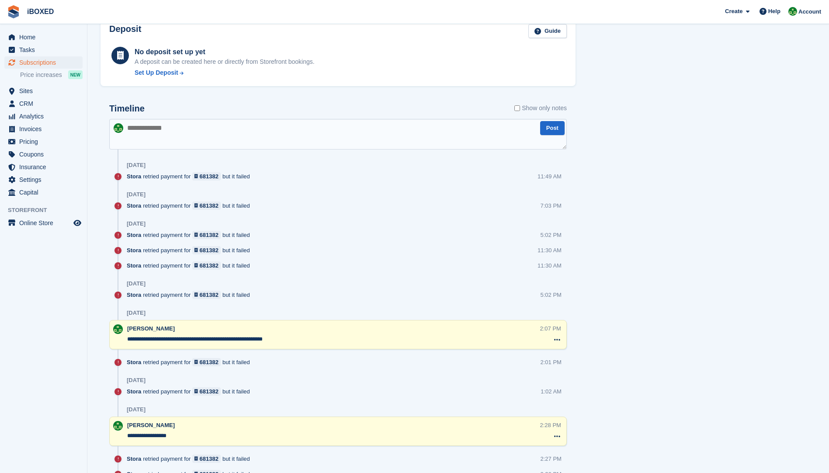
scroll to position [481, 0]
click at [129, 126] on textarea at bounding box center [338, 133] width 458 height 31
type textarea "**********"
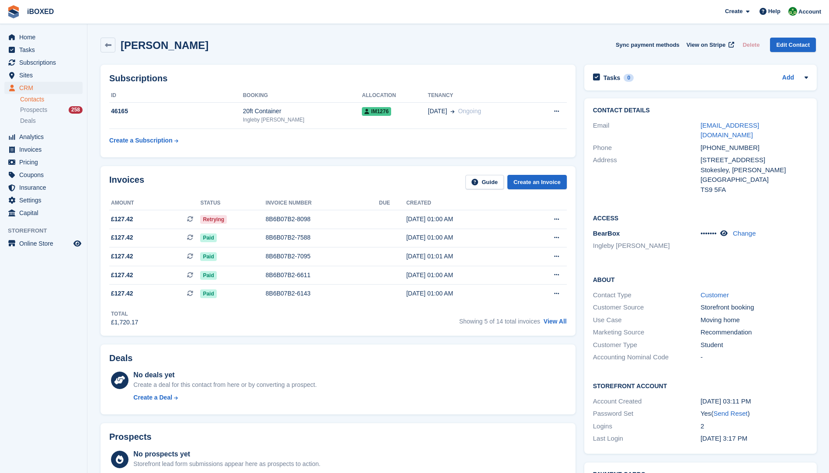
scroll to position [44, 0]
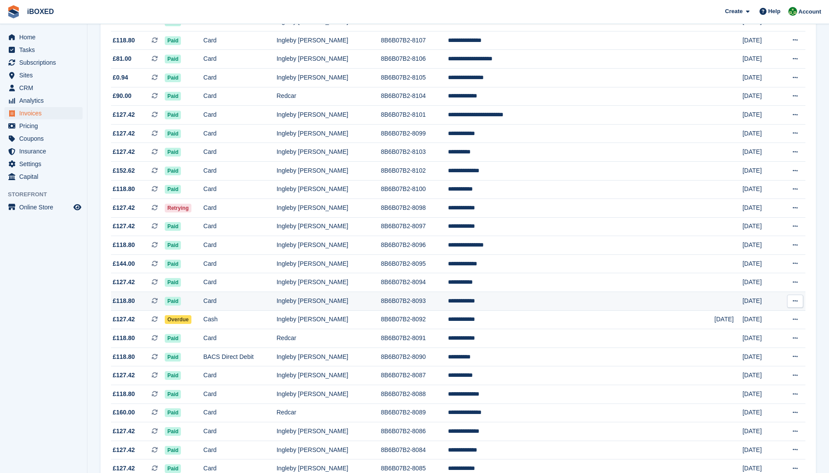
scroll to position [648, 0]
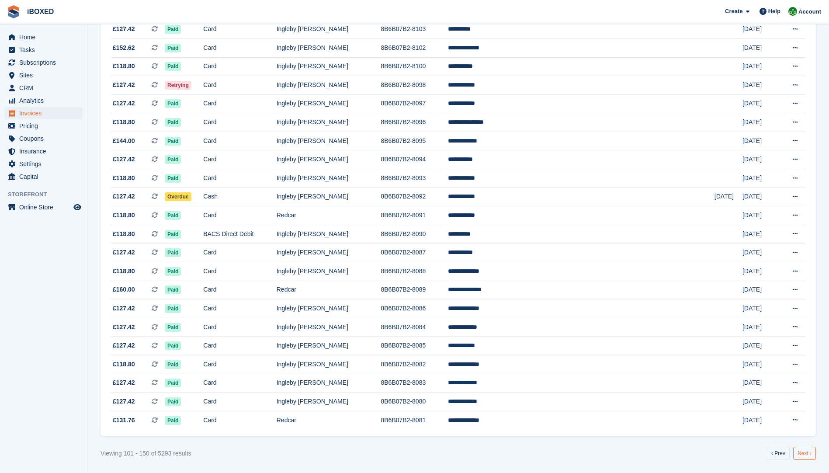
click at [801, 452] on link "Next ›" at bounding box center [804, 453] width 23 height 13
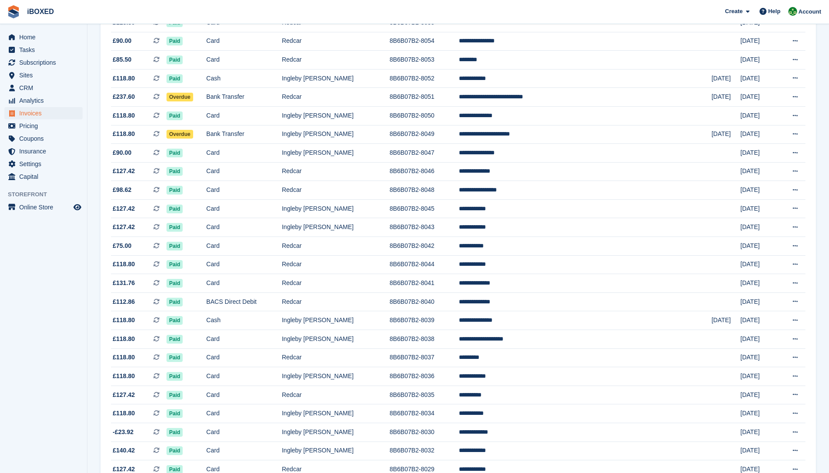
scroll to position [648, 0]
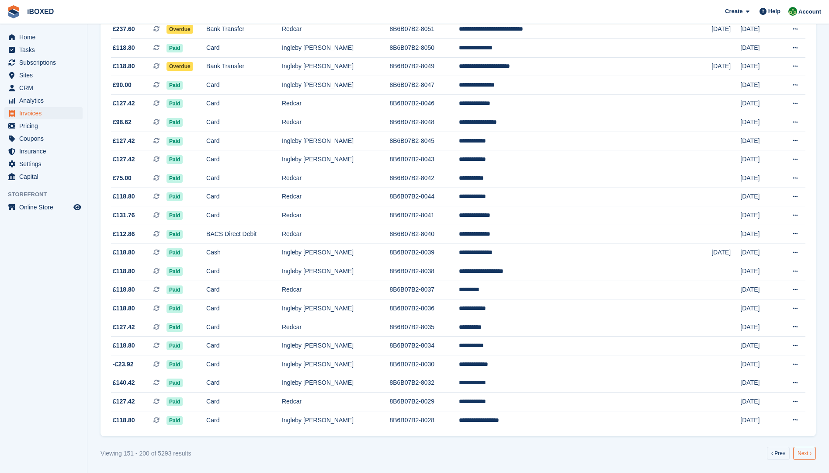
click at [805, 452] on link "Next ›" at bounding box center [804, 453] width 23 height 13
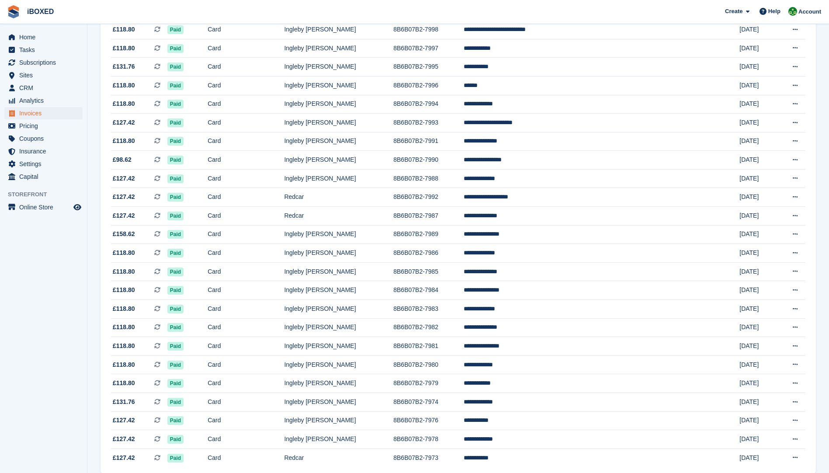
scroll to position [648, 0]
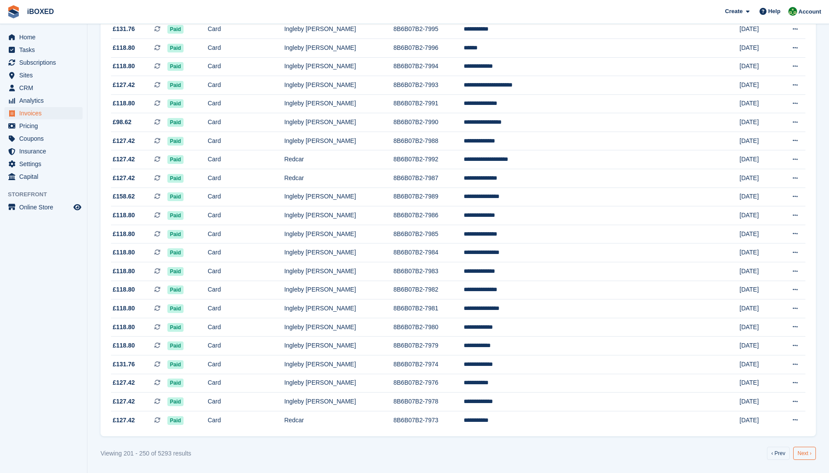
click at [798, 449] on link "Next ›" at bounding box center [804, 453] width 23 height 13
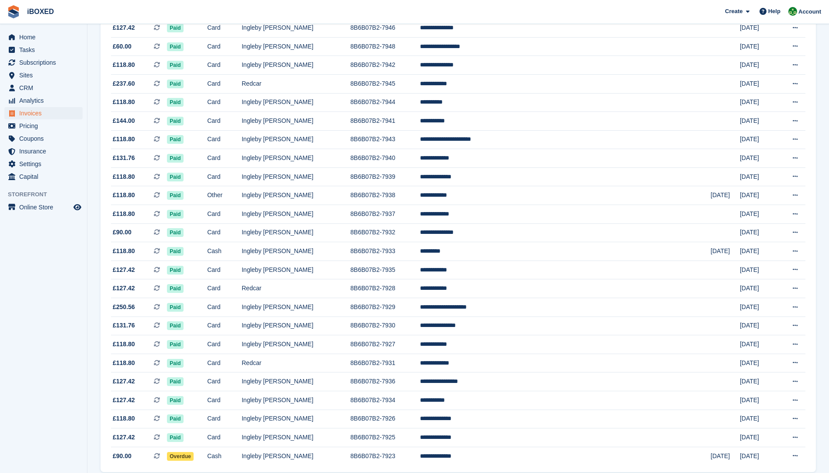
scroll to position [648, 0]
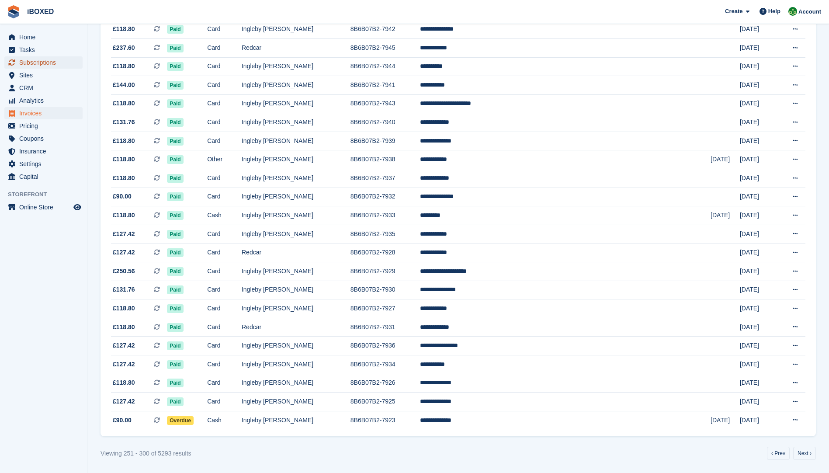
click at [49, 60] on span "Subscriptions" at bounding box center [45, 62] width 52 height 12
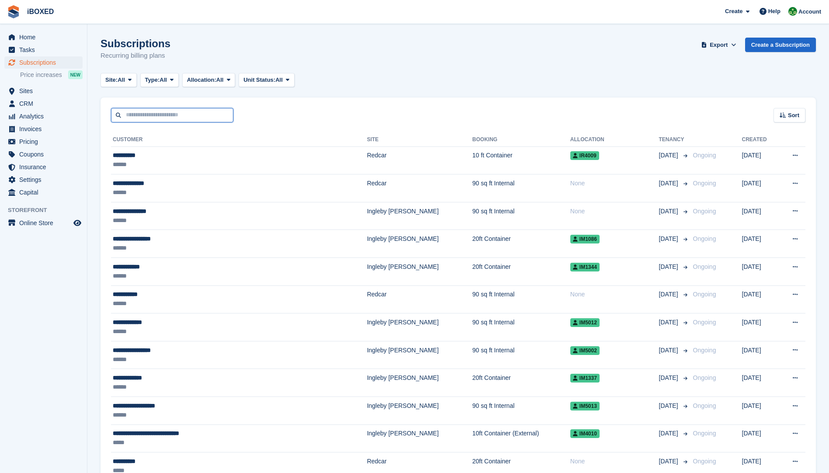
click at [150, 114] on input "text" at bounding box center [172, 115] width 122 height 14
type input "***"
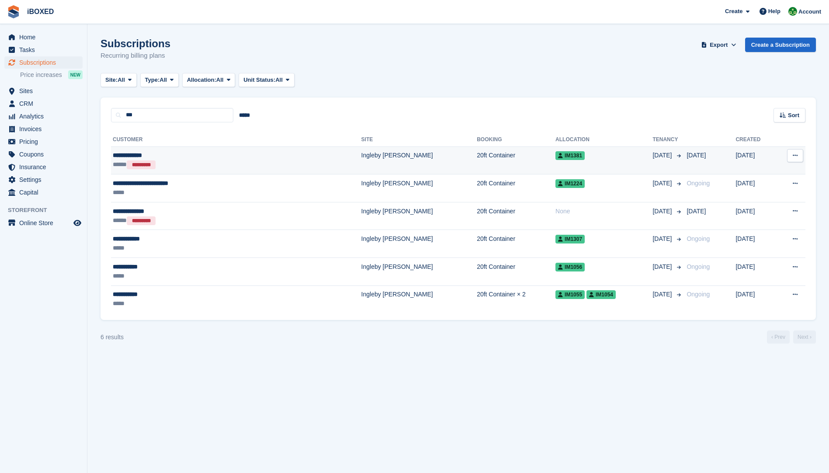
click at [207, 159] on div "**********" at bounding box center [189, 155] width 153 height 9
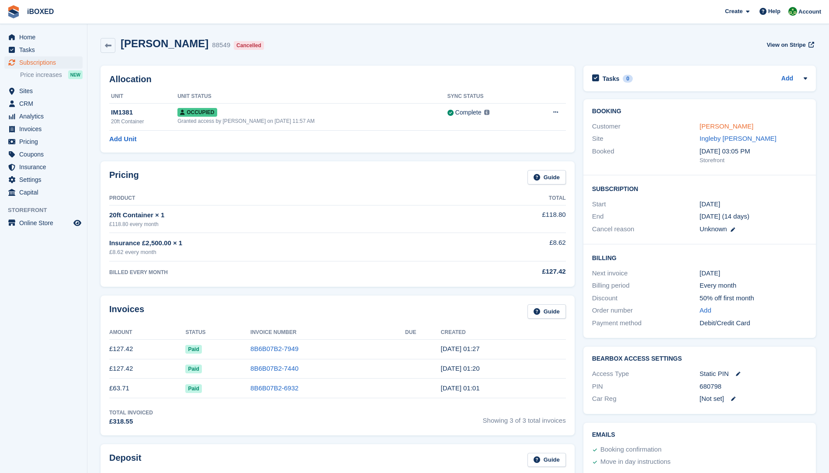
click at [713, 127] on link "Lucy Mitchell" at bounding box center [727, 125] width 54 height 7
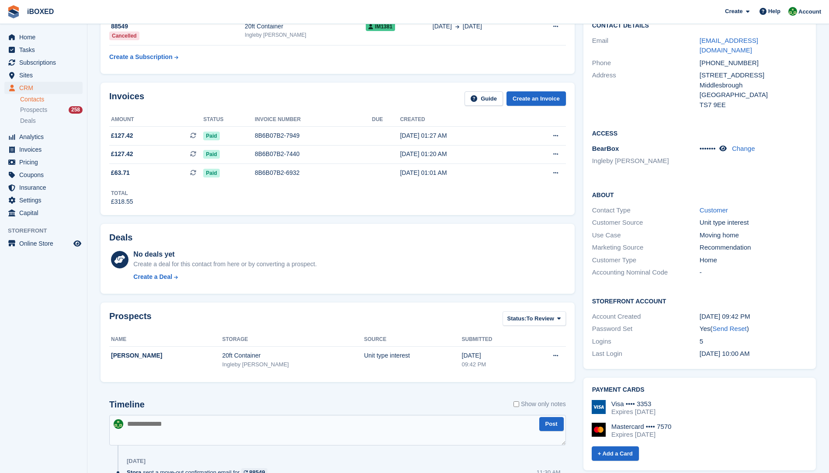
scroll to position [87, 0]
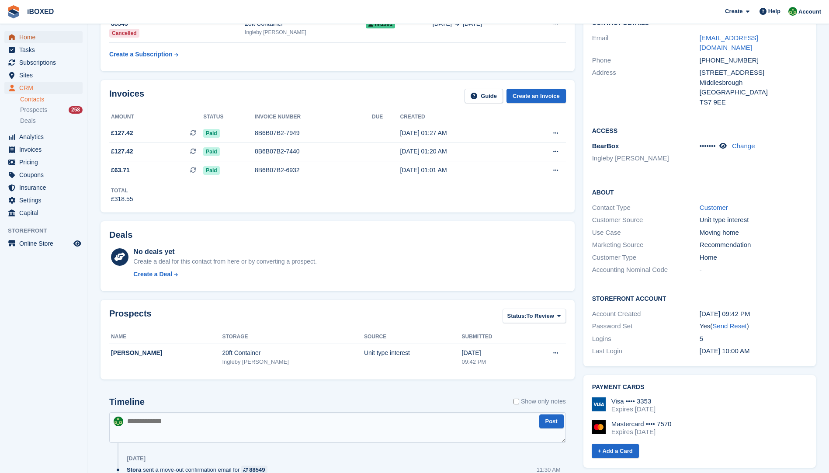
click at [35, 35] on span "Home" at bounding box center [45, 37] width 52 height 12
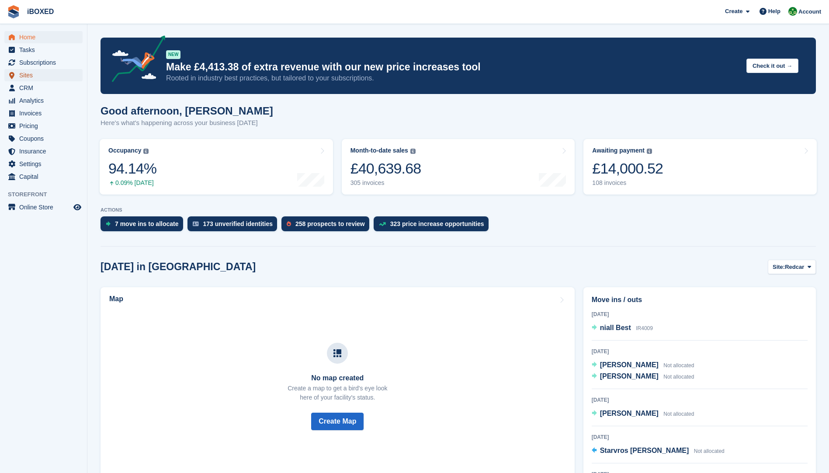
click at [34, 76] on span "Sites" at bounding box center [45, 75] width 52 height 12
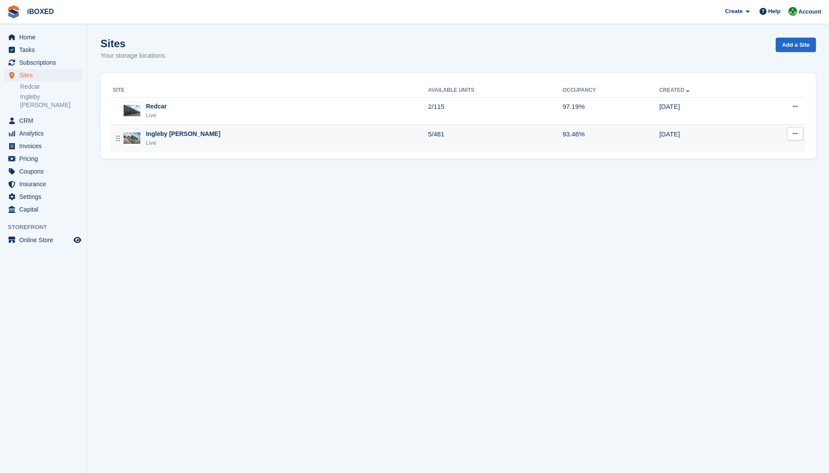
click at [131, 128] on td "Ingleby Barwick Live" at bounding box center [269, 138] width 317 height 27
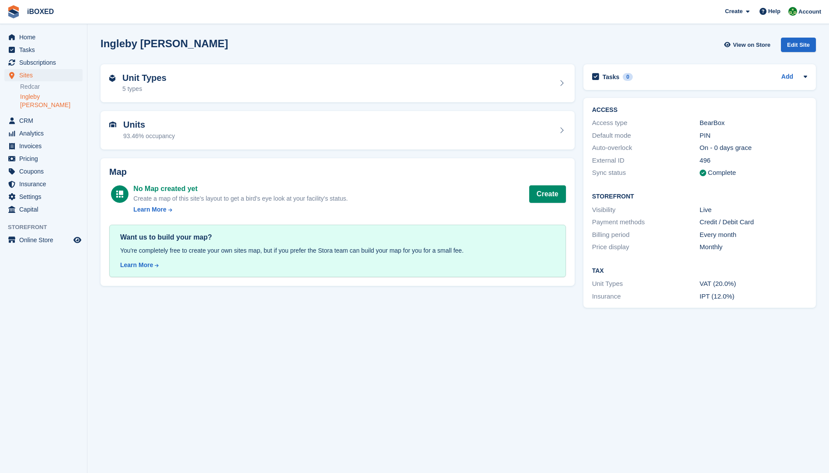
click at [136, 133] on div "93.46% occupancy" at bounding box center [149, 136] width 52 height 9
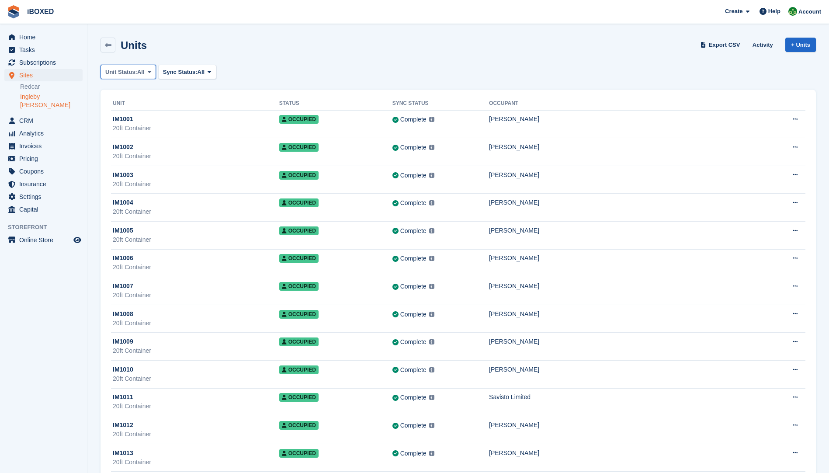
click at [135, 72] on span "Unit Status:" at bounding box center [121, 72] width 32 height 9
click at [123, 109] on link "Available" at bounding box center [142, 109] width 76 height 16
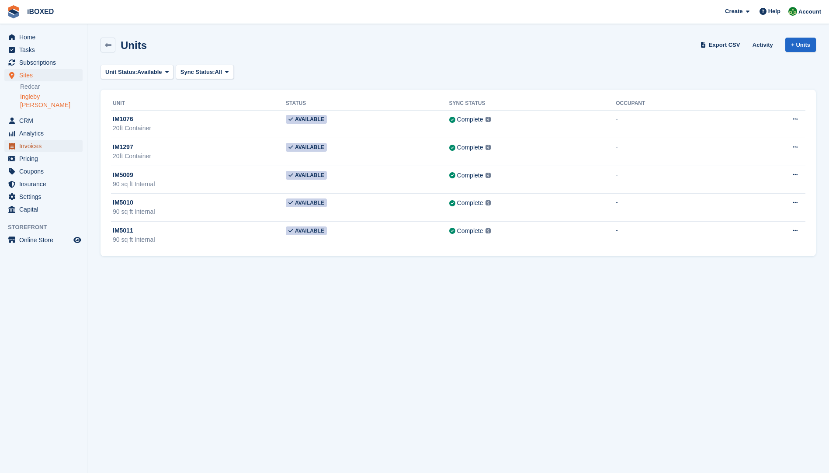
click at [39, 140] on span "Invoices" at bounding box center [45, 146] width 52 height 12
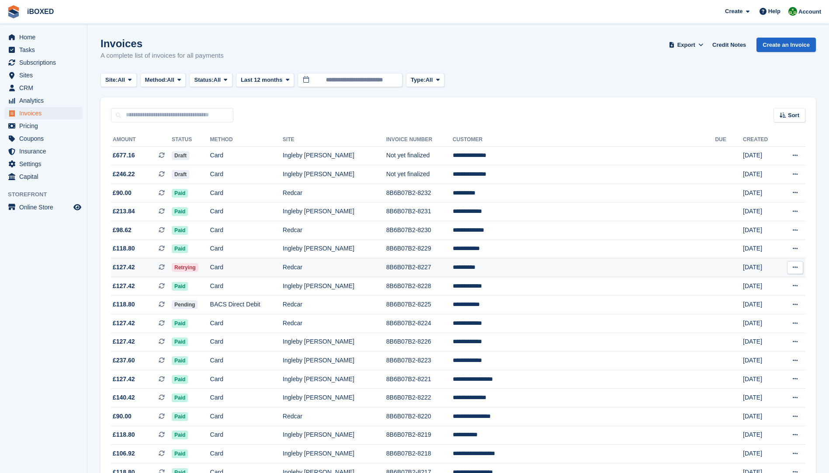
click at [266, 266] on td "Card" at bounding box center [246, 267] width 73 height 19
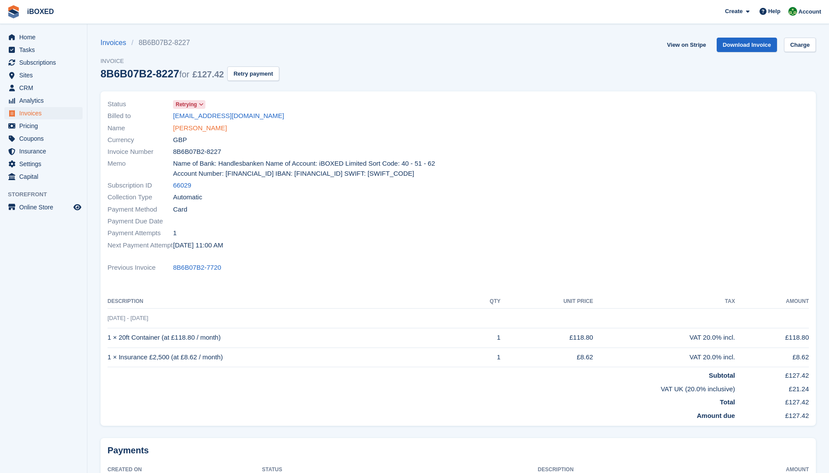
click at [185, 127] on link "Paul Davis" at bounding box center [200, 128] width 54 height 10
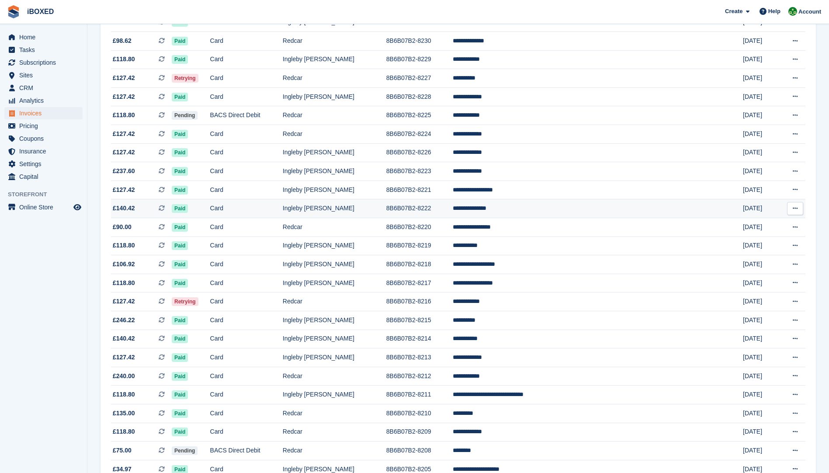
scroll to position [262, 0]
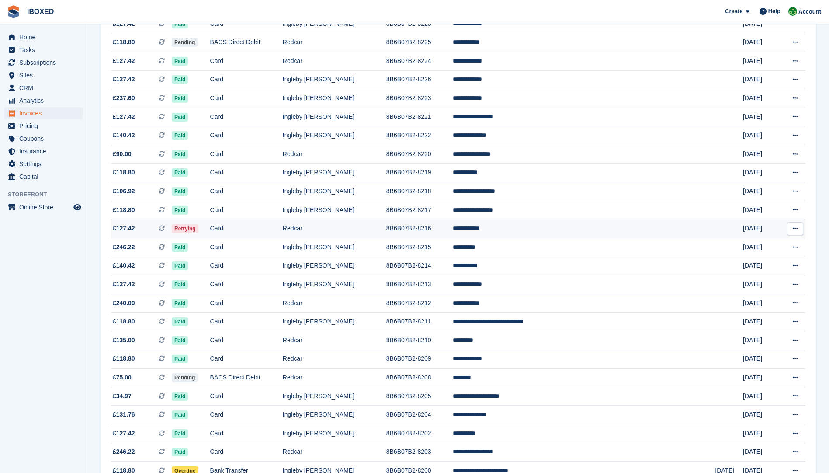
click at [270, 232] on td "Card" at bounding box center [246, 228] width 73 height 19
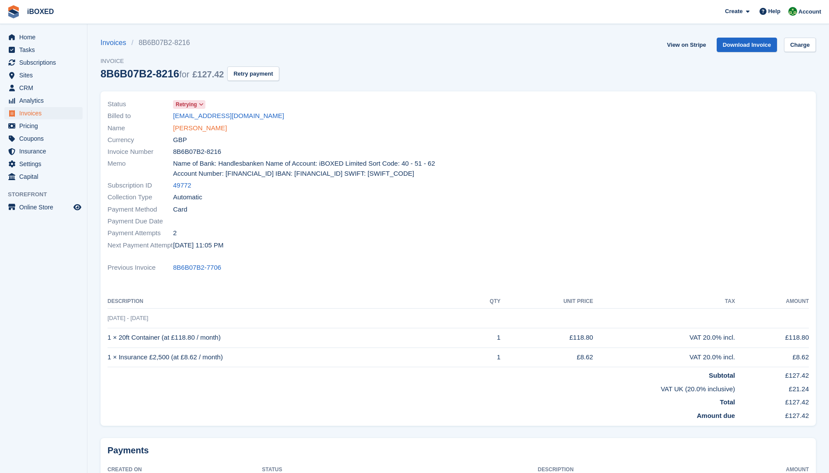
click at [182, 125] on link "Craig lennon" at bounding box center [200, 128] width 54 height 10
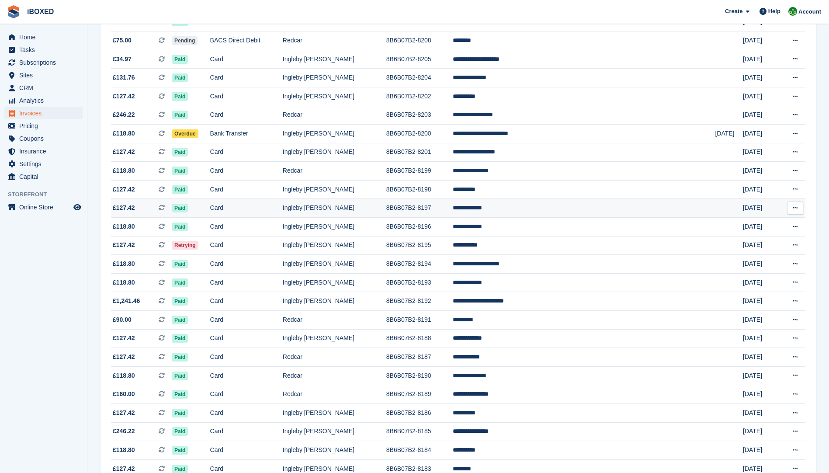
scroll to position [648, 0]
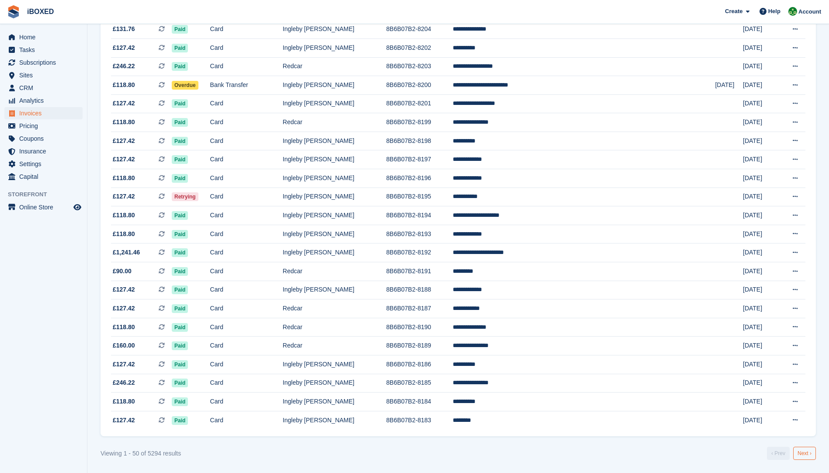
click at [801, 451] on link "Next ›" at bounding box center [804, 453] width 23 height 13
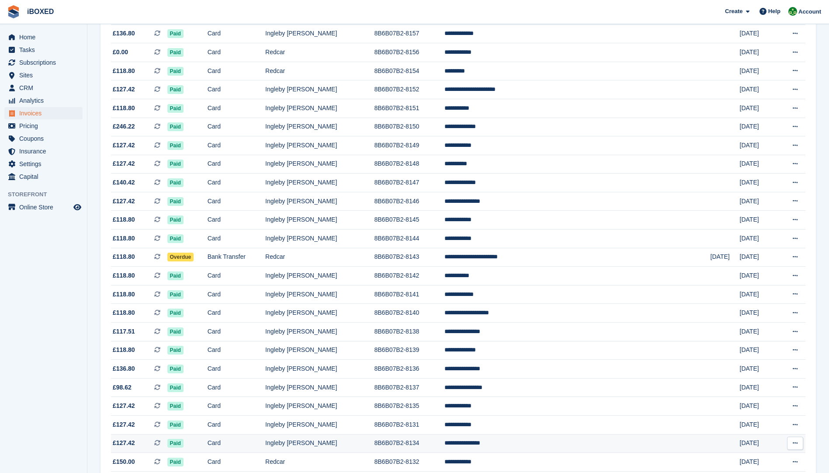
scroll to position [648, 0]
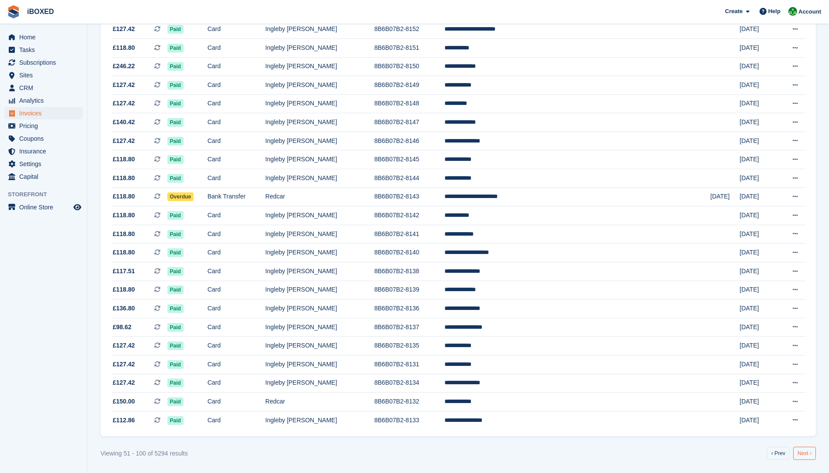
click at [797, 450] on link "Next ›" at bounding box center [804, 453] width 23 height 13
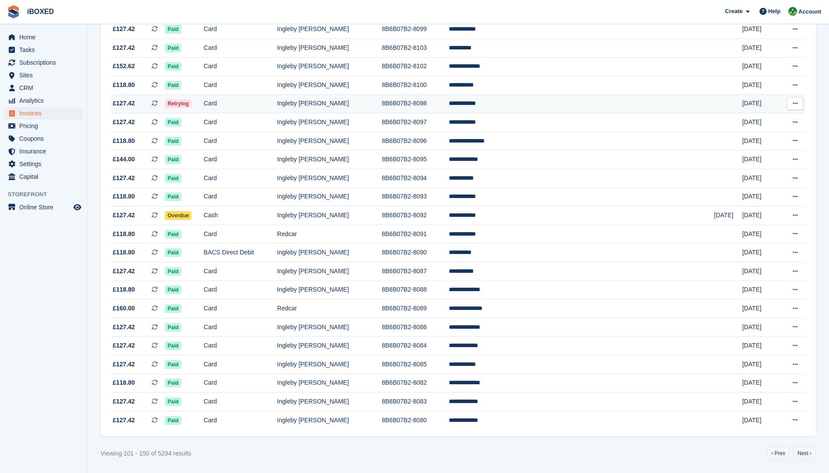
click at [204, 107] on td "Retrying" at bounding box center [184, 103] width 39 height 19
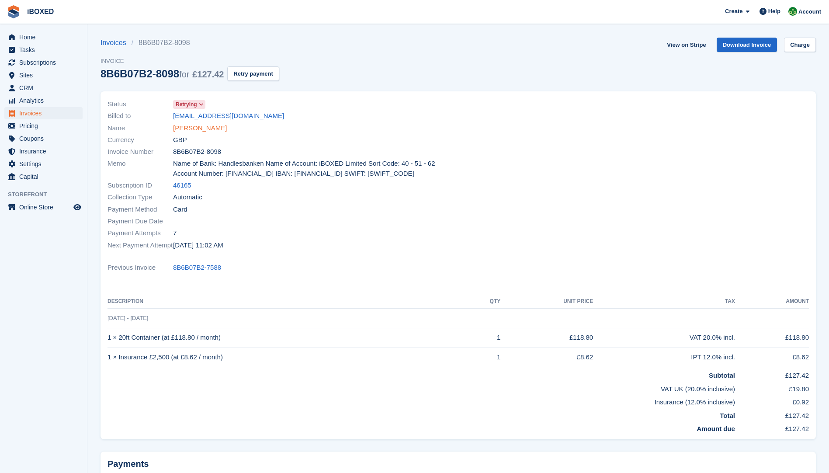
click at [195, 129] on link "[PERSON_NAME]" at bounding box center [200, 128] width 54 height 10
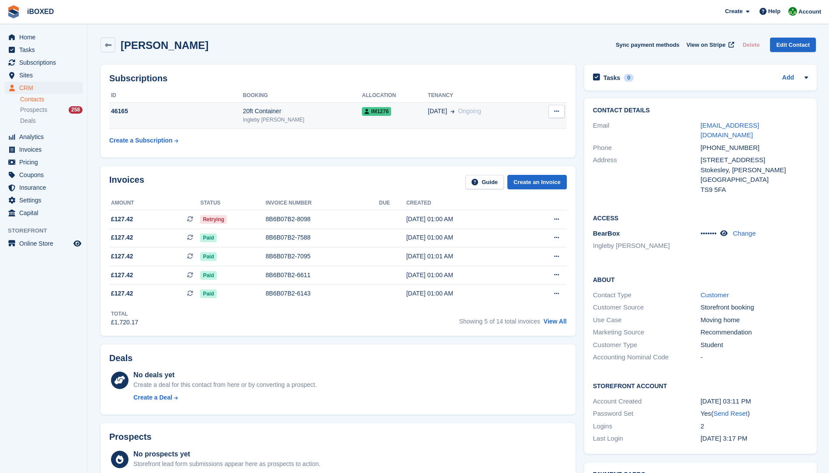
click at [200, 118] on td "46165" at bounding box center [176, 115] width 134 height 27
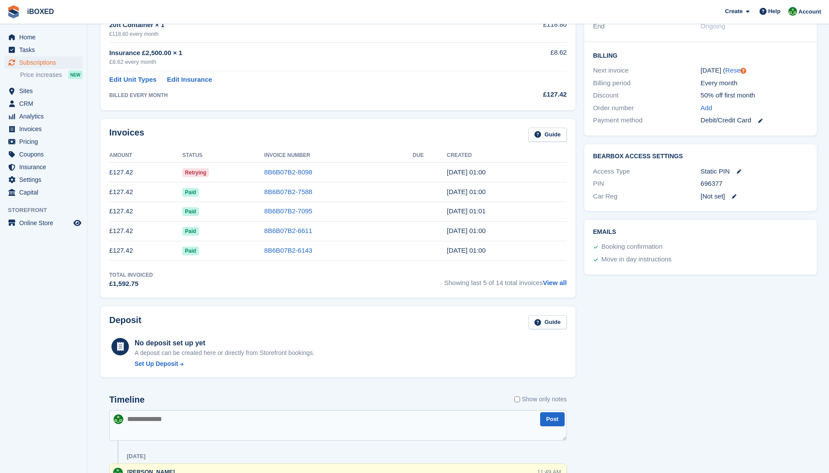
scroll to position [58, 0]
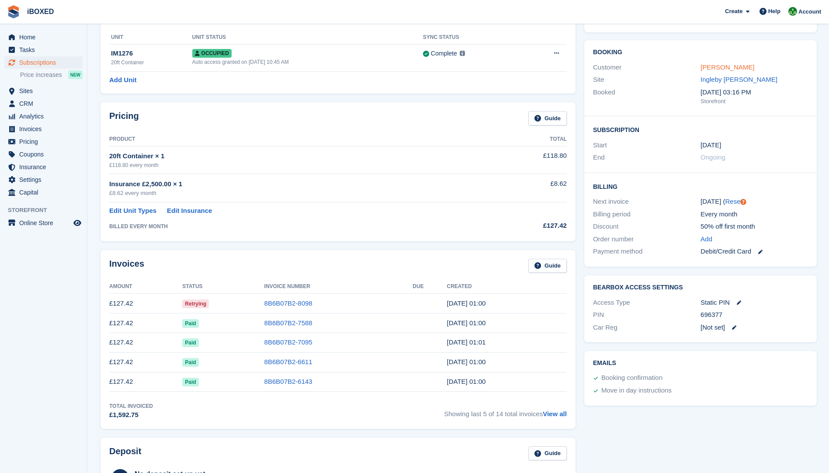
drag, startPoint x: 716, startPoint y: 60, endPoint x: 717, endPoint y: 65, distance: 4.5
click at [716, 60] on div "Booking Customer anais mcginn Site Ingleby Barwick Booked 8 Jul, 03:16 PM Store…" at bounding box center [700, 78] width 233 height 76
click at [717, 66] on link "[PERSON_NAME]" at bounding box center [728, 66] width 54 height 7
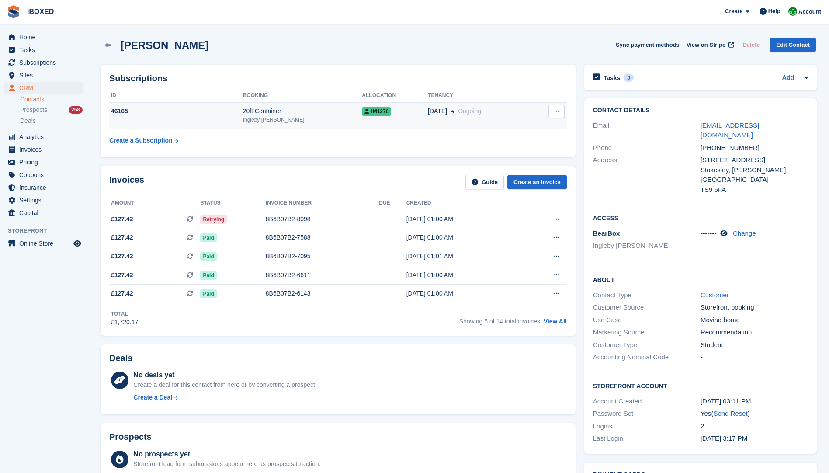
click at [428, 113] on span "09 Jul" at bounding box center [437, 111] width 19 height 9
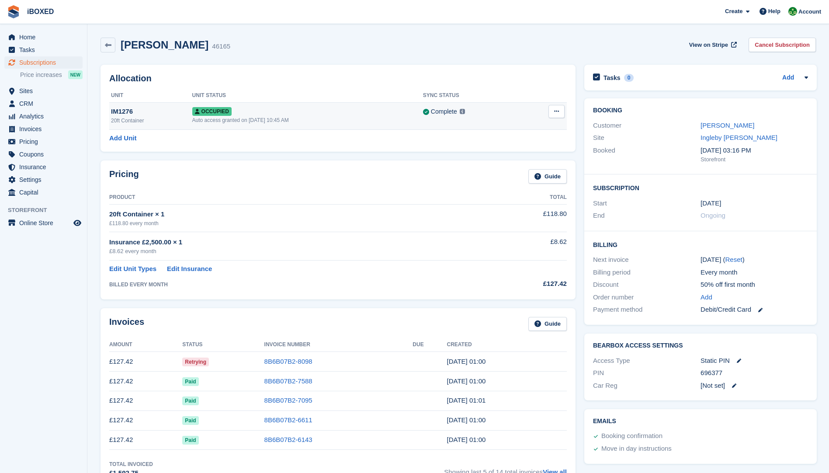
click at [553, 116] on button at bounding box center [557, 111] width 16 height 13
click at [520, 129] on p "Overlock" at bounding box center [523, 128] width 76 height 11
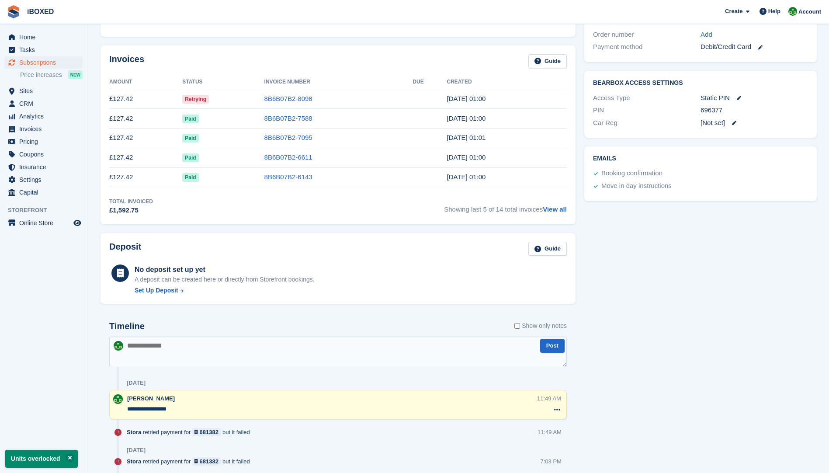
scroll to position [393, 0]
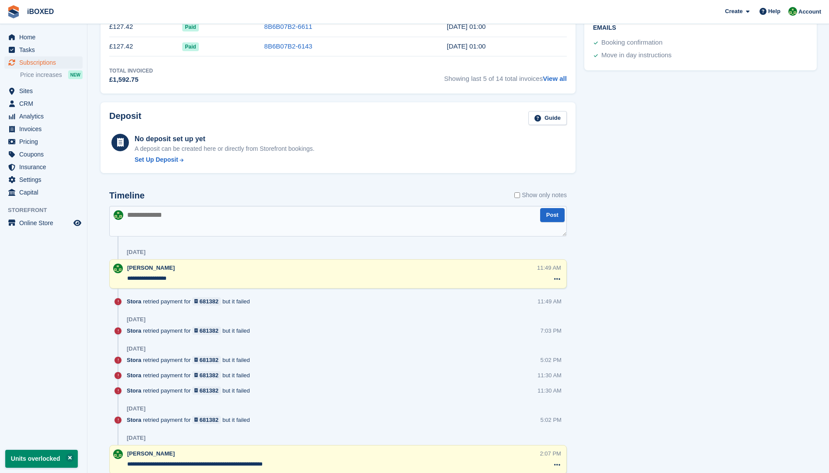
click at [163, 219] on textarea at bounding box center [338, 221] width 458 height 31
type textarea "**********"
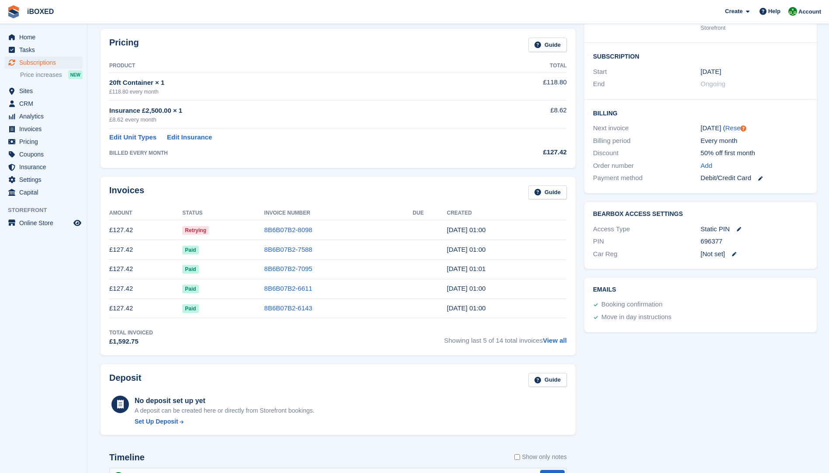
scroll to position [131, 0]
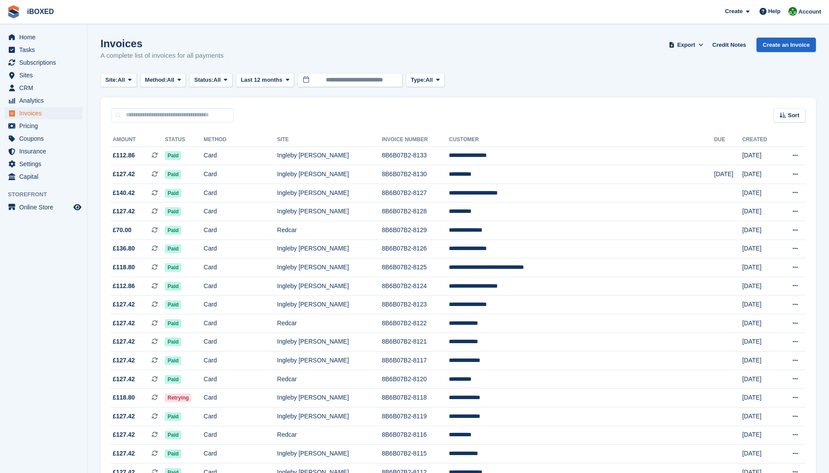
scroll to position [648, 0]
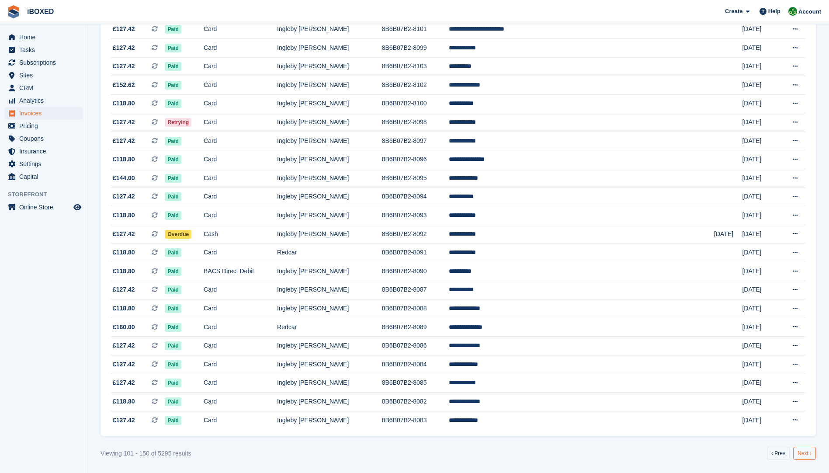
click at [802, 452] on link "Next ›" at bounding box center [804, 453] width 23 height 13
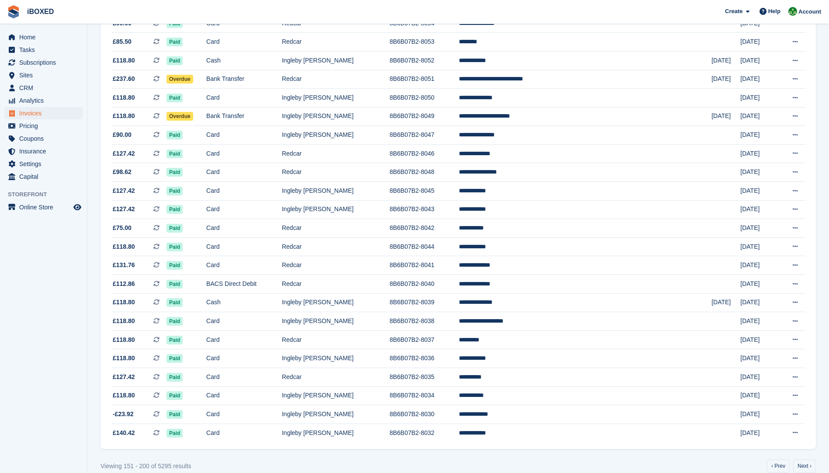
scroll to position [648, 0]
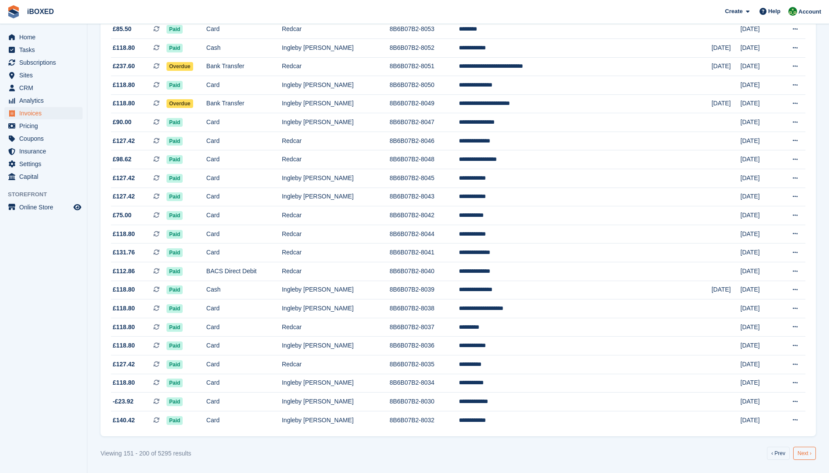
click at [803, 452] on link "Next ›" at bounding box center [804, 453] width 23 height 13
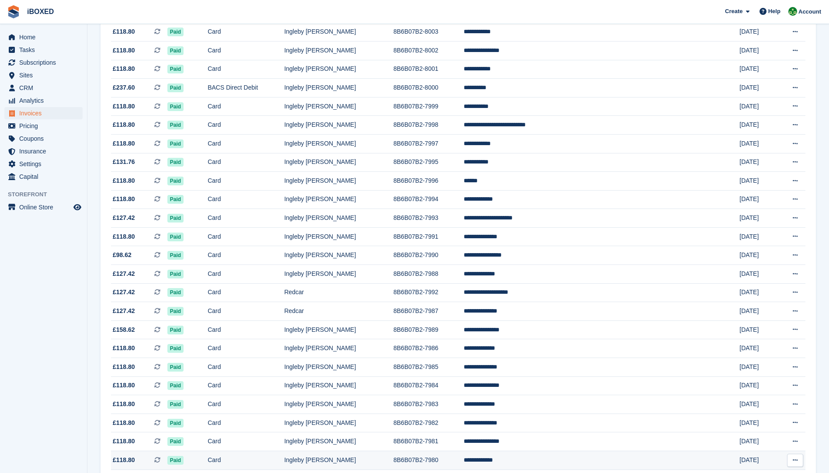
scroll to position [648, 0]
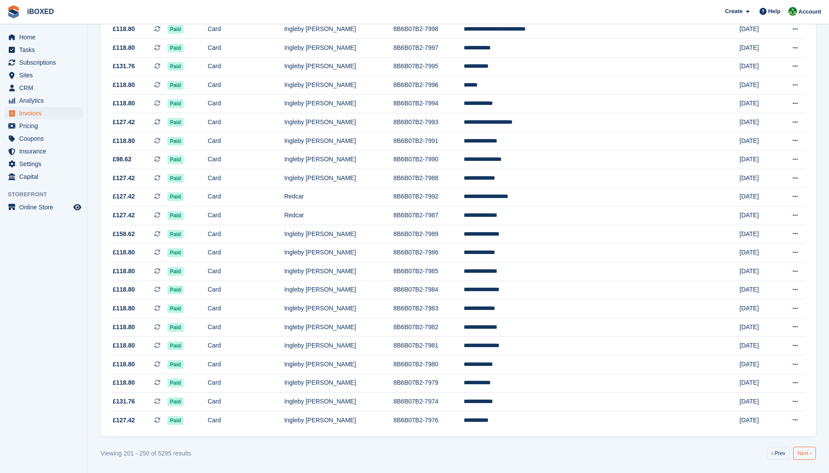
click at [808, 453] on link "Next ›" at bounding box center [804, 453] width 23 height 13
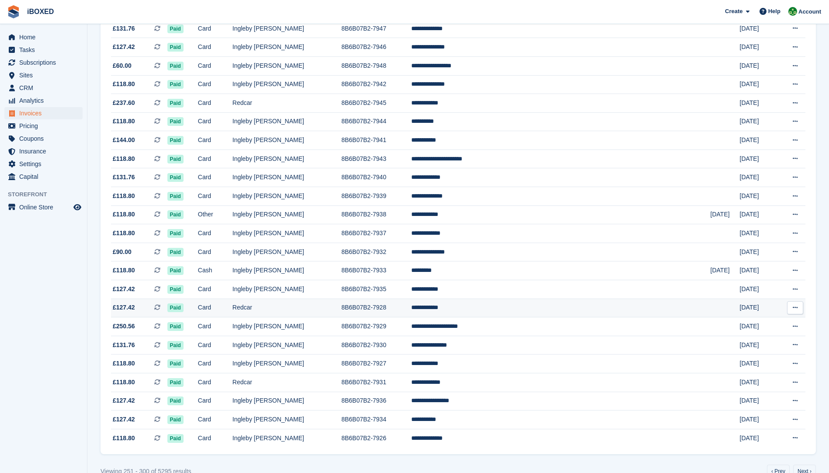
scroll to position [648, 0]
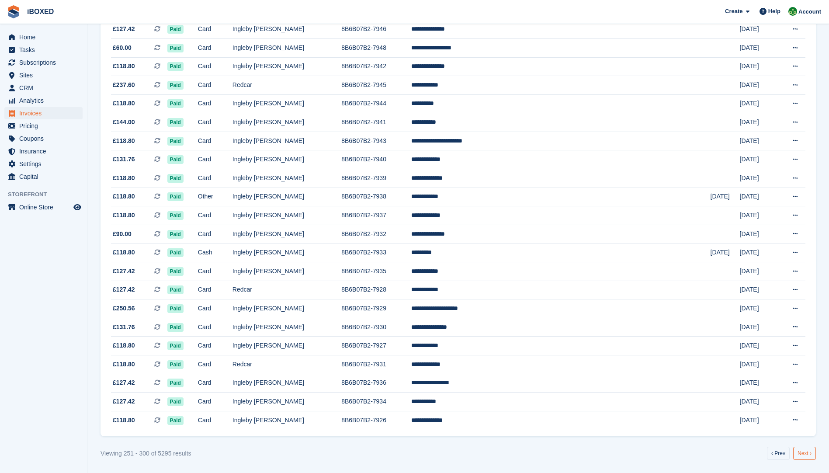
click at [796, 452] on link "Next ›" at bounding box center [804, 453] width 23 height 13
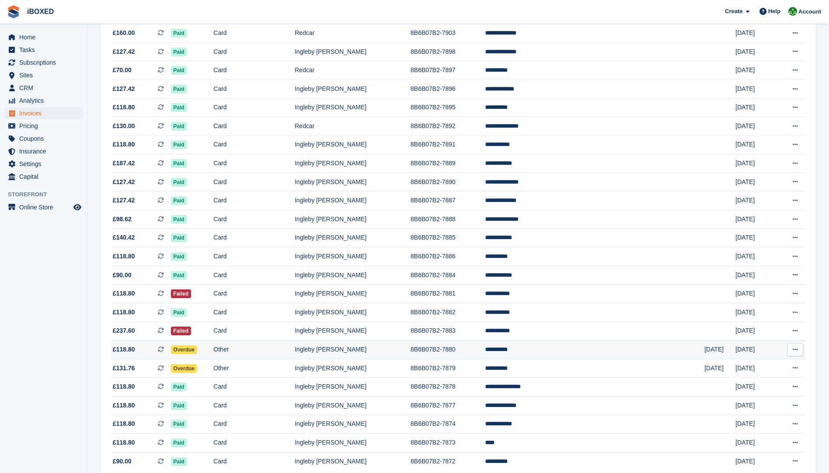
scroll to position [648, 0]
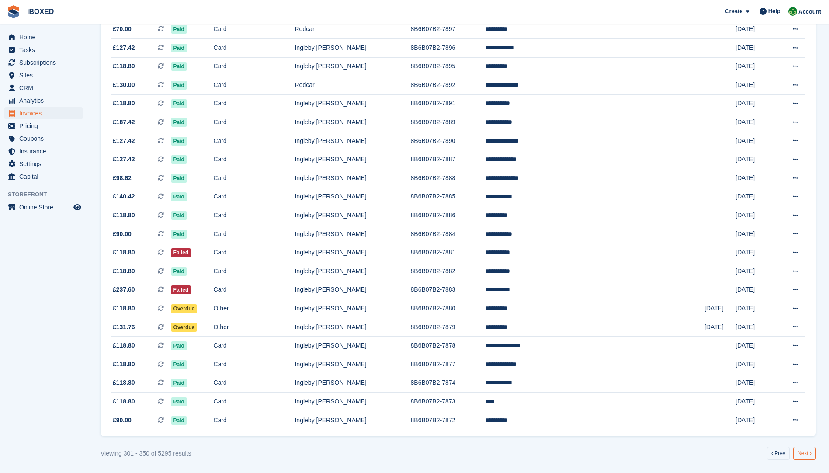
click at [807, 452] on link "Next ›" at bounding box center [804, 453] width 23 height 13
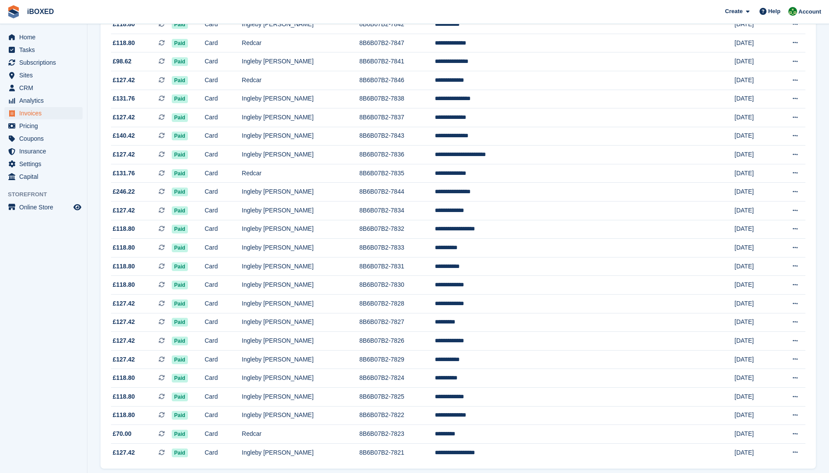
scroll to position [648, 0]
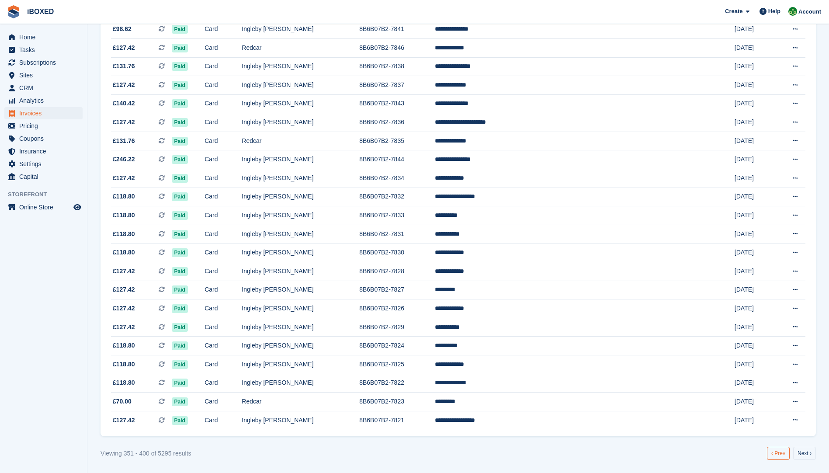
click at [774, 455] on link "‹ Prev" at bounding box center [778, 453] width 23 height 13
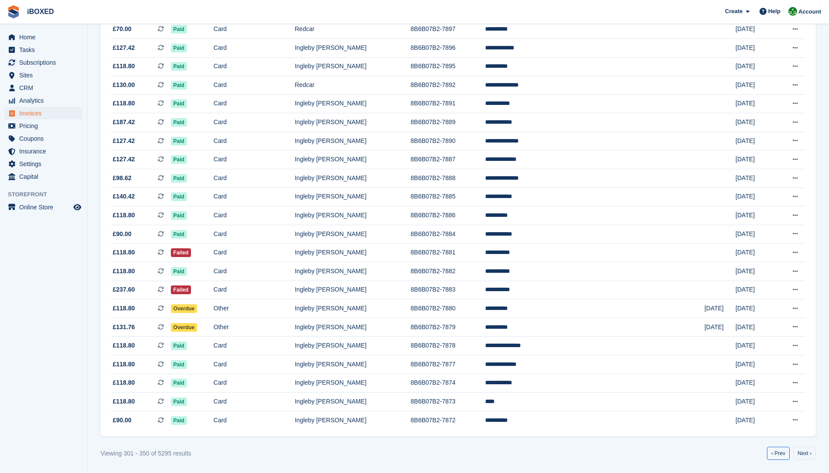
click at [774, 455] on link "‹ Prev" at bounding box center [778, 453] width 23 height 13
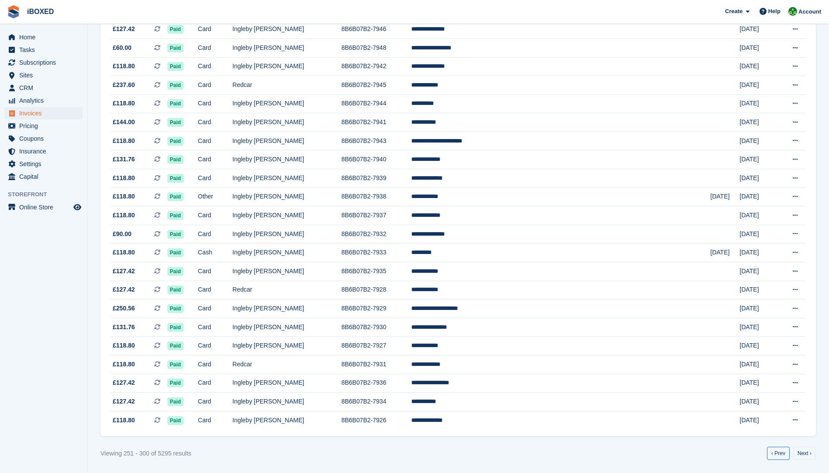
click at [774, 455] on link "‹ Prev" at bounding box center [778, 453] width 23 height 13
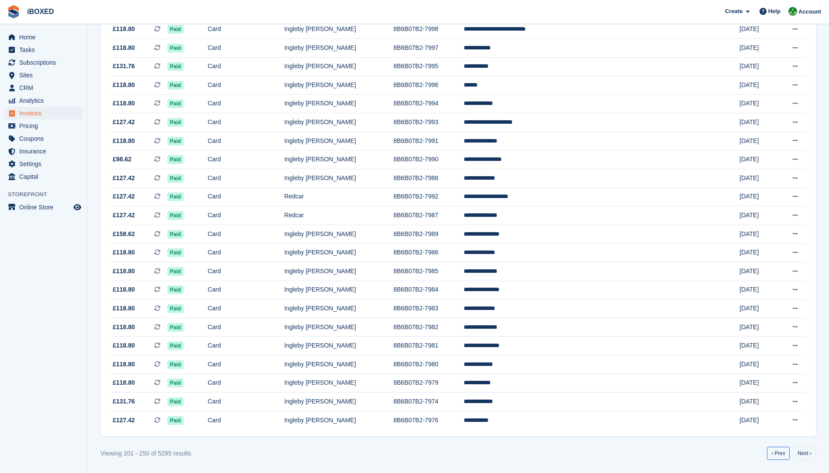
click at [774, 455] on link "‹ Prev" at bounding box center [778, 453] width 23 height 13
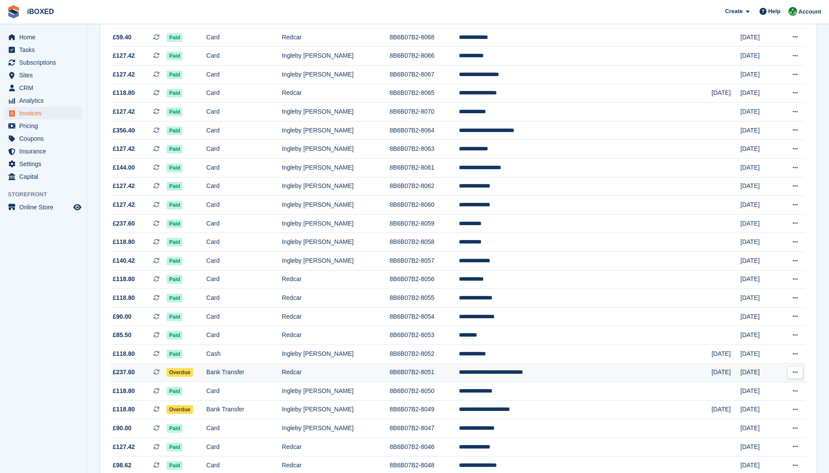
scroll to position [473, 0]
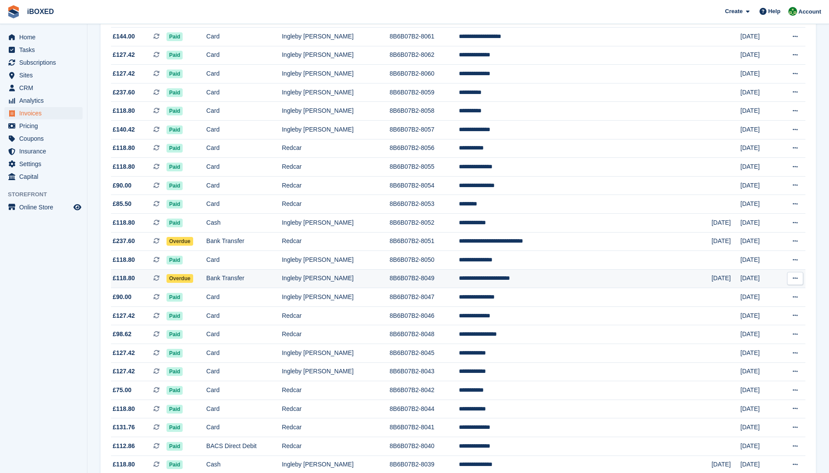
click at [206, 278] on td "Overdue" at bounding box center [187, 278] width 40 height 19
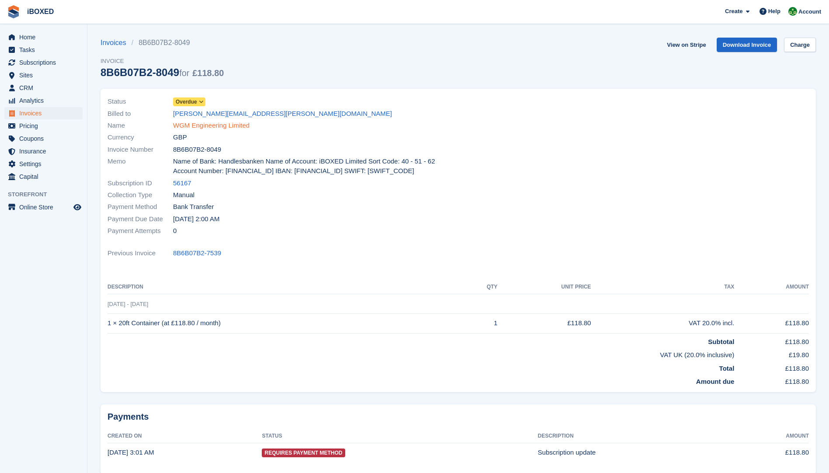
click at [186, 124] on link "WGM Engineering Limited" at bounding box center [211, 126] width 77 height 10
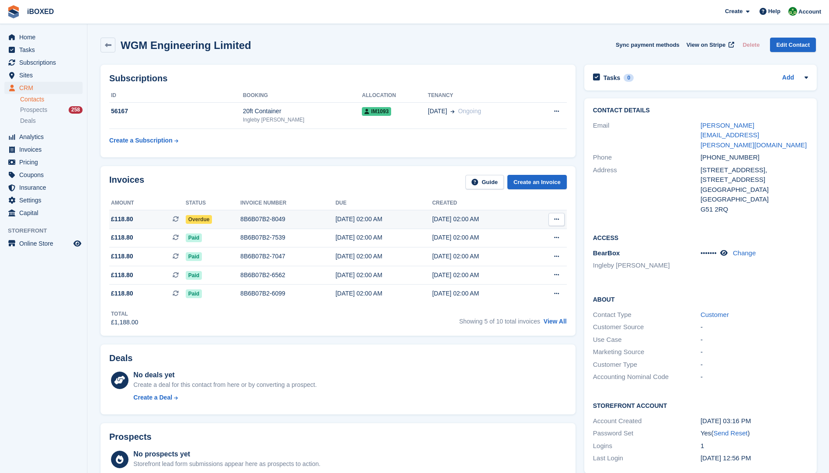
click at [339, 222] on div "[DATE] 02:00 AM" at bounding box center [384, 219] width 97 height 9
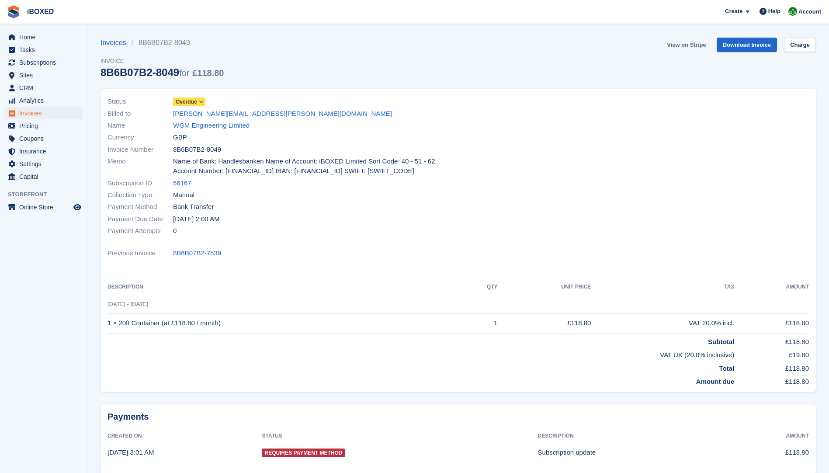
click at [677, 43] on link "View on Stripe" at bounding box center [687, 45] width 46 height 14
click at [201, 125] on link "WGM Engineering Limited" at bounding box center [211, 126] width 77 height 10
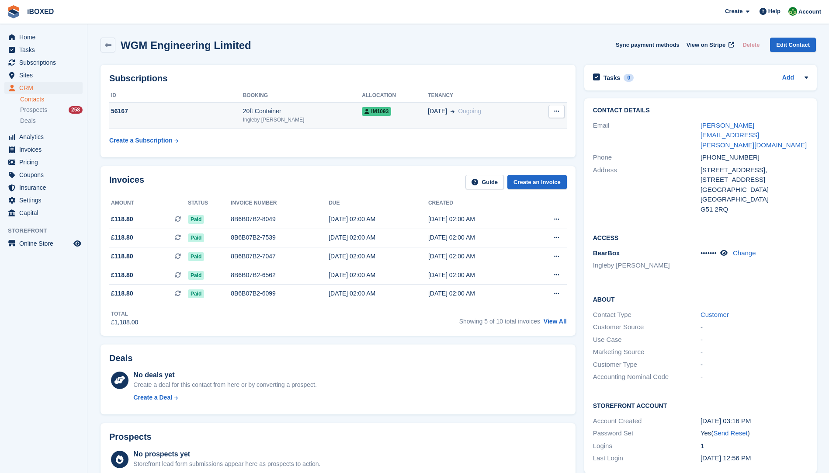
click at [199, 118] on td "56167" at bounding box center [176, 115] width 134 height 27
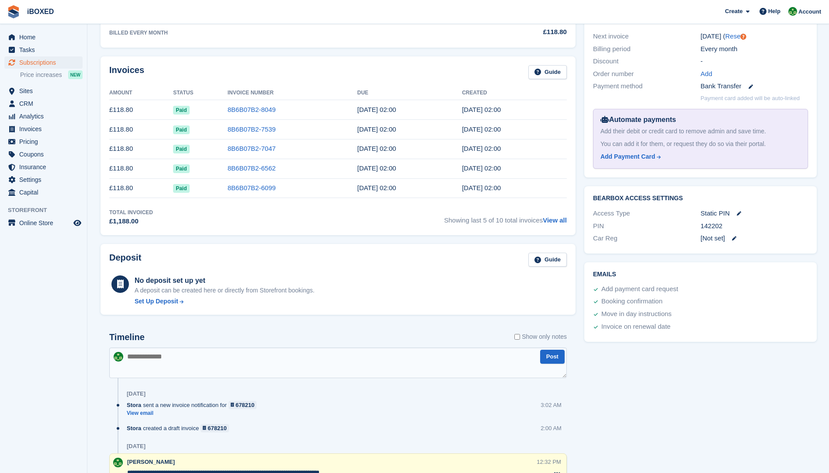
scroll to position [262, 0]
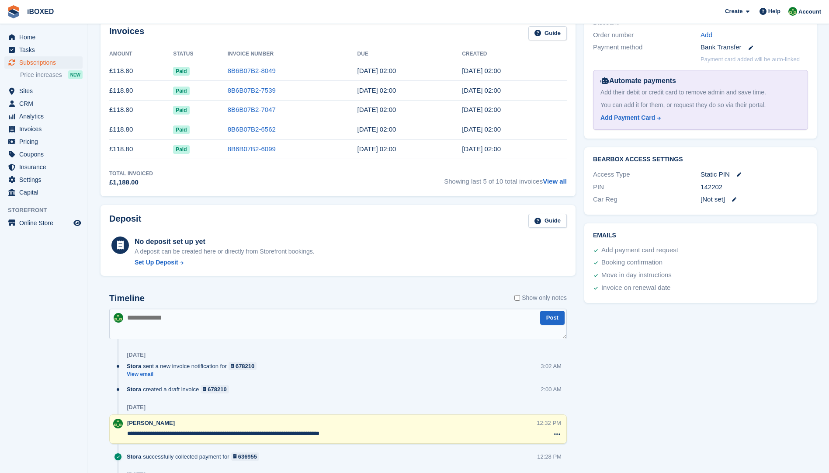
click at [139, 321] on textarea at bounding box center [338, 324] width 458 height 31
paste textarea "**********"
click at [203, 318] on textarea "**********" at bounding box center [338, 324] width 458 height 31
type textarea "**********"
click at [345, 323] on textarea "**********" at bounding box center [338, 324] width 458 height 31
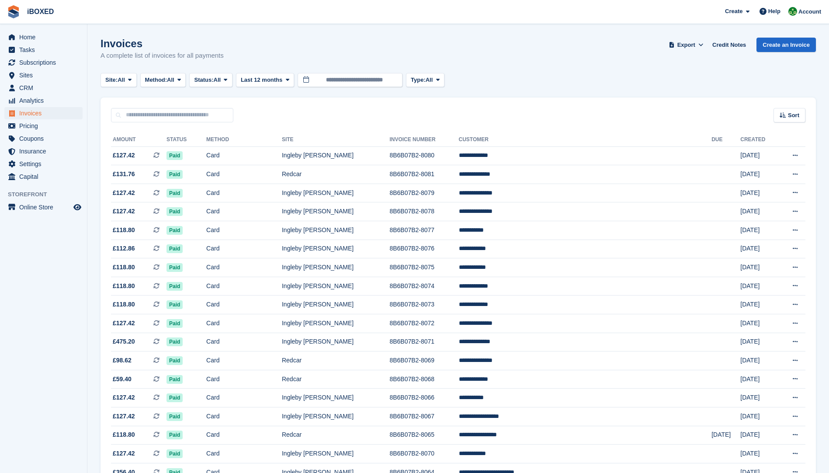
scroll to position [473, 0]
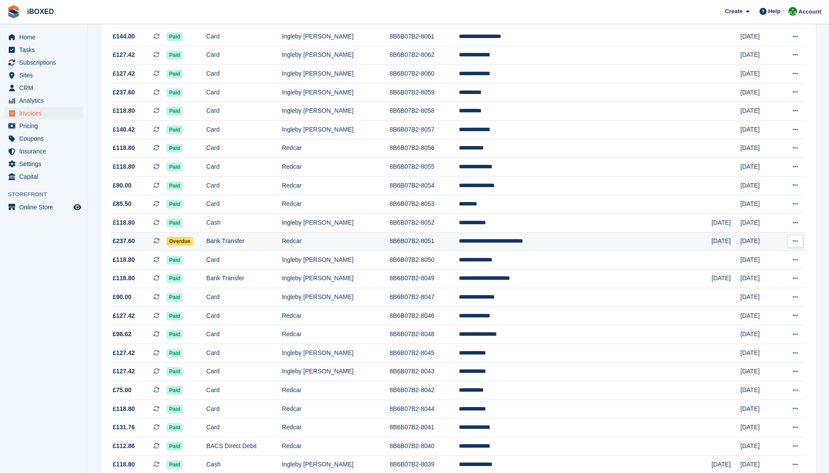
click at [206, 239] on td "Overdue" at bounding box center [187, 241] width 40 height 19
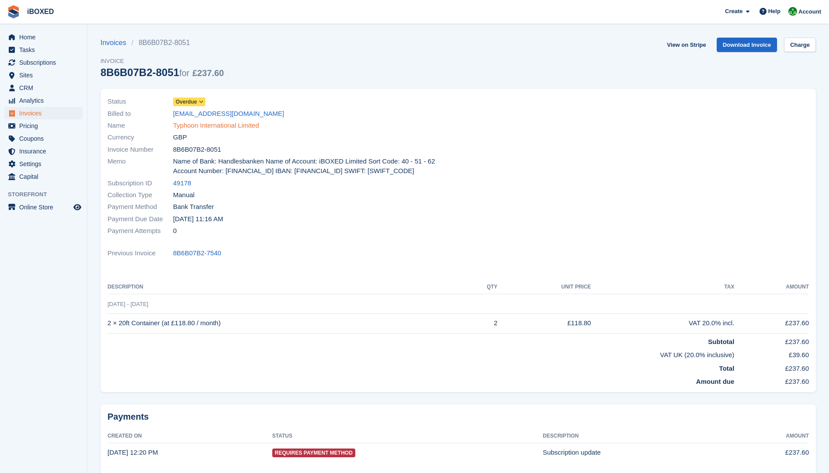
click at [219, 125] on link "Typhoon International Limited" at bounding box center [216, 126] width 86 height 10
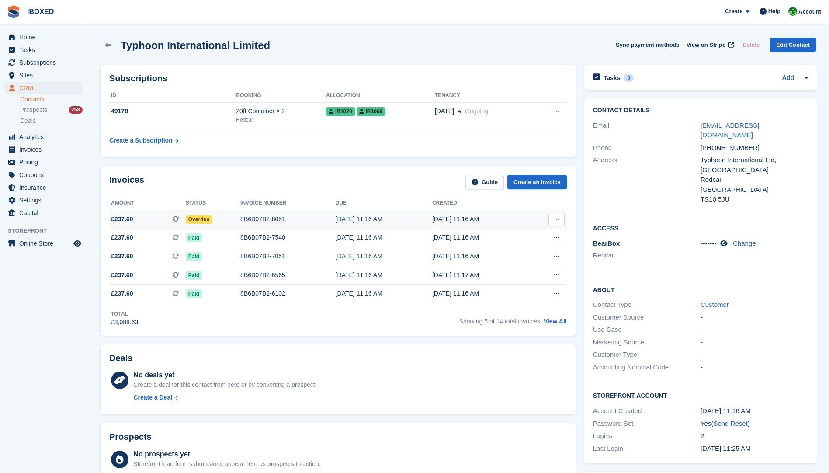
click at [341, 218] on div "[DATE] 11:16 AM" at bounding box center [384, 219] width 97 height 9
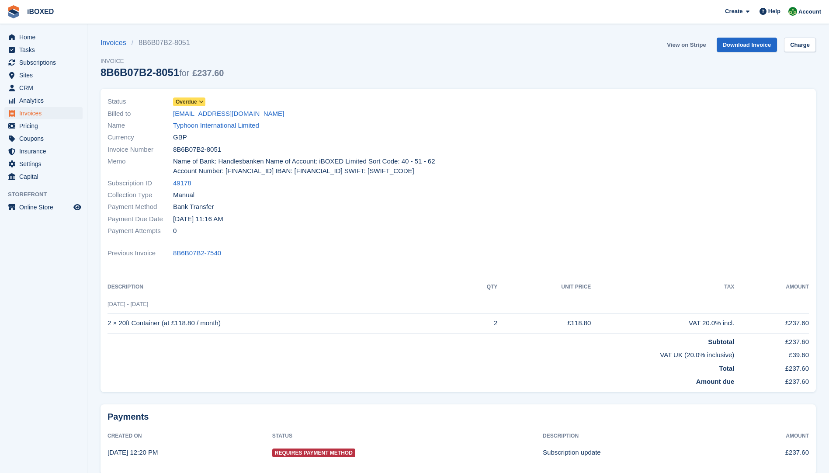
click at [696, 47] on link "View on Stripe" at bounding box center [687, 45] width 46 height 14
click at [203, 127] on link "Typhoon International Limited" at bounding box center [216, 126] width 86 height 10
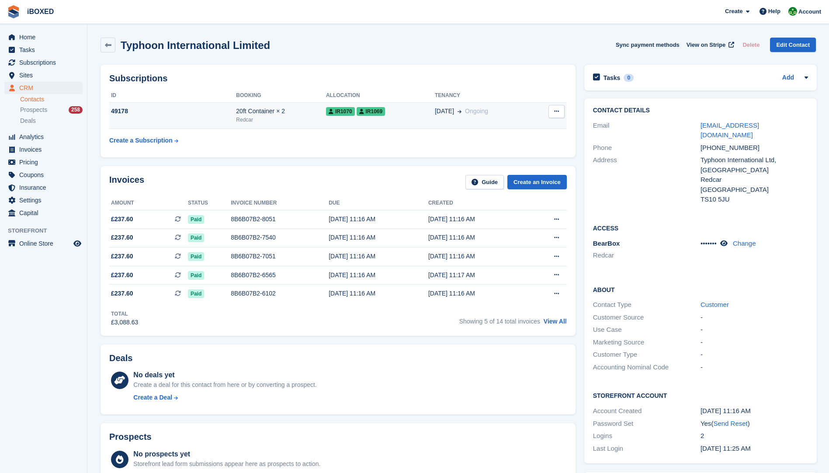
click at [252, 122] on div "Redcar" at bounding box center [281, 120] width 90 height 8
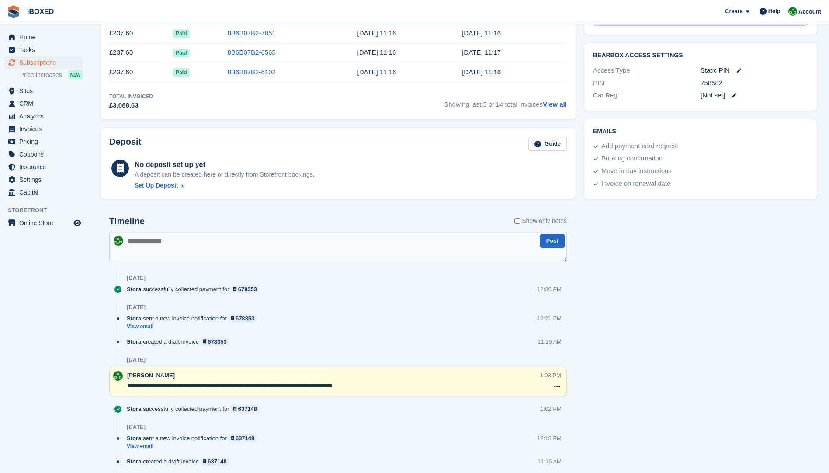
scroll to position [393, 0]
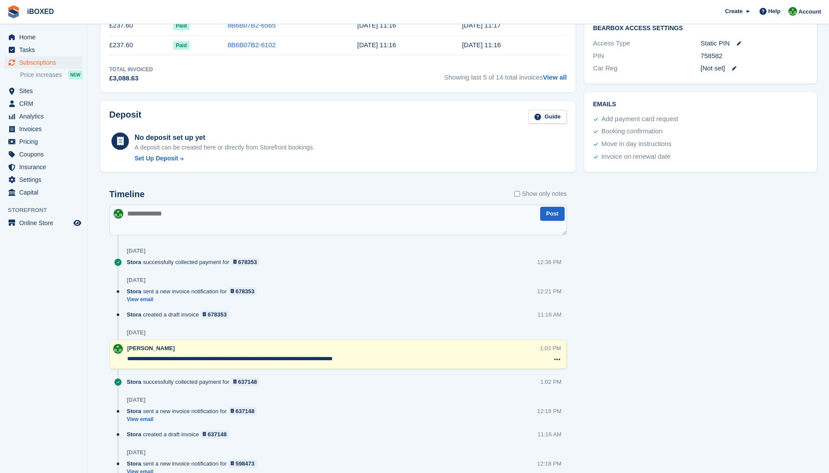
click at [146, 219] on textarea at bounding box center [338, 220] width 458 height 31
paste textarea "**********"
type textarea "**********"
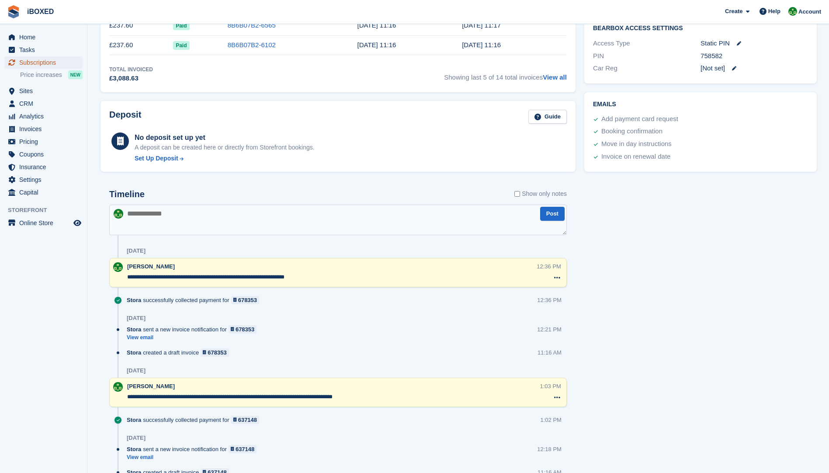
click at [40, 62] on span "Subscriptions" at bounding box center [45, 62] width 52 height 12
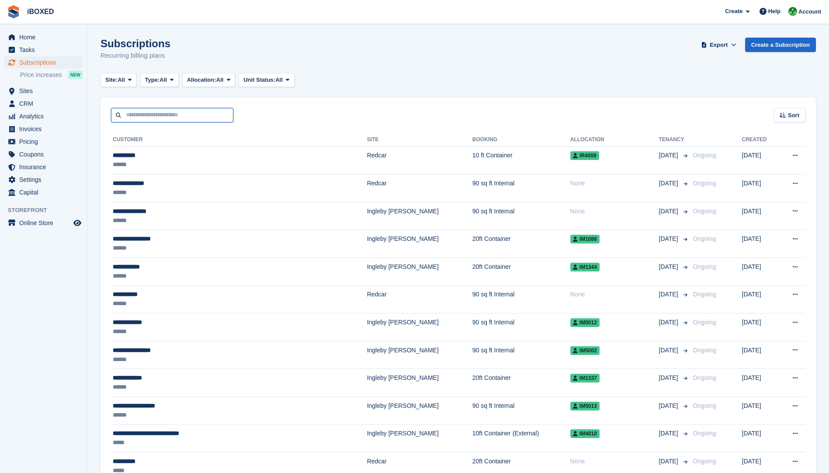
click at [174, 118] on input "text" at bounding box center [172, 115] width 122 height 14
type input "*****"
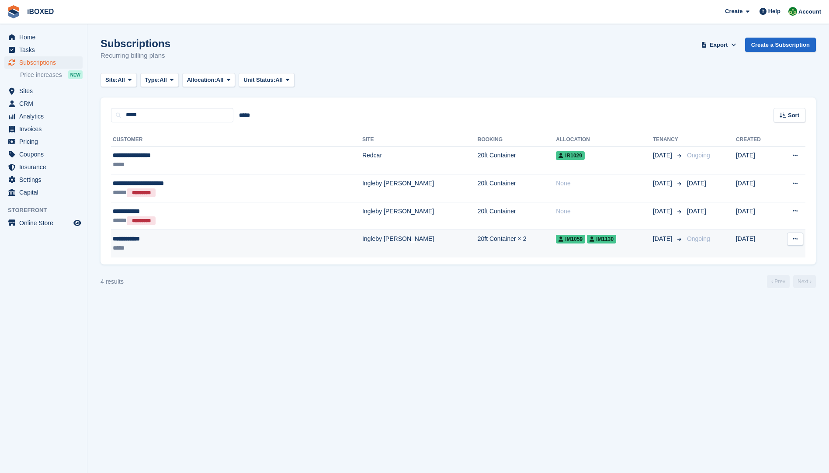
click at [170, 246] on div "*****" at bounding box center [190, 247] width 155 height 9
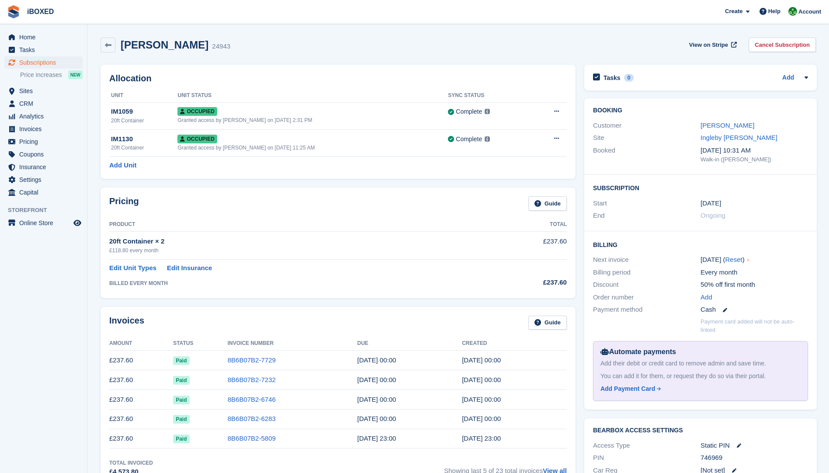
drag, startPoint x: 0, startPoint y: 0, endPoint x: 169, endPoint y: 247, distance: 299.1
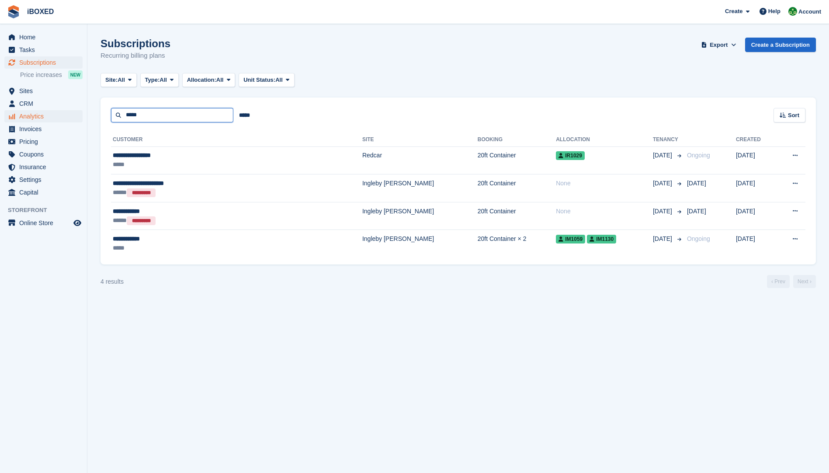
drag, startPoint x: 144, startPoint y: 114, endPoint x: 56, endPoint y: 111, distance: 88.3
click at [56, 111] on div "Home Tasks Subscriptions Subscriptions Subscriptions Price increases NEW Price …" at bounding box center [414, 236] width 829 height 473
drag, startPoint x: 185, startPoint y: 115, endPoint x: 216, endPoint y: 114, distance: 30.6
click at [185, 115] on input "***" at bounding box center [172, 115] width 122 height 14
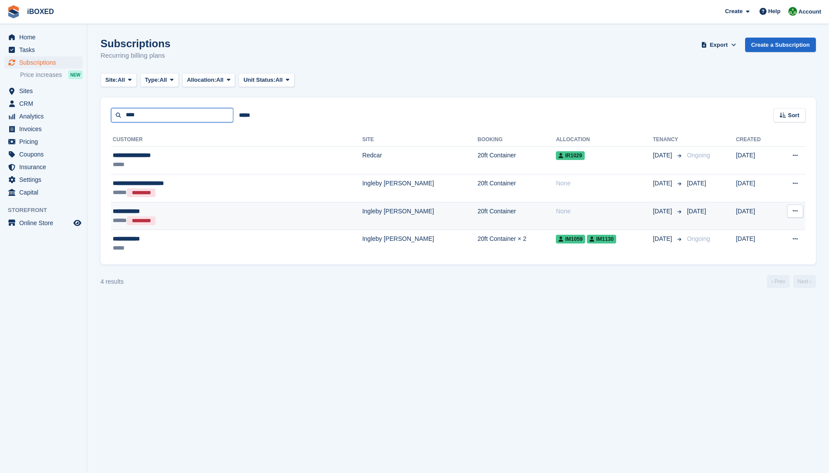
type input "*********"
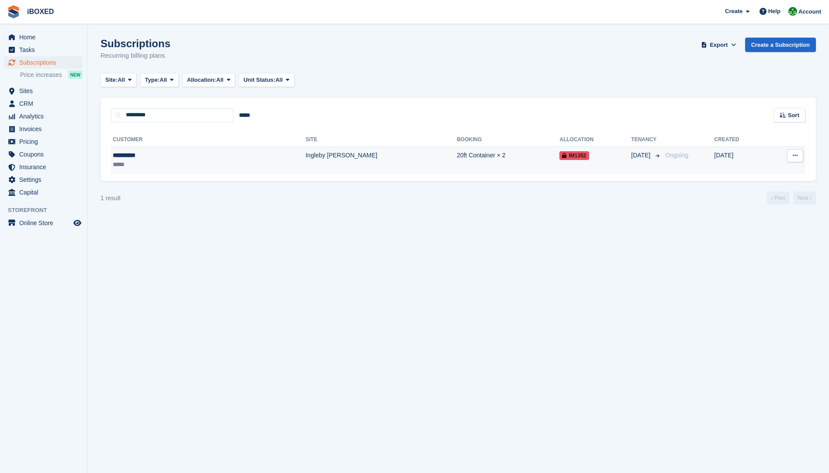
click at [136, 155] on div "**********" at bounding box center [158, 155] width 90 height 9
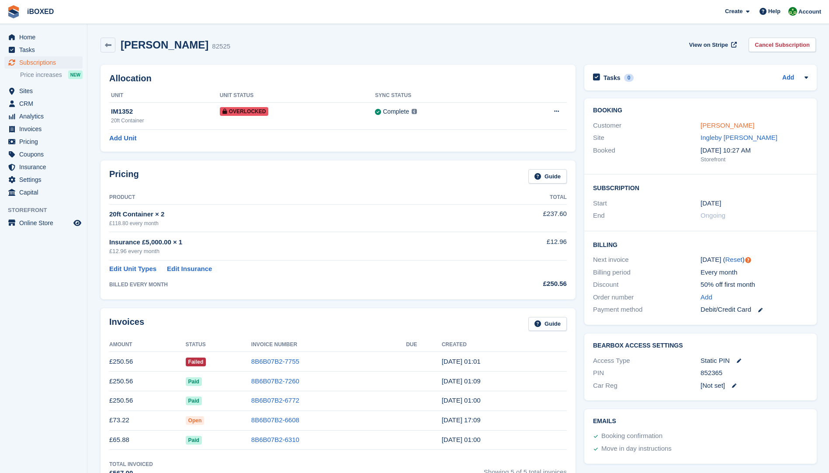
click at [710, 129] on link "[PERSON_NAME]" at bounding box center [728, 125] width 54 height 7
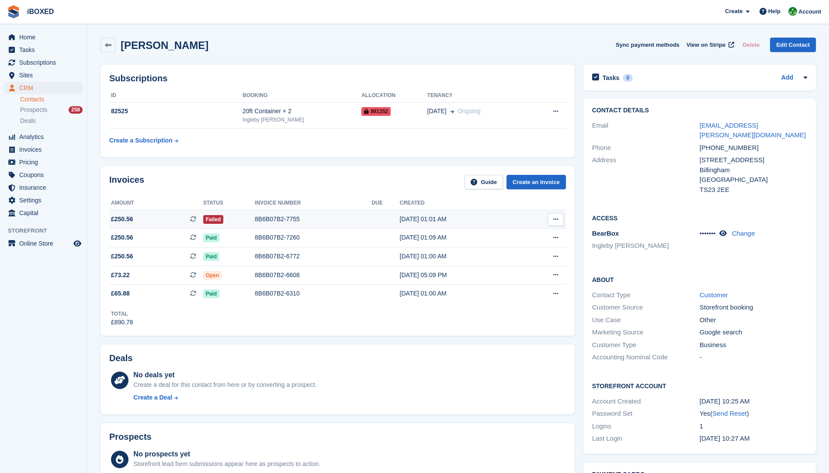
click at [248, 222] on div "Failed" at bounding box center [229, 219] width 52 height 9
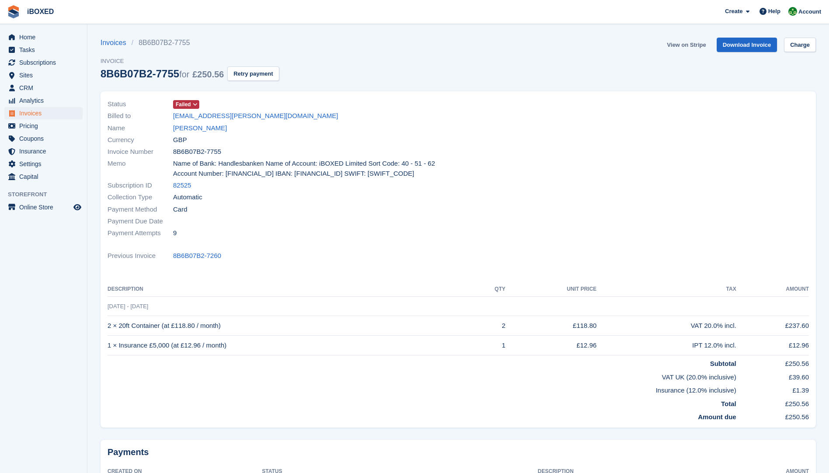
click at [680, 43] on link "View on Stripe" at bounding box center [687, 45] width 46 height 14
click at [191, 126] on link "[PERSON_NAME]" at bounding box center [200, 128] width 54 height 10
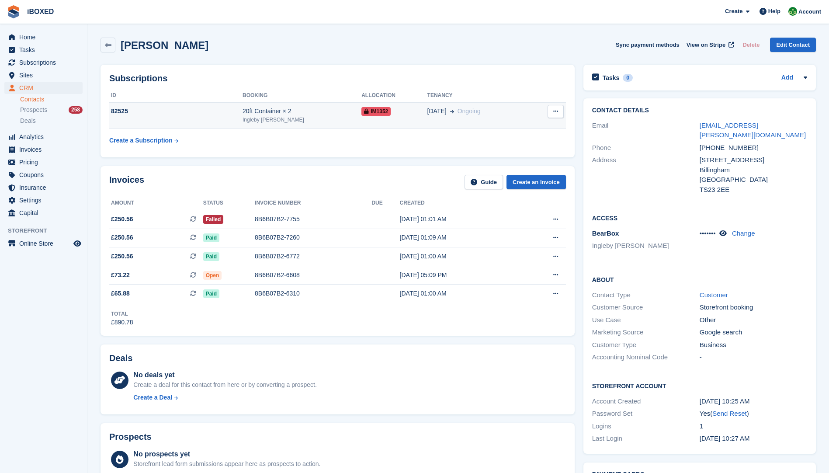
click at [176, 118] on td "82525" at bounding box center [175, 115] width 133 height 27
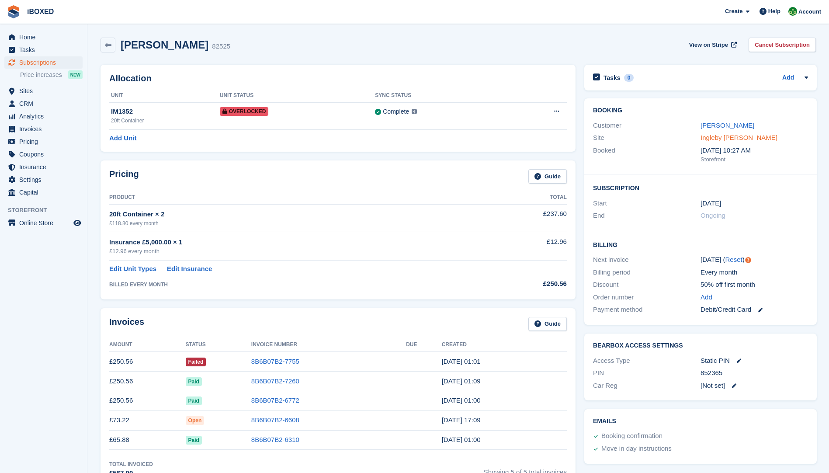
click at [717, 136] on link "Ingleby [PERSON_NAME]" at bounding box center [739, 137] width 77 height 7
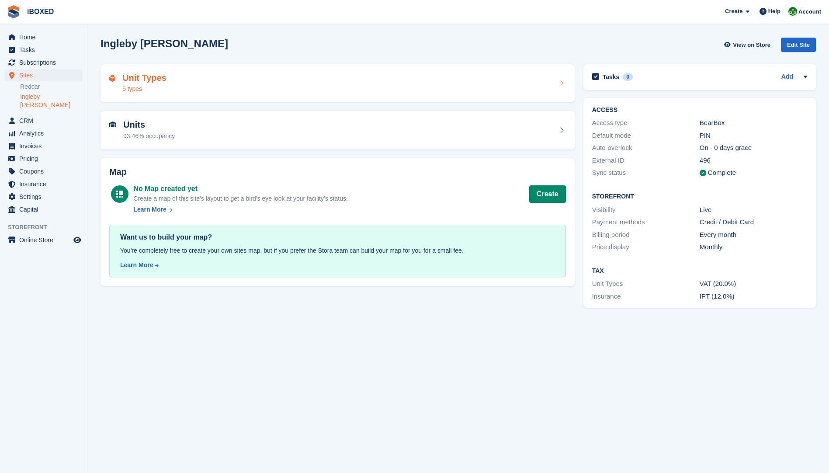
click at [189, 89] on div "Unit Types 5 types" at bounding box center [337, 83] width 457 height 21
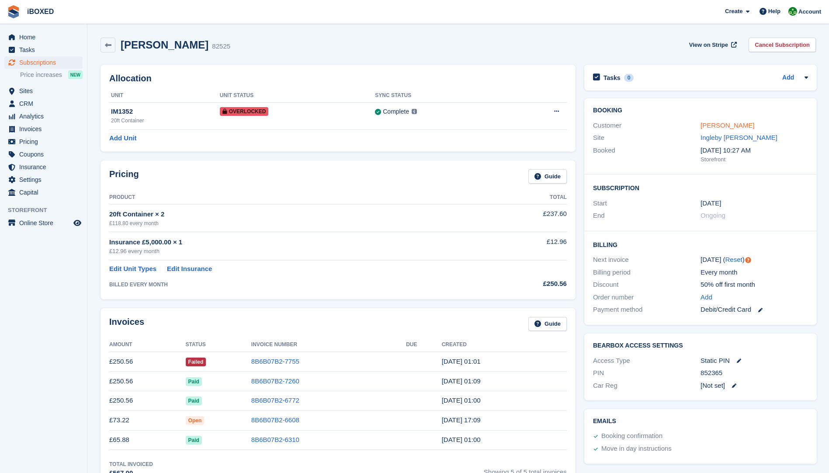
click at [709, 125] on link "[PERSON_NAME]" at bounding box center [728, 125] width 54 height 7
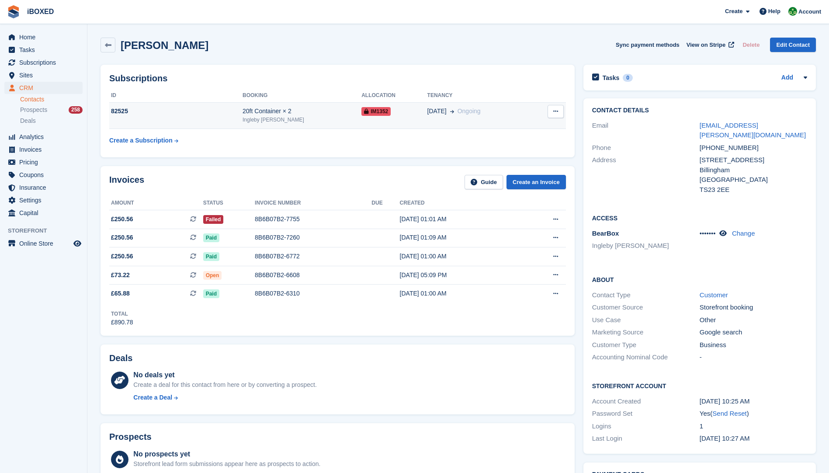
click at [250, 112] on div "20ft Container × 2" at bounding box center [302, 111] width 119 height 9
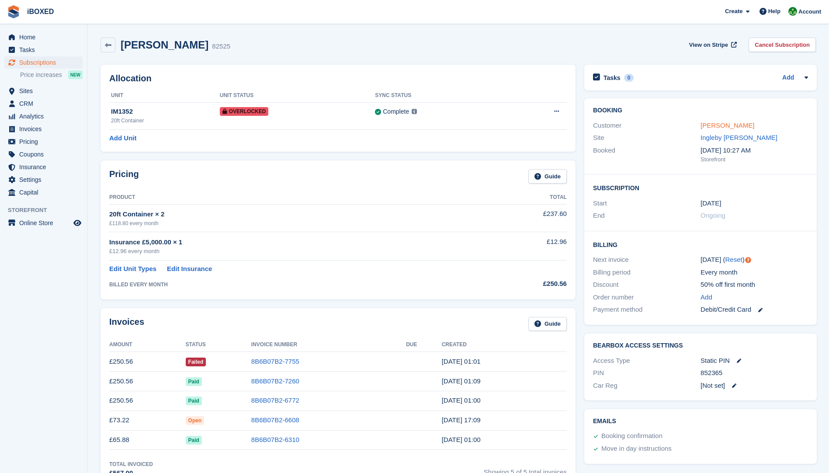
click at [718, 124] on link "[PERSON_NAME]" at bounding box center [728, 125] width 54 height 7
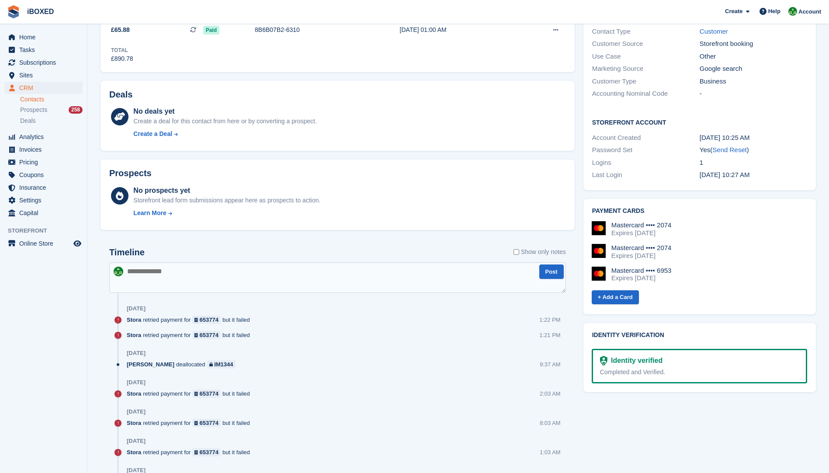
scroll to position [350, 0]
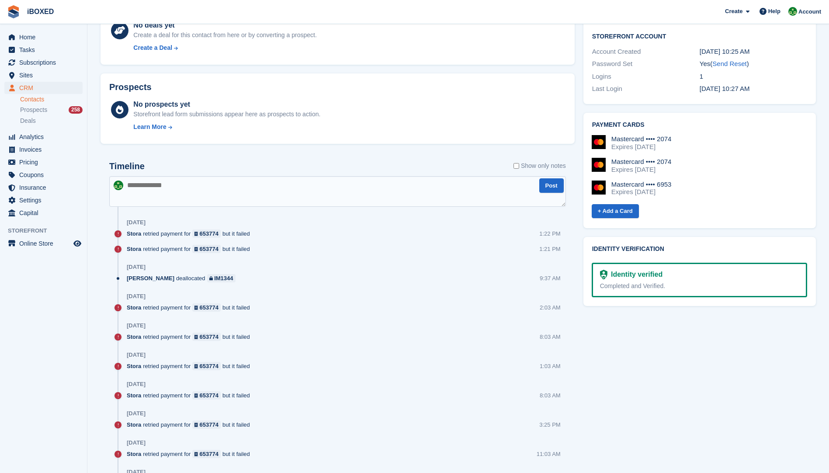
click at [129, 184] on textarea at bounding box center [337, 191] width 457 height 31
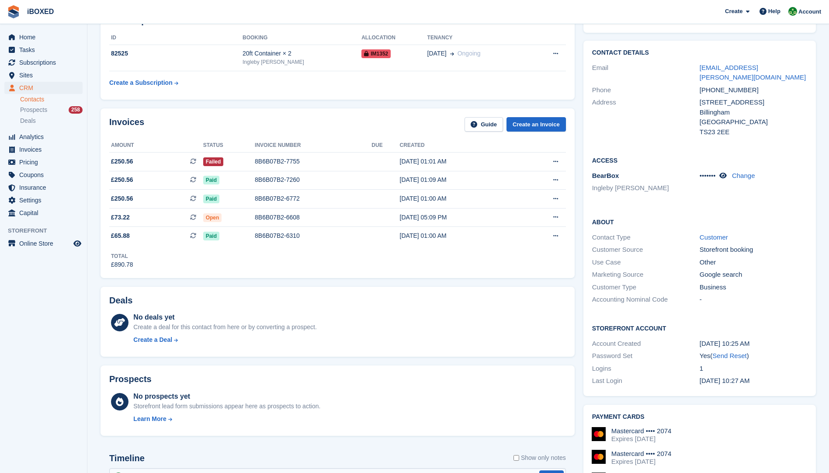
scroll to position [0, 0]
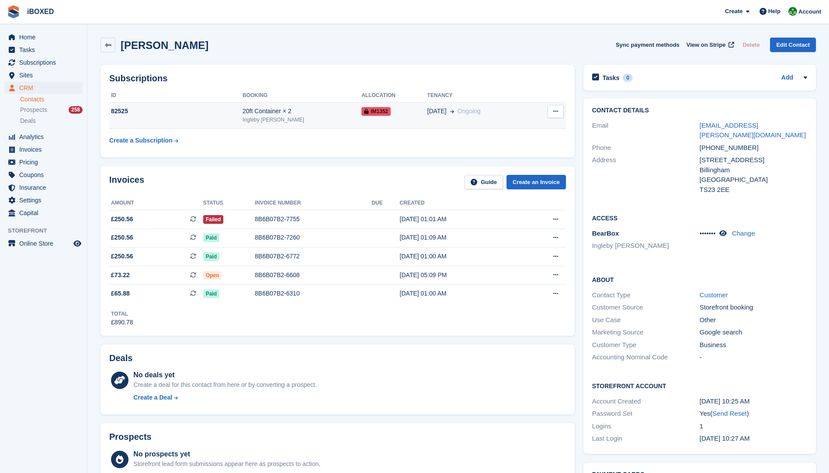
click at [172, 111] on div "82525" at bounding box center [175, 111] width 133 height 9
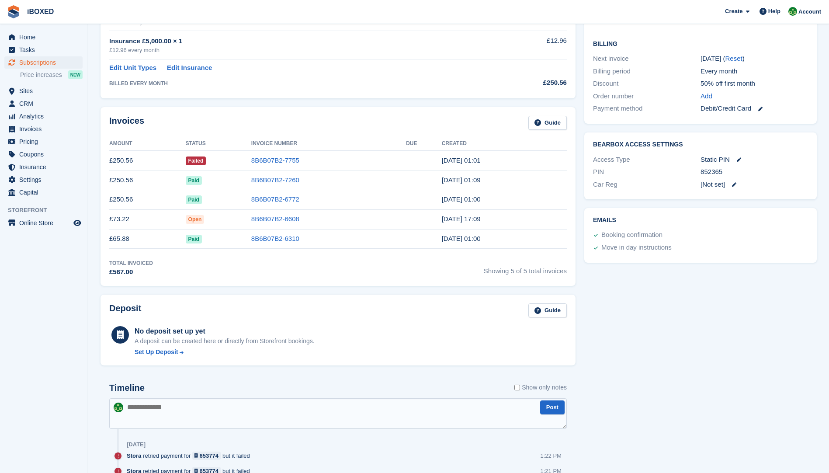
scroll to position [306, 0]
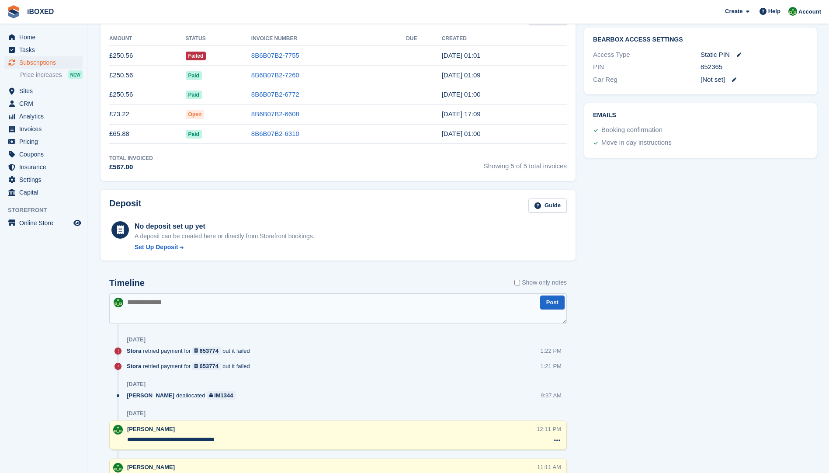
click at [143, 307] on textarea at bounding box center [338, 308] width 458 height 31
type textarea "**********"
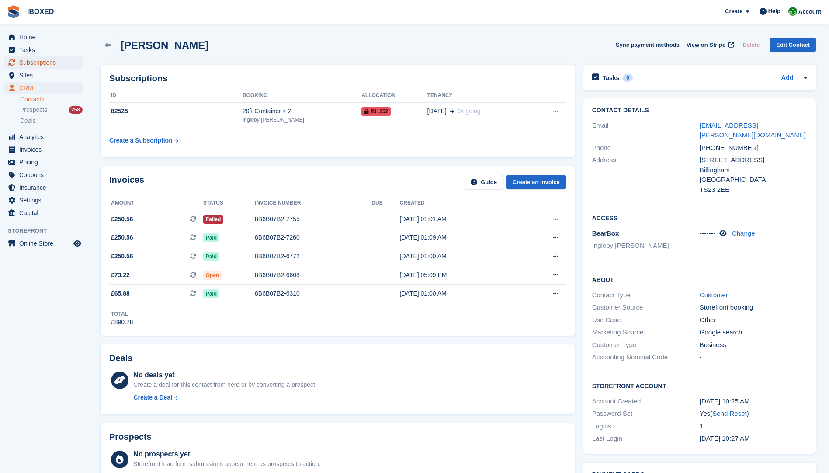
click at [45, 62] on span "Subscriptions" at bounding box center [45, 62] width 52 height 12
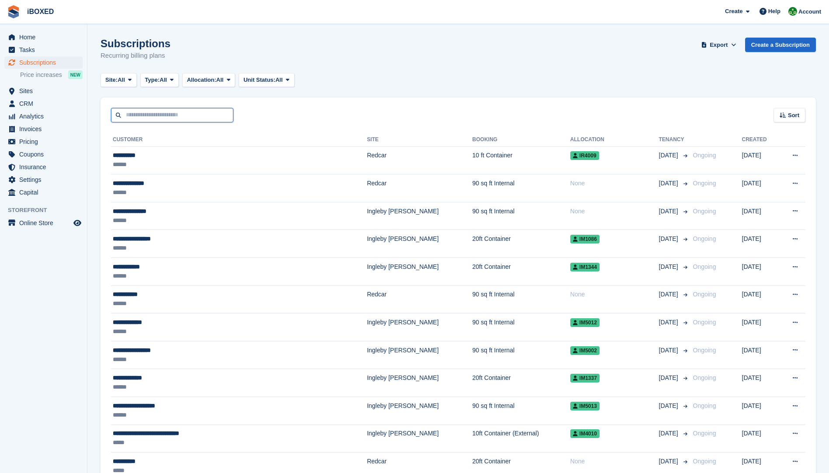
click at [173, 113] on input "text" at bounding box center [172, 115] width 122 height 14
type input "********"
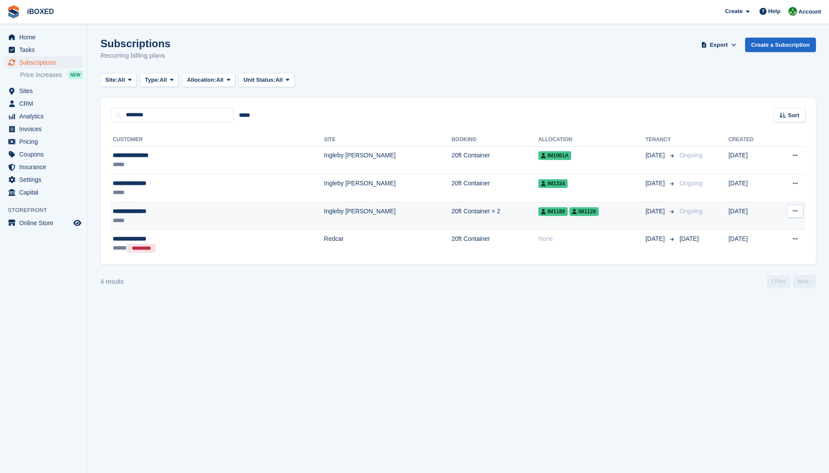
click at [136, 214] on div "**********" at bounding box center [172, 211] width 118 height 9
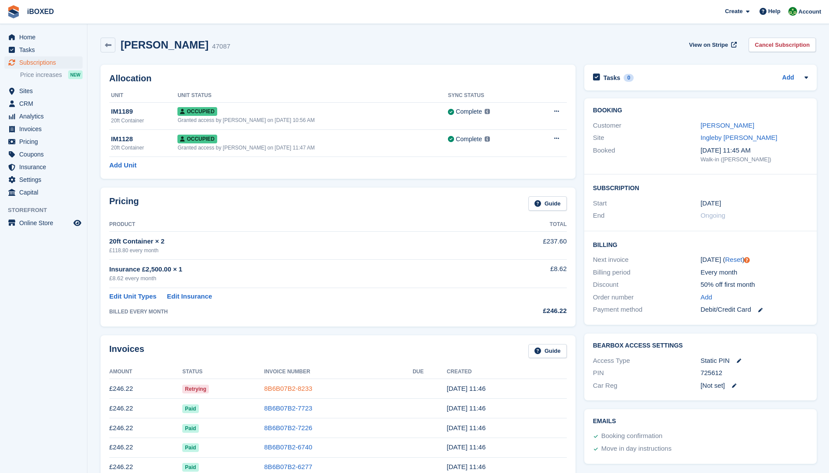
click at [267, 390] on link "8B6B07B2-8233" at bounding box center [288, 388] width 48 height 7
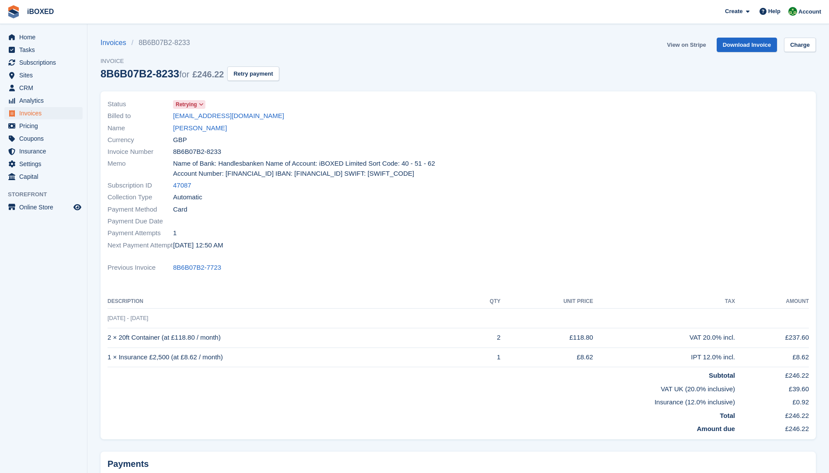
click at [681, 45] on link "View on Stripe" at bounding box center [687, 45] width 46 height 14
click at [189, 131] on link "[PERSON_NAME]" at bounding box center [200, 128] width 54 height 10
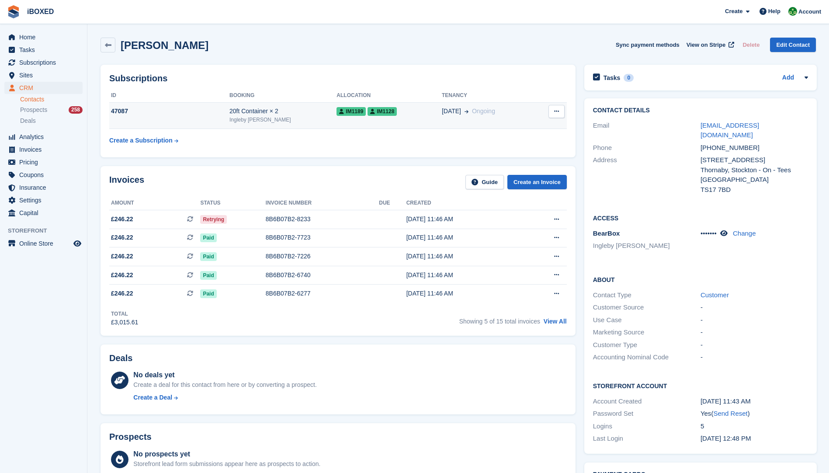
click at [138, 120] on td "47087" at bounding box center [169, 115] width 120 height 27
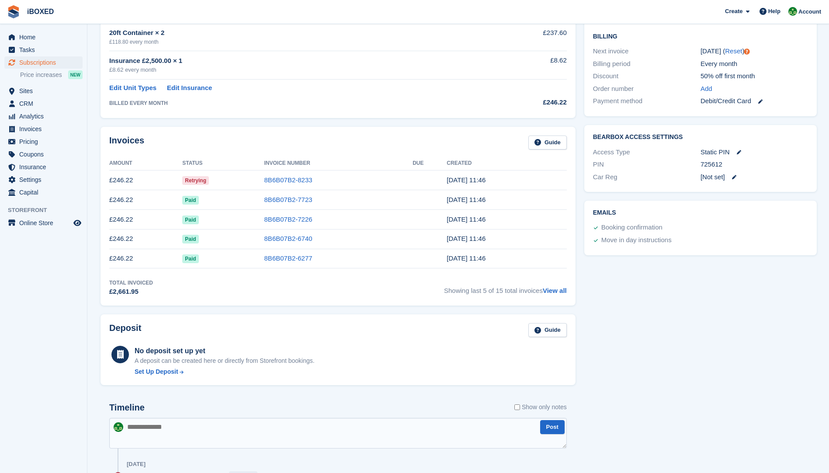
scroll to position [262, 0]
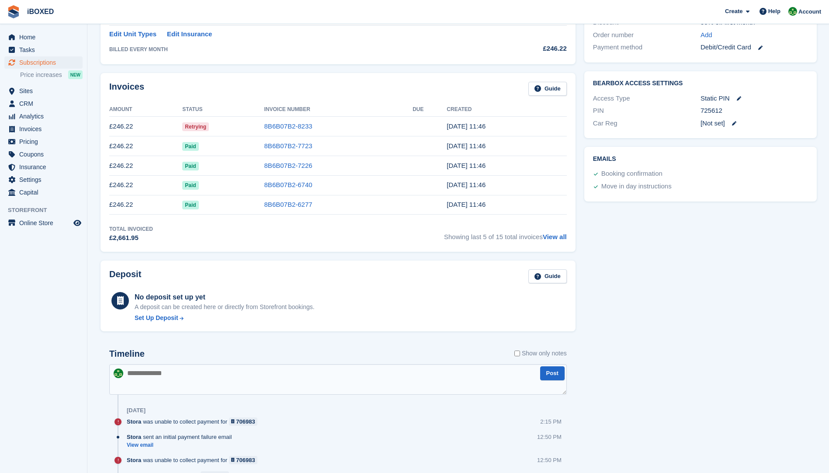
click at [157, 371] on textarea at bounding box center [338, 379] width 458 height 31
type textarea "**********"
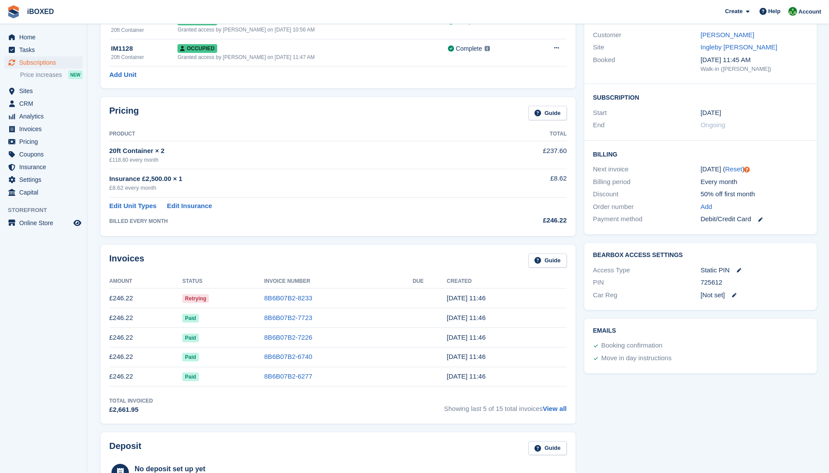
scroll to position [87, 0]
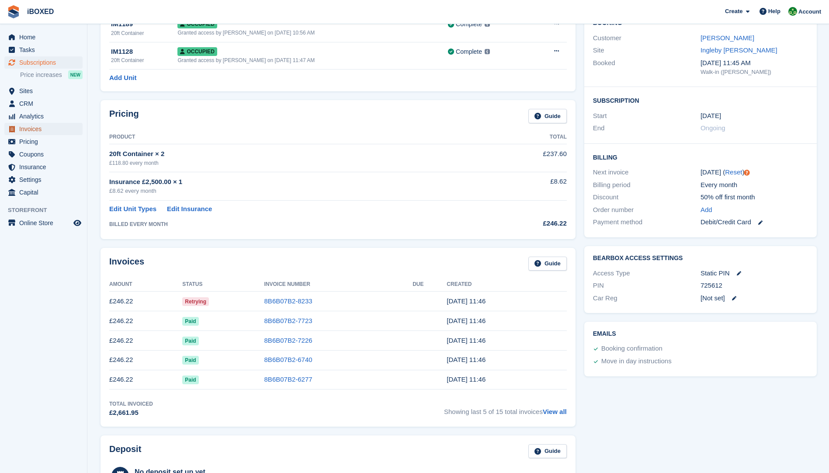
click at [28, 129] on span "Invoices" at bounding box center [45, 129] width 52 height 12
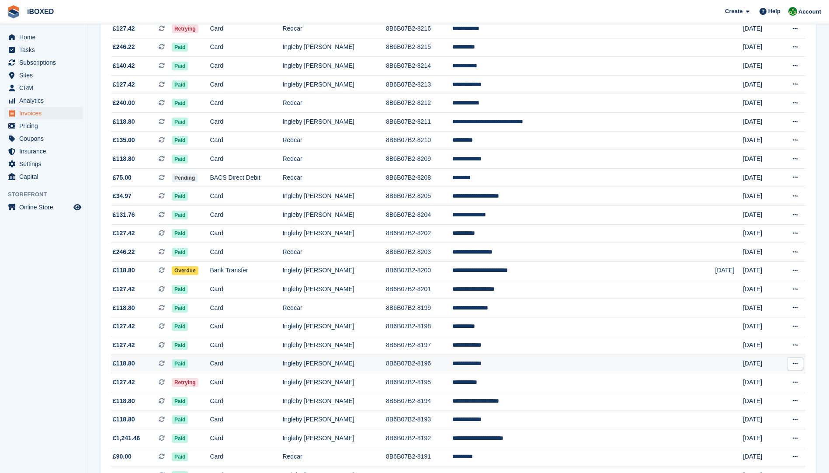
scroll to position [648, 0]
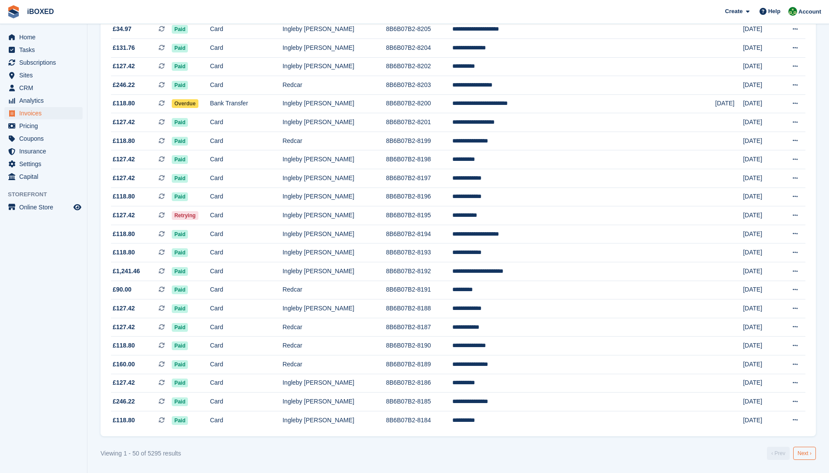
click at [800, 454] on link "Next ›" at bounding box center [804, 453] width 23 height 13
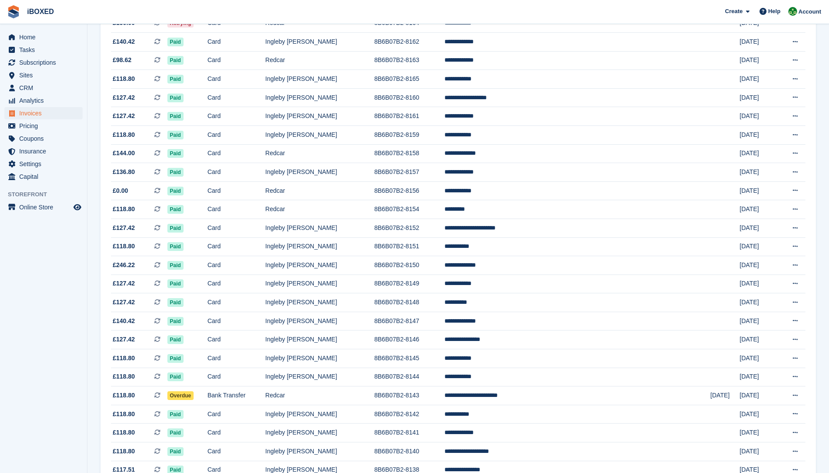
scroll to position [517, 0]
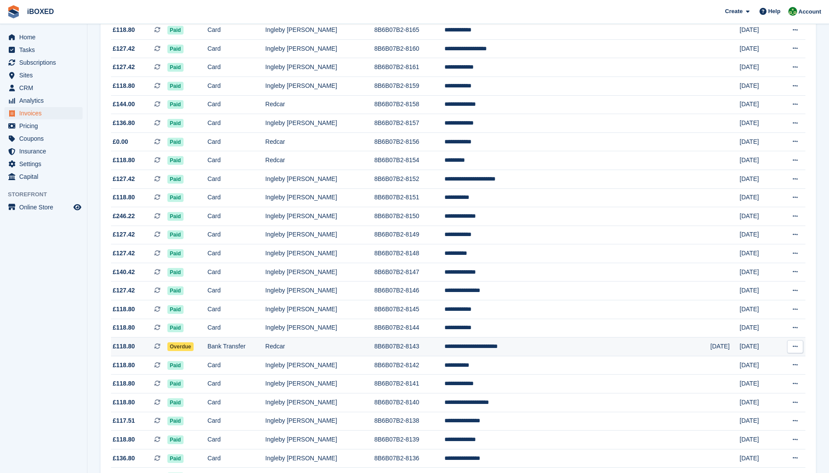
click at [335, 349] on td "Redcar" at bounding box center [319, 346] width 109 height 19
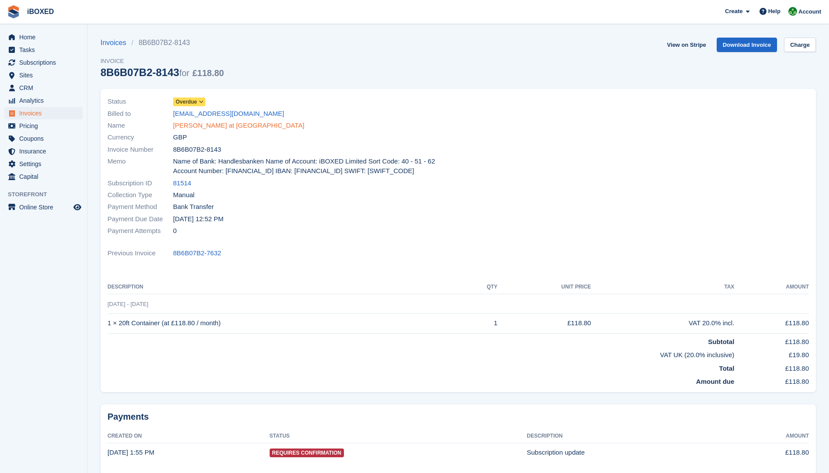
click at [215, 125] on link "Louise Pearson at Accora" at bounding box center [238, 126] width 131 height 10
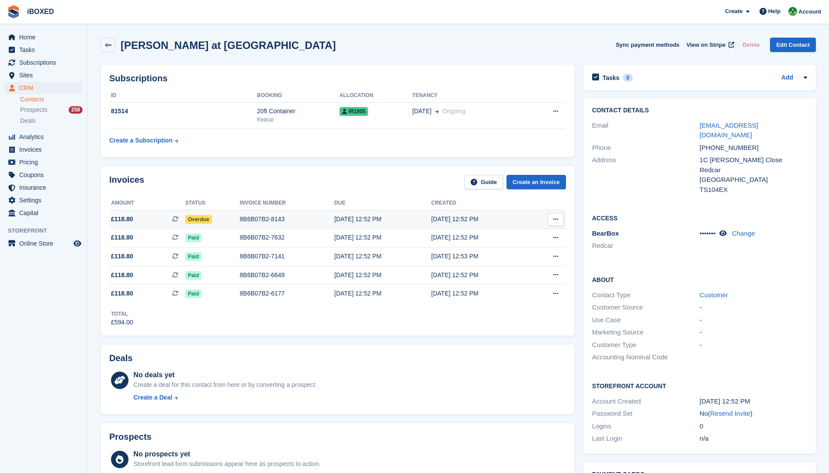
click at [313, 220] on div "8B6B07B2-8143" at bounding box center [287, 219] width 94 height 9
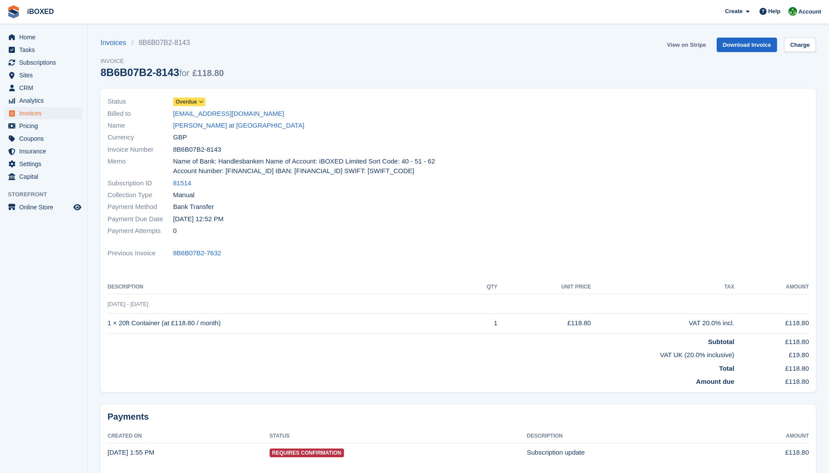
click at [701, 42] on link "View on Stripe" at bounding box center [687, 45] width 46 height 14
click at [181, 125] on link "[PERSON_NAME] at [GEOGRAPHIC_DATA]" at bounding box center [238, 126] width 131 height 10
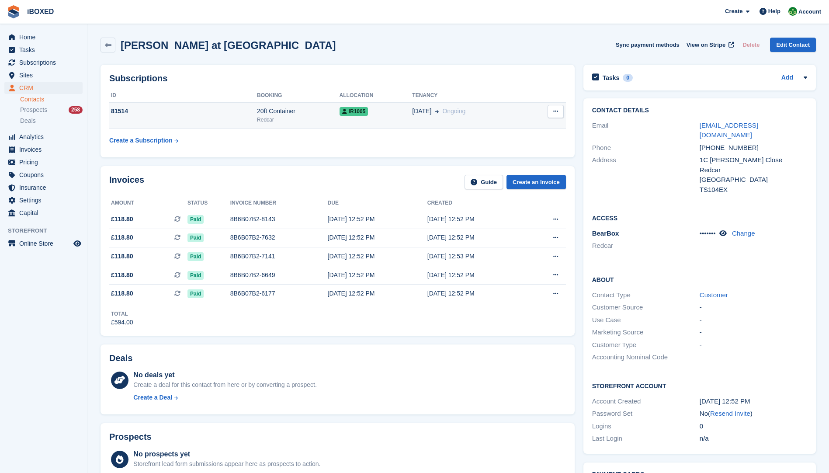
click at [160, 109] on div "81514" at bounding box center [183, 111] width 148 height 9
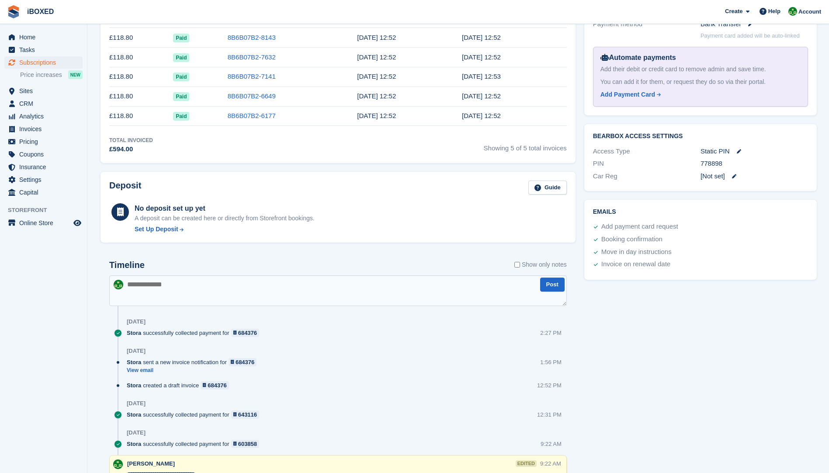
scroll to position [350, 0]
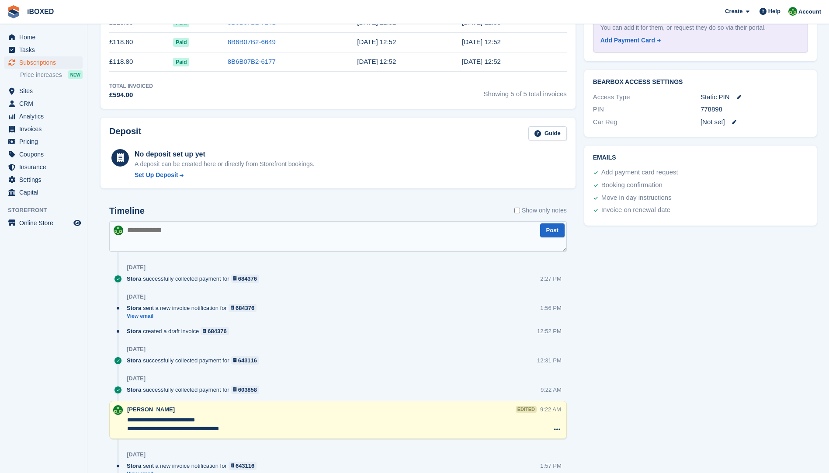
click at [167, 235] on textarea at bounding box center [338, 236] width 458 height 31
paste textarea "**********"
type textarea "**********"
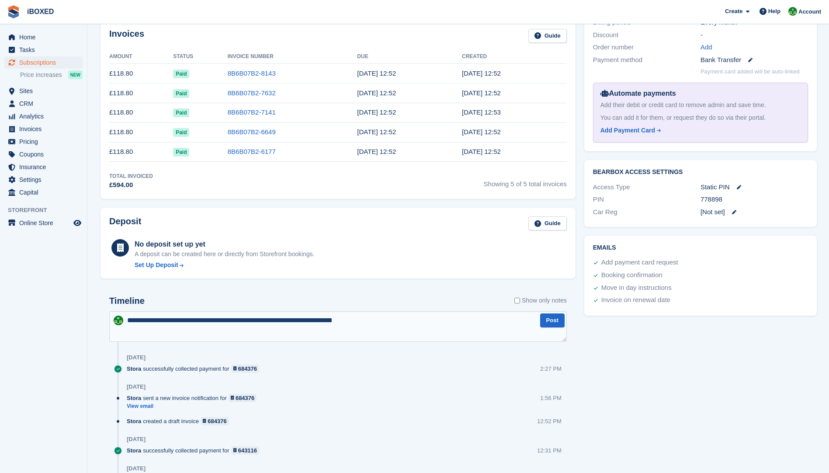
scroll to position [262, 0]
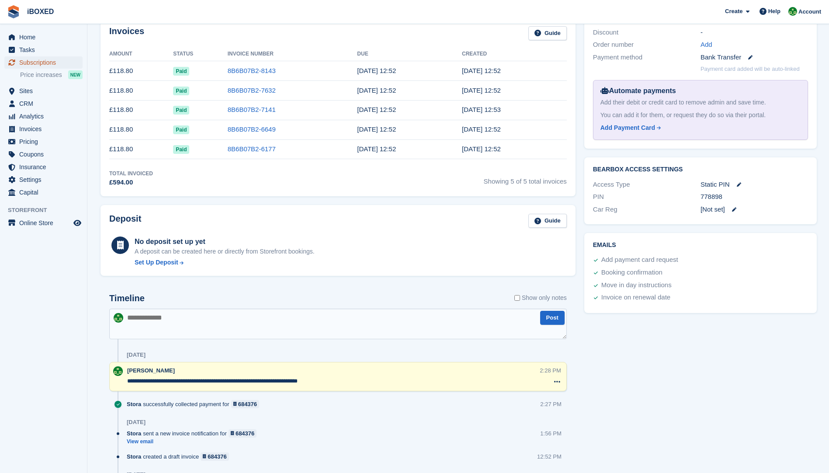
click at [38, 65] on span "Subscriptions" at bounding box center [45, 62] width 52 height 12
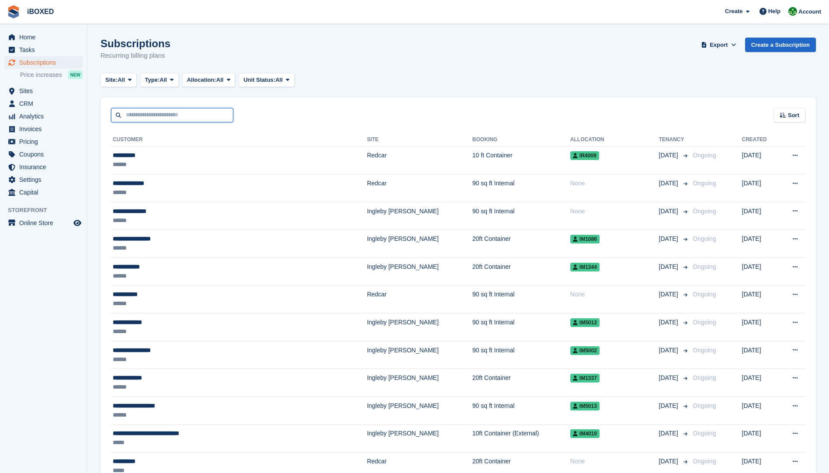
drag, startPoint x: 164, startPoint y: 114, endPoint x: 155, endPoint y: 114, distance: 9.6
click at [164, 114] on input "text" at bounding box center [172, 115] width 122 height 14
type input "**********"
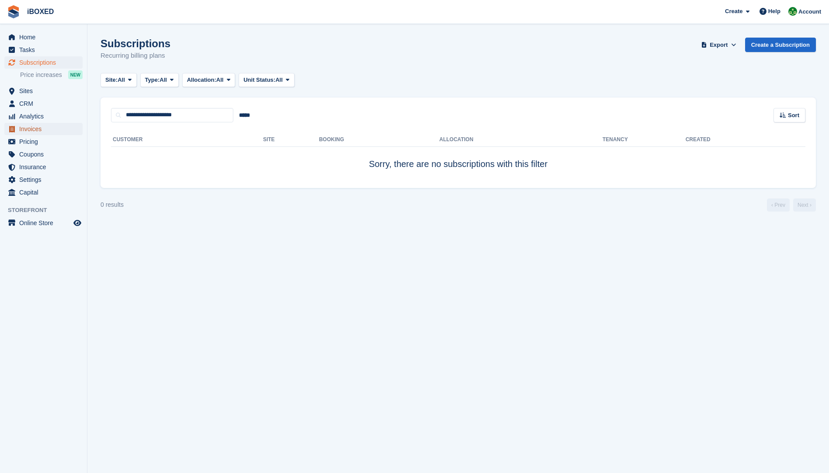
click at [29, 129] on span "Invoices" at bounding box center [45, 129] width 52 height 12
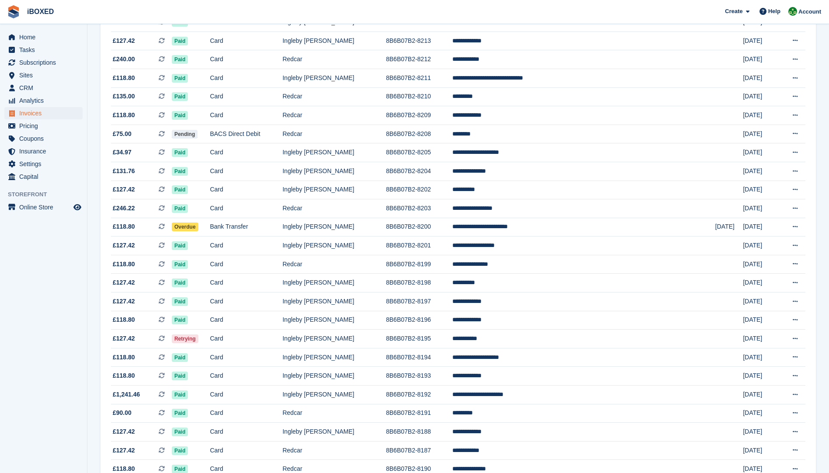
scroll to position [648, 0]
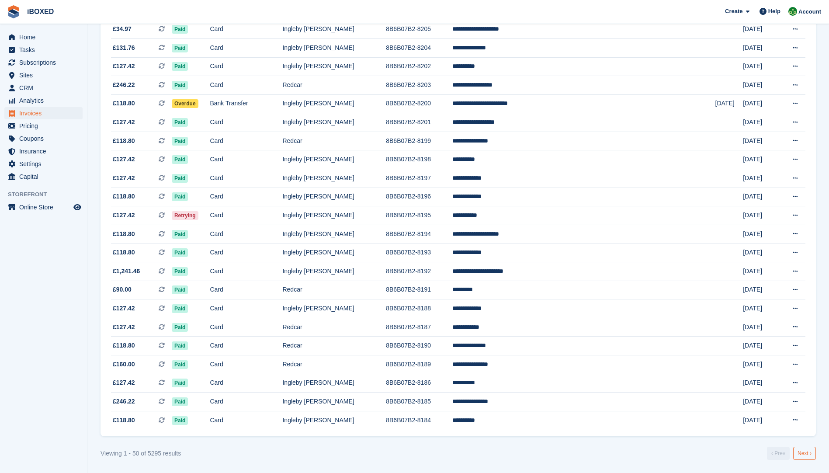
click at [809, 452] on link "Next ›" at bounding box center [804, 453] width 23 height 13
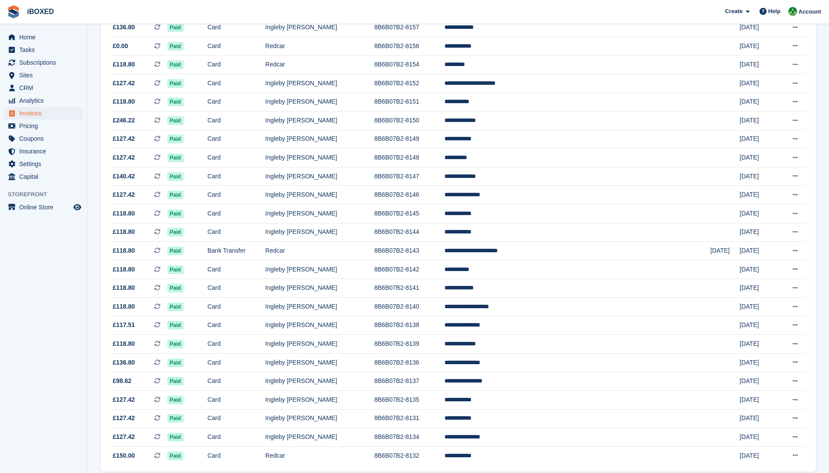
scroll to position [648, 0]
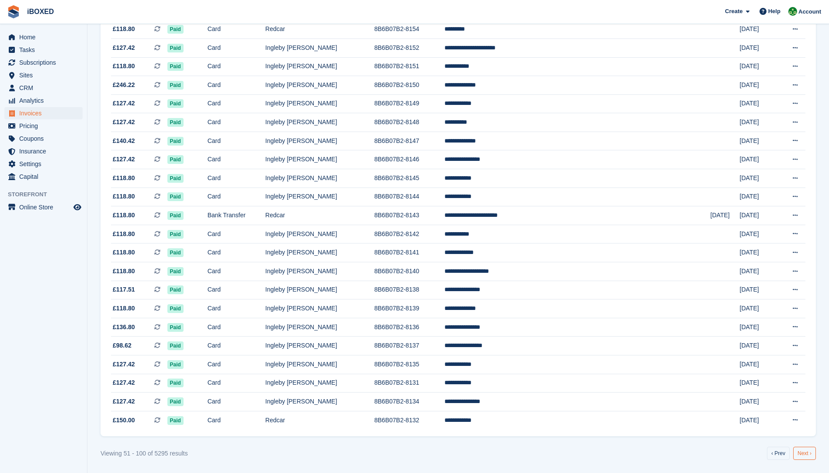
click at [810, 452] on link "Next ›" at bounding box center [804, 453] width 23 height 13
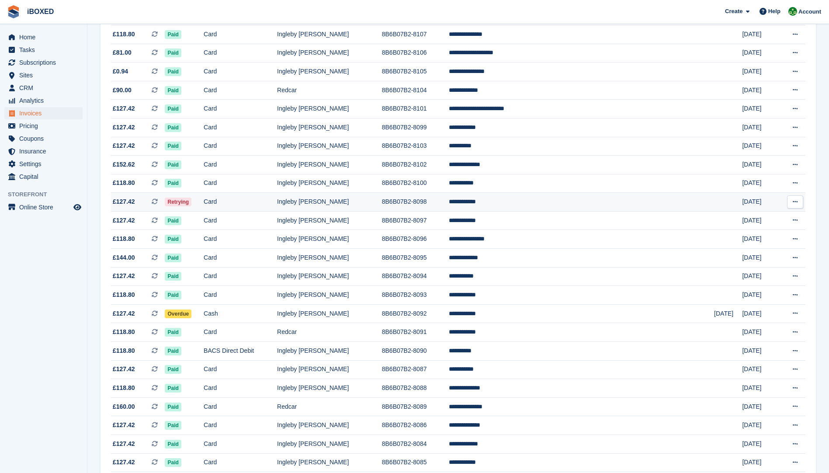
scroll to position [648, 0]
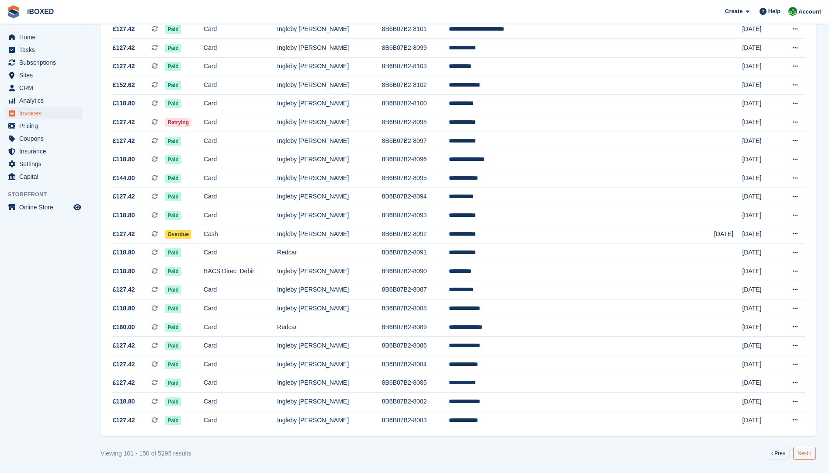
click at [800, 454] on link "Next ›" at bounding box center [804, 453] width 23 height 13
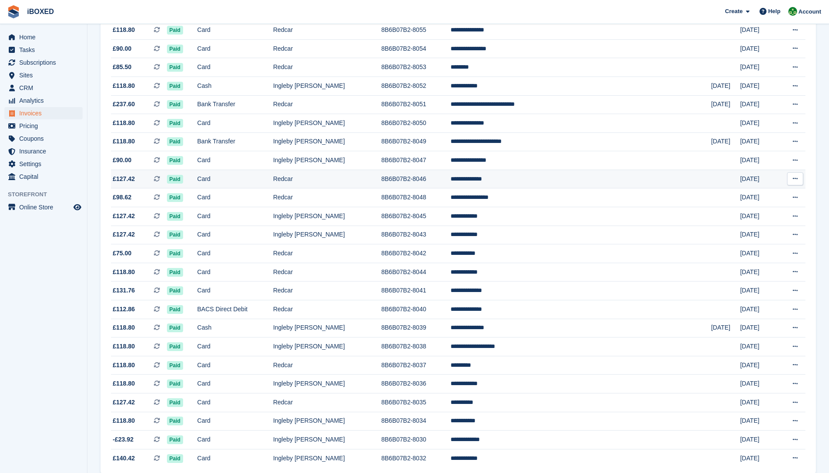
scroll to position [648, 0]
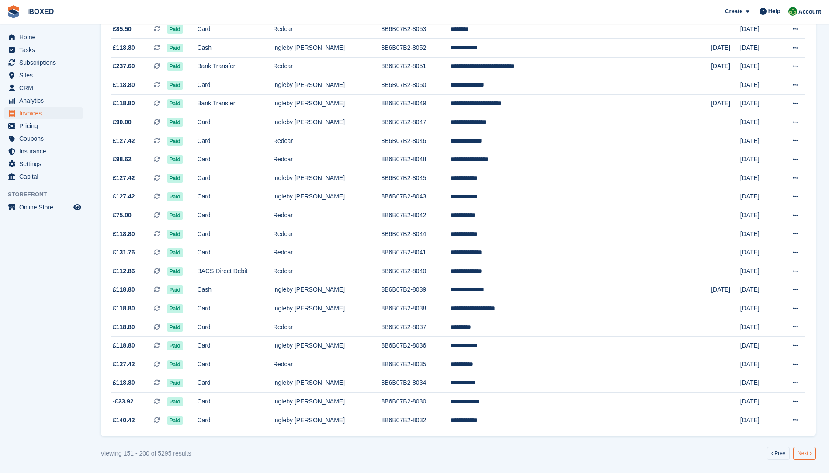
click at [804, 450] on link "Next ›" at bounding box center [804, 453] width 23 height 13
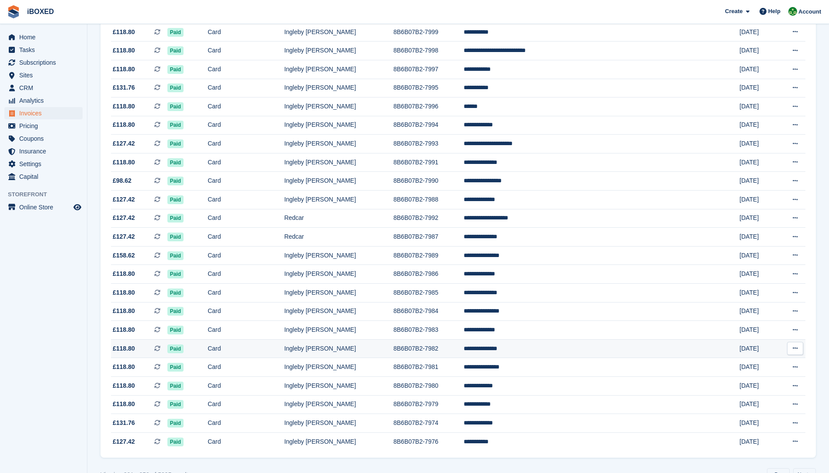
scroll to position [648, 0]
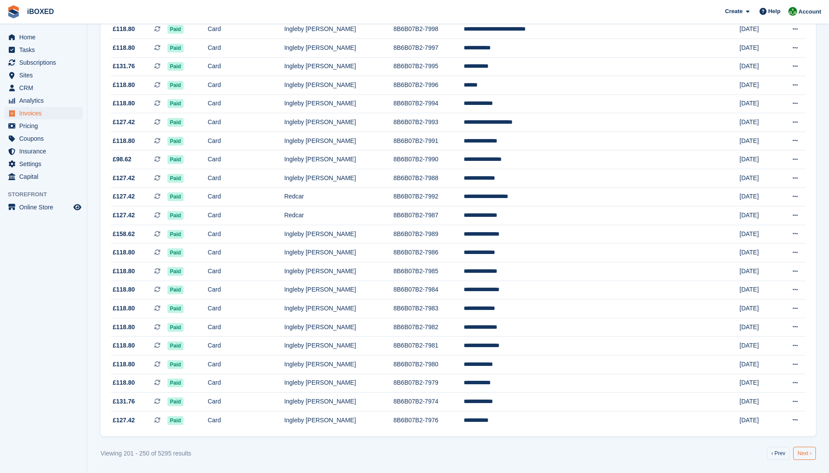
click at [807, 455] on link "Next ›" at bounding box center [804, 453] width 23 height 13
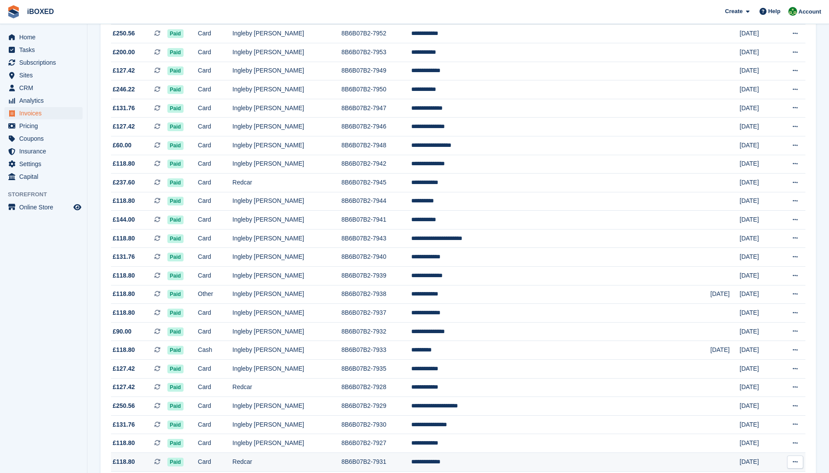
scroll to position [648, 0]
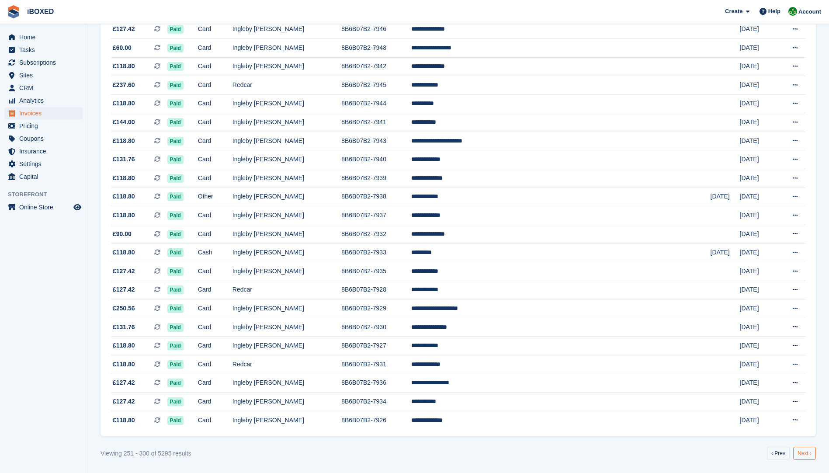
click at [798, 453] on link "Next ›" at bounding box center [804, 453] width 23 height 13
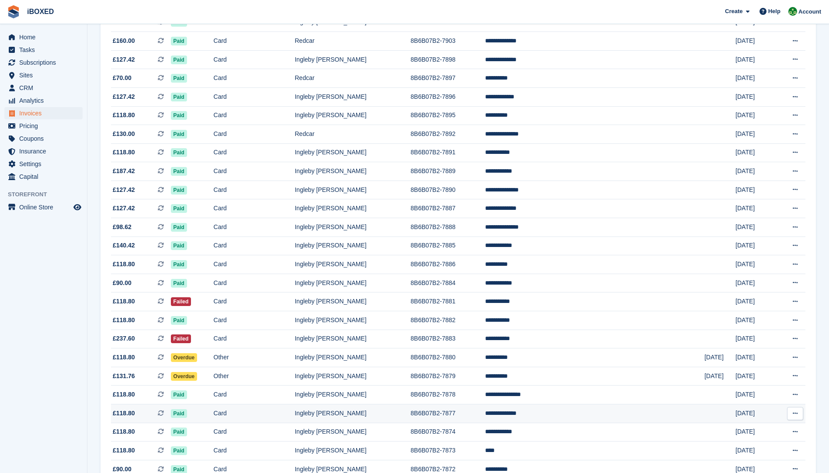
scroll to position [648, 0]
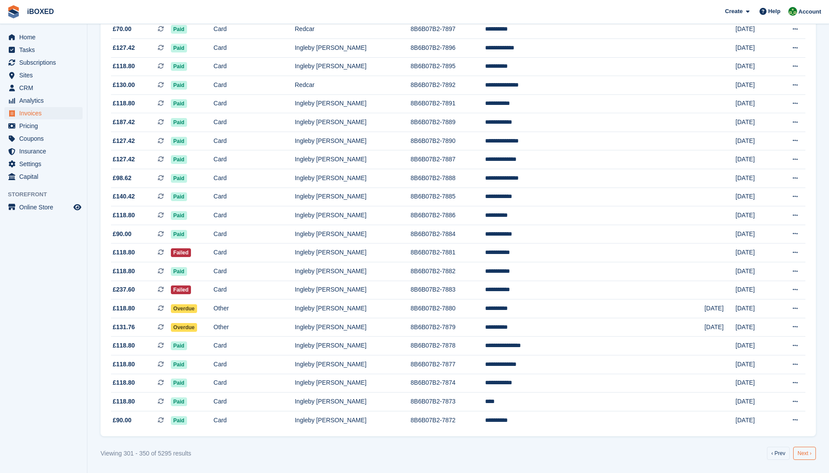
click at [798, 453] on link "Next ›" at bounding box center [804, 453] width 23 height 13
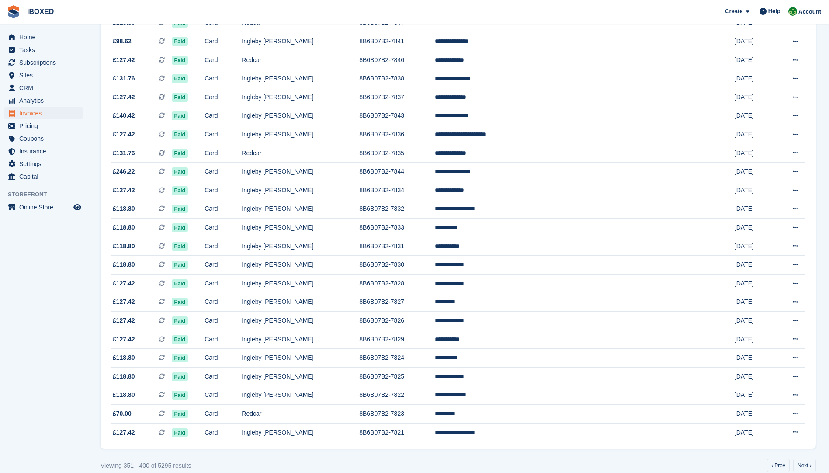
scroll to position [648, 0]
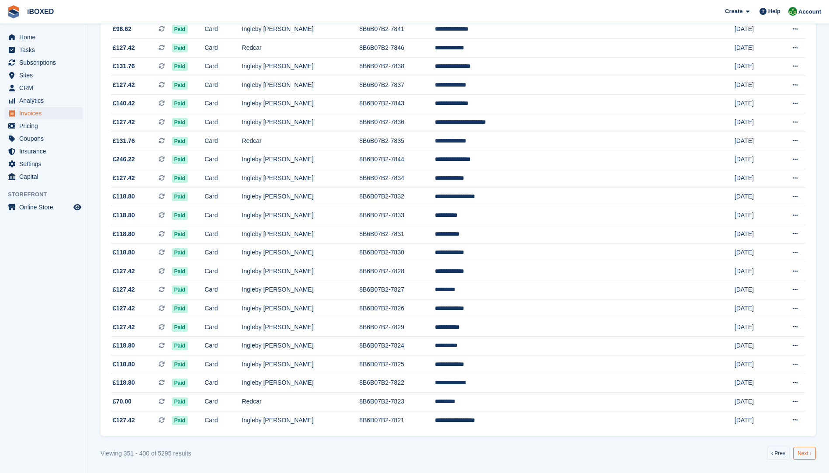
click at [804, 458] on link "Next ›" at bounding box center [804, 453] width 23 height 13
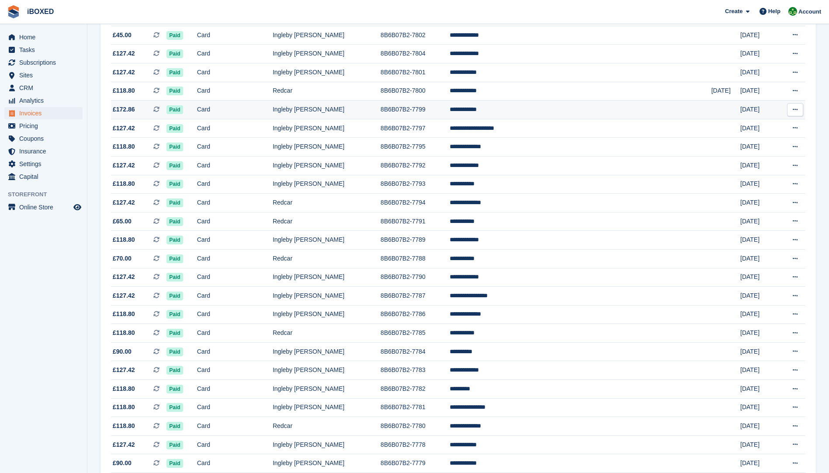
scroll to position [648, 0]
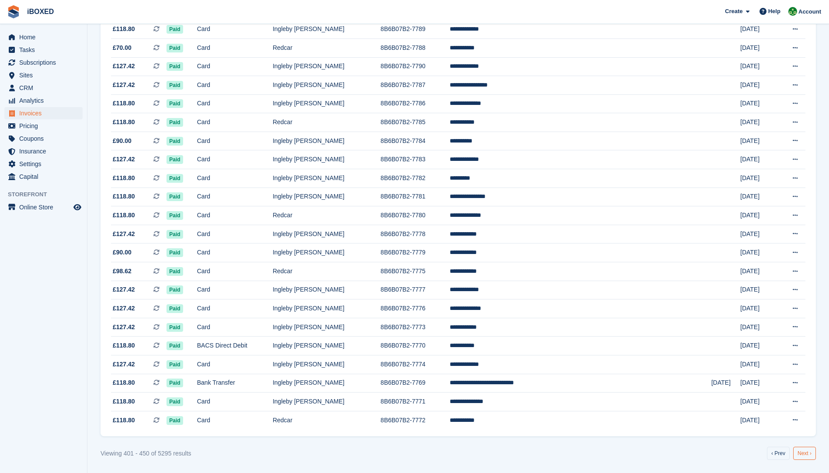
click at [803, 457] on link "Next ›" at bounding box center [804, 453] width 23 height 13
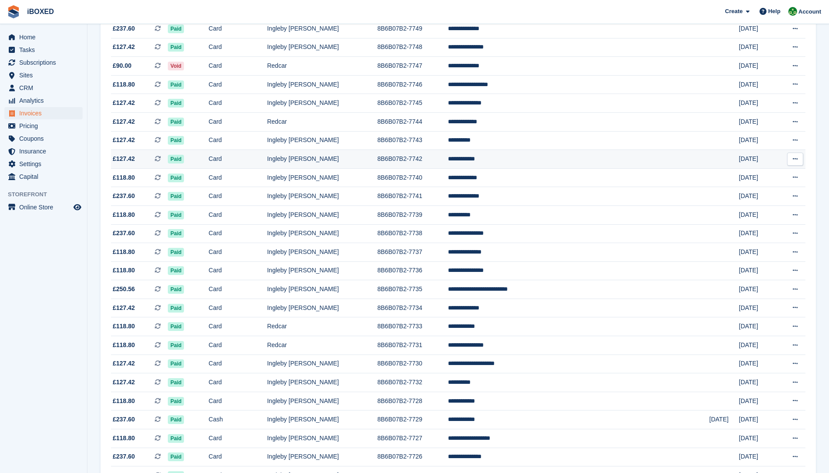
scroll to position [648, 0]
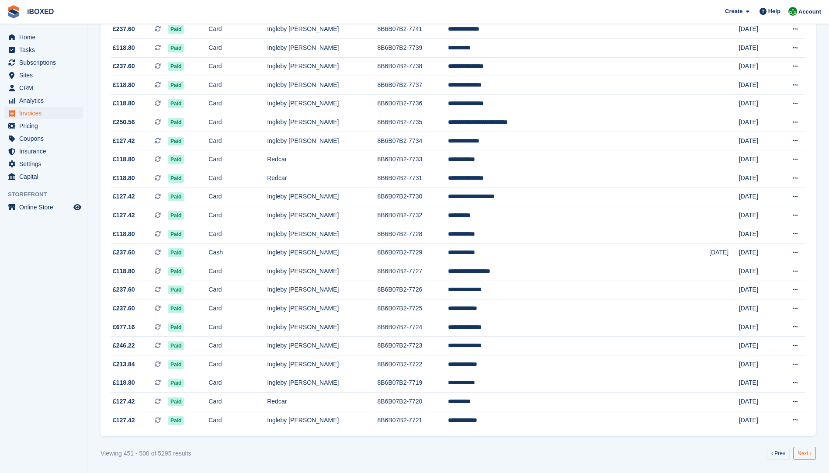
click at [801, 454] on link "Next ›" at bounding box center [804, 453] width 23 height 13
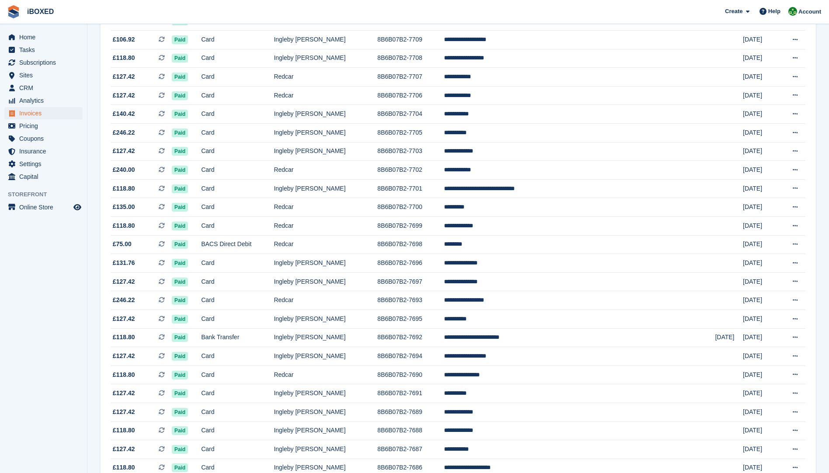
scroll to position [219, 0]
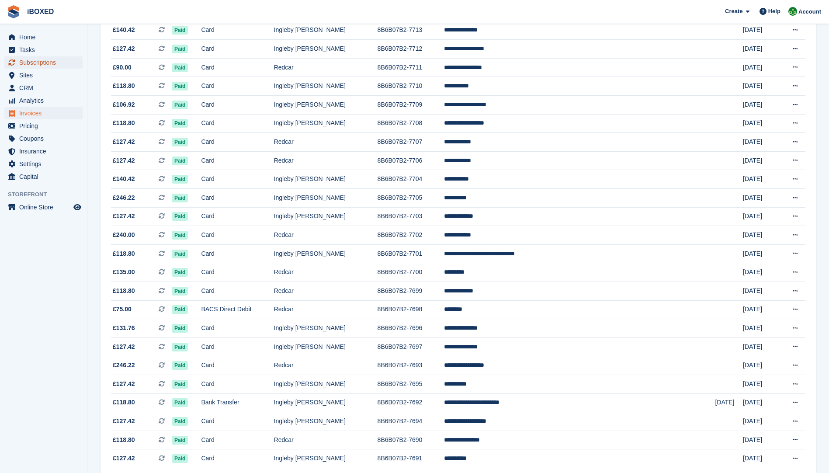
click at [46, 66] on span "Subscriptions" at bounding box center [45, 62] width 52 height 12
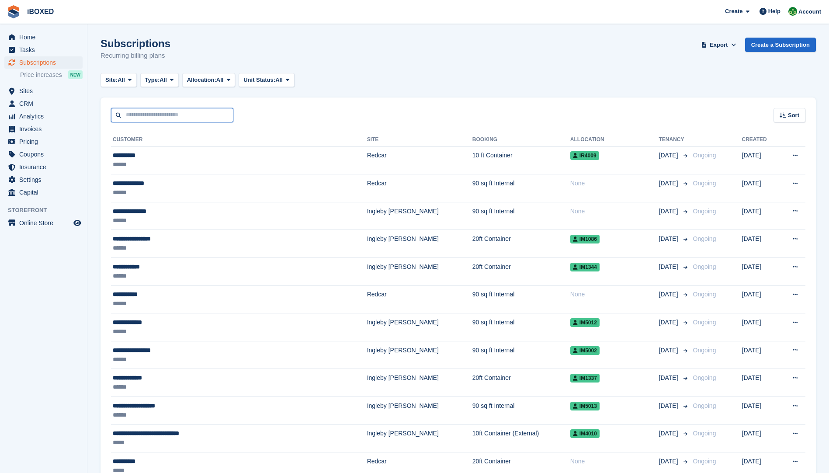
click at [136, 111] on input "text" at bounding box center [172, 115] width 122 height 14
type input "******"
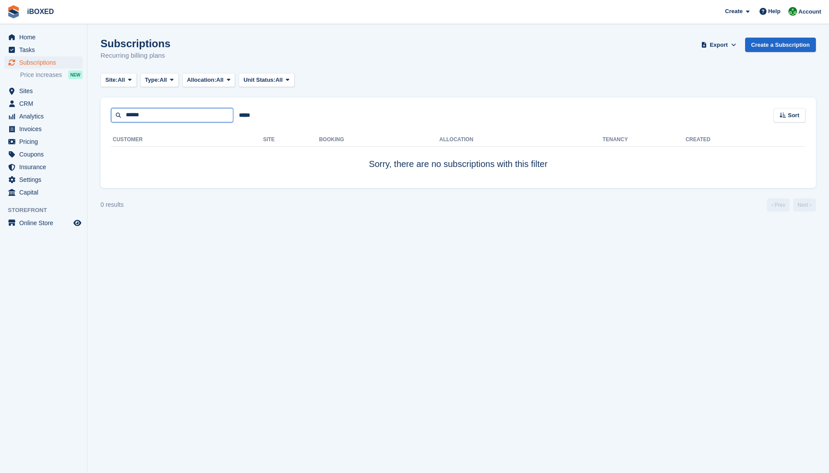
click at [153, 115] on input "******" at bounding box center [172, 115] width 122 height 14
type input "**********"
drag, startPoint x: 178, startPoint y: 116, endPoint x: 95, endPoint y: 115, distance: 83.1
click at [95, 115] on section "Subscriptions Recurring billing plans Export Export Subscriptions Export a CSV …" at bounding box center [458, 236] width 742 height 473
type input "**********"
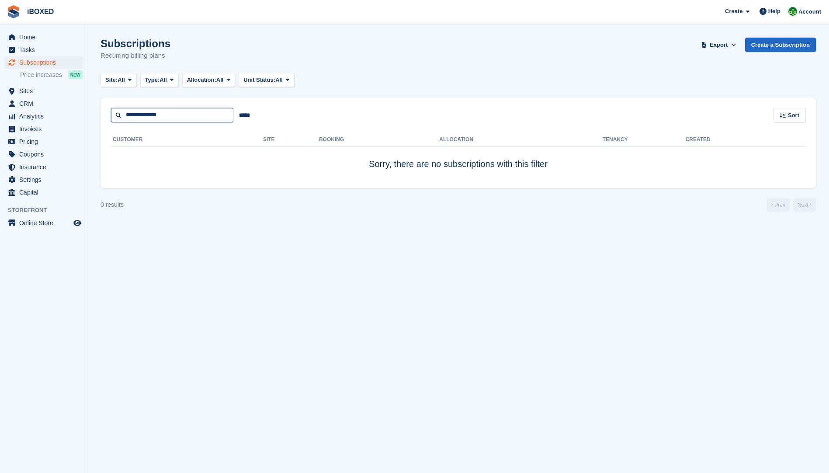
click at [180, 117] on input "**********" at bounding box center [172, 115] width 122 height 14
type input "*******"
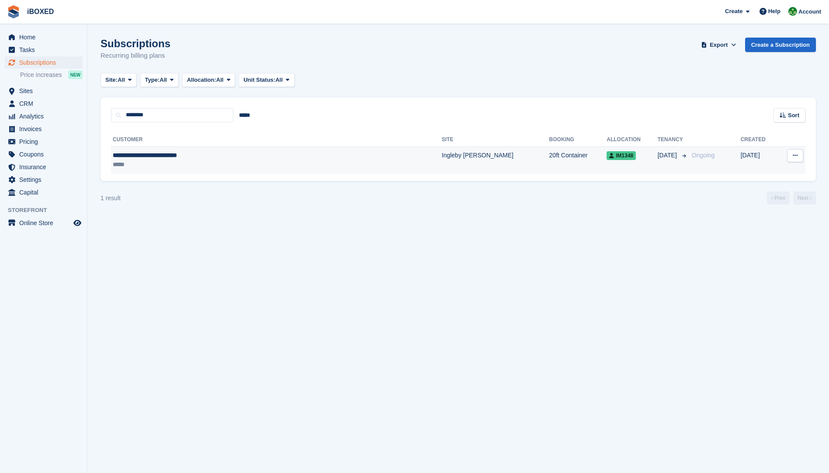
click at [149, 155] on div "**********" at bounding box center [222, 155] width 219 height 9
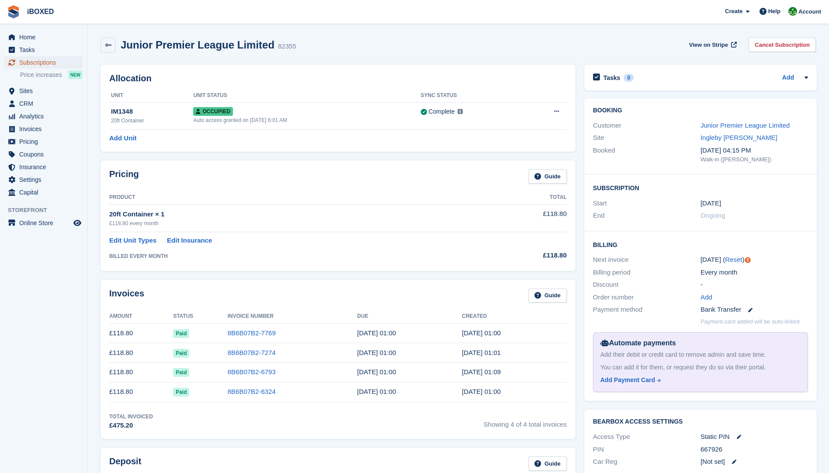
click at [39, 61] on span "Subscriptions" at bounding box center [45, 62] width 52 height 12
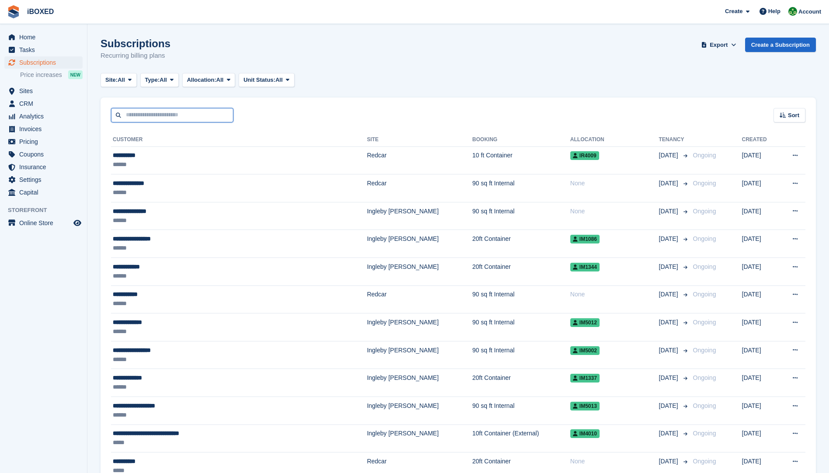
click at [144, 113] on input "text" at bounding box center [172, 115] width 122 height 14
type input "********"
